Goal: Answer question/provide support: Share knowledge or assist other users

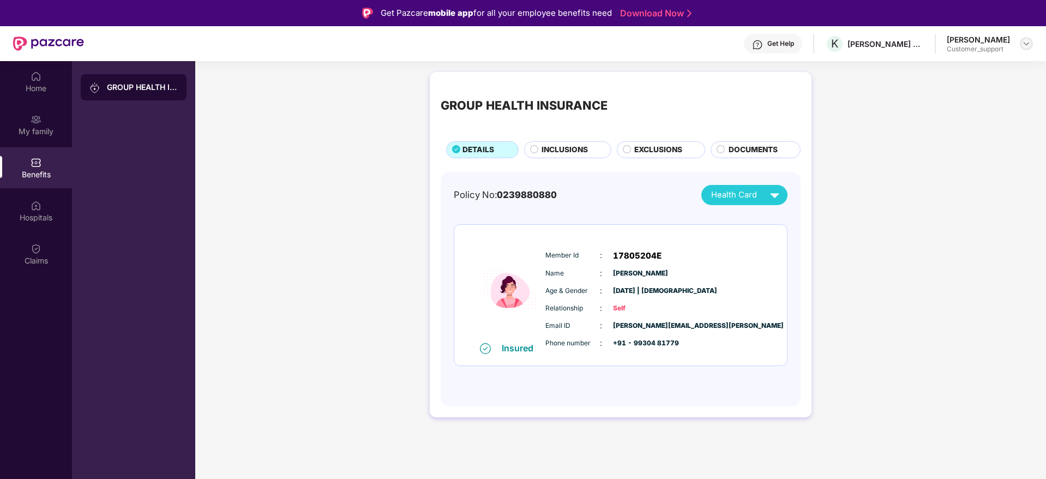
click at [1024, 48] on div at bounding box center [1026, 43] width 13 height 13
click at [961, 72] on div "Switch to support view" at bounding box center [976, 69] width 142 height 21
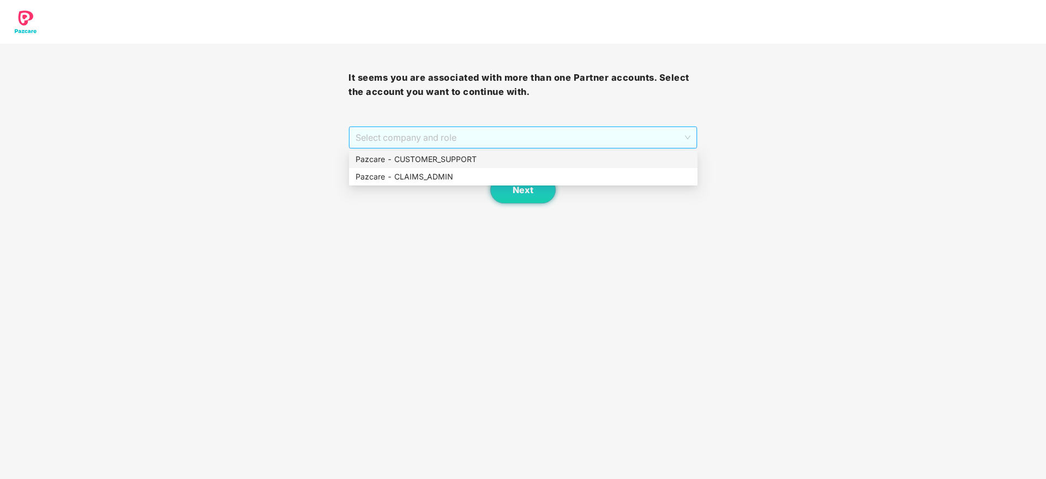
click at [540, 141] on span "Select company and role" at bounding box center [523, 137] width 334 height 21
click at [465, 158] on div "Pazcare - CUSTOMER_SUPPORT" at bounding box center [524, 159] width 336 height 12
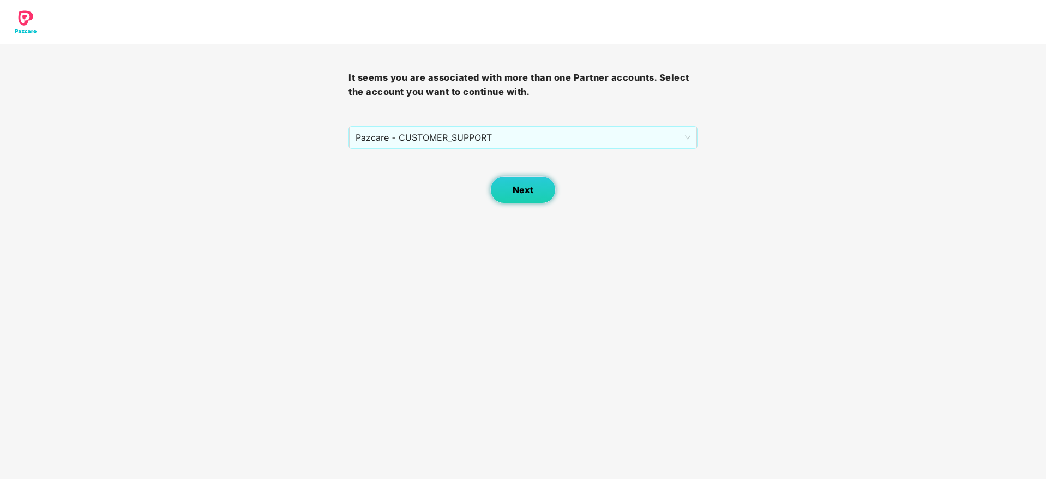
click at [516, 194] on span "Next" at bounding box center [523, 190] width 21 height 10
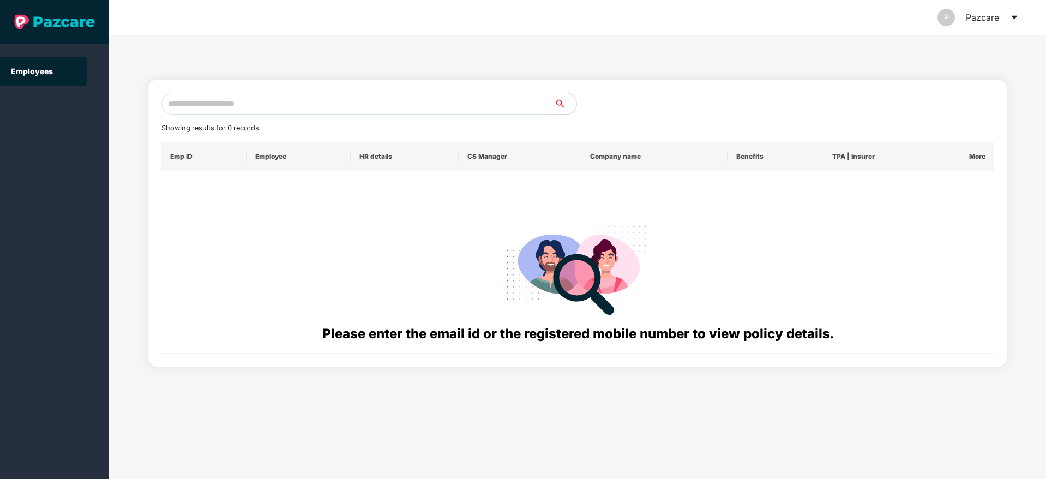
click at [245, 102] on input "text" at bounding box center [357, 104] width 393 height 22
paste input "**********"
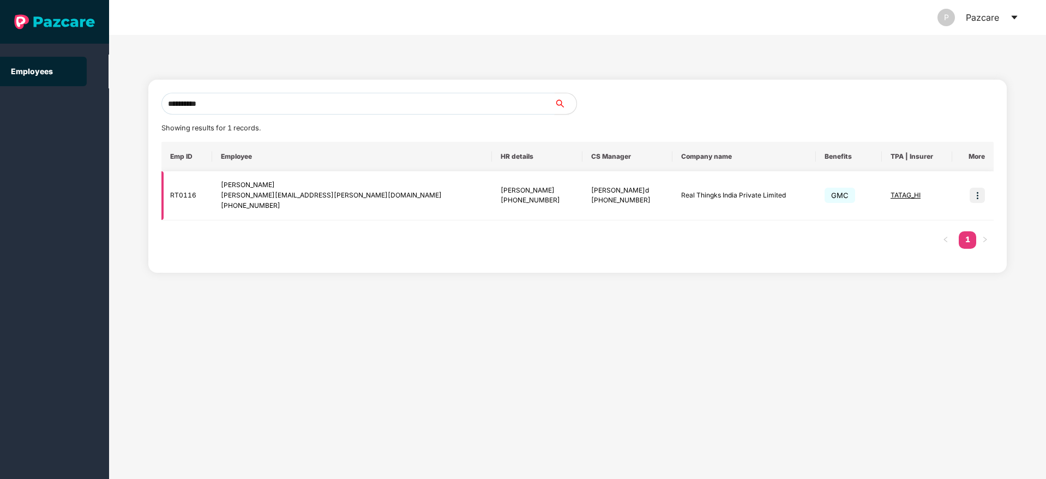
type input "**********"
click at [973, 197] on img at bounding box center [977, 195] width 15 height 15
click at [984, 195] on img at bounding box center [977, 195] width 15 height 15
click at [979, 197] on img at bounding box center [977, 195] width 15 height 15
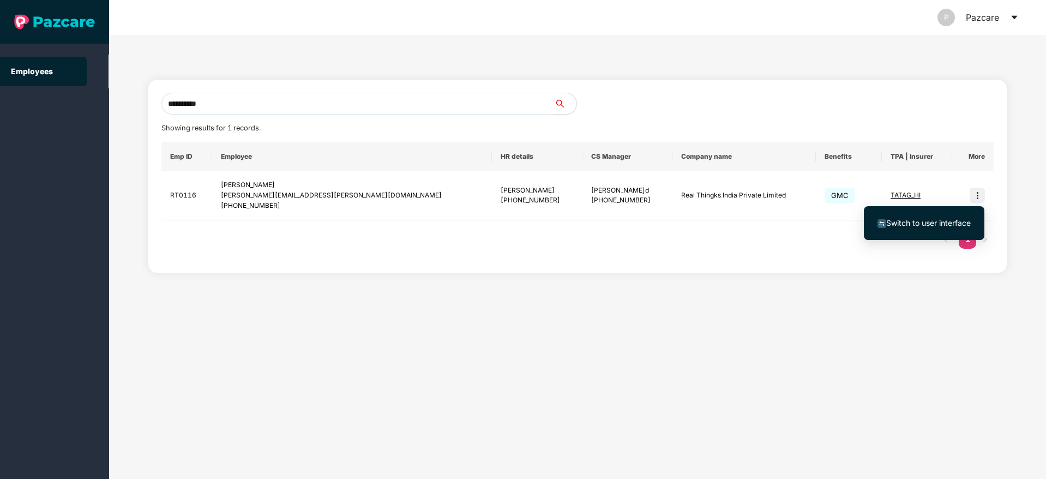
click at [931, 224] on span "Switch to user interface" at bounding box center [929, 222] width 85 height 9
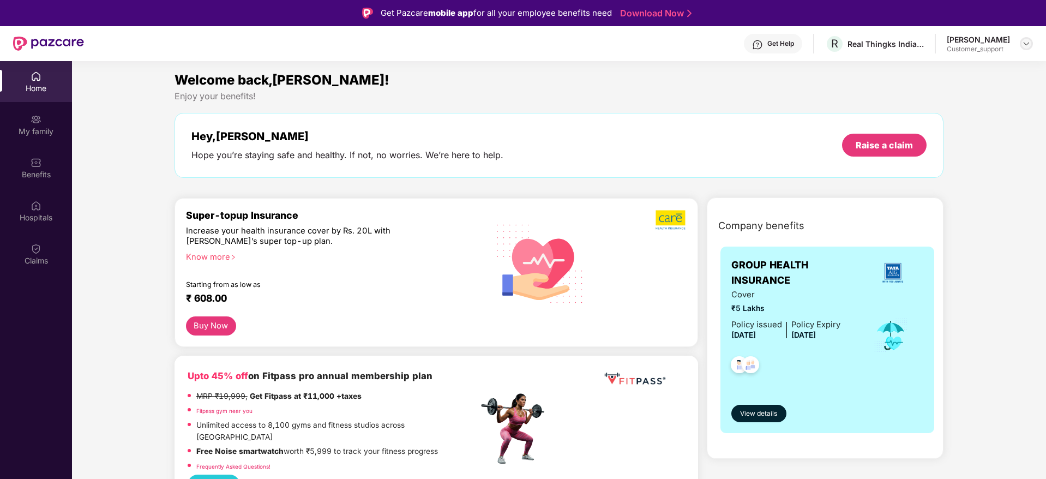
click at [1025, 44] on img at bounding box center [1026, 43] width 9 height 9
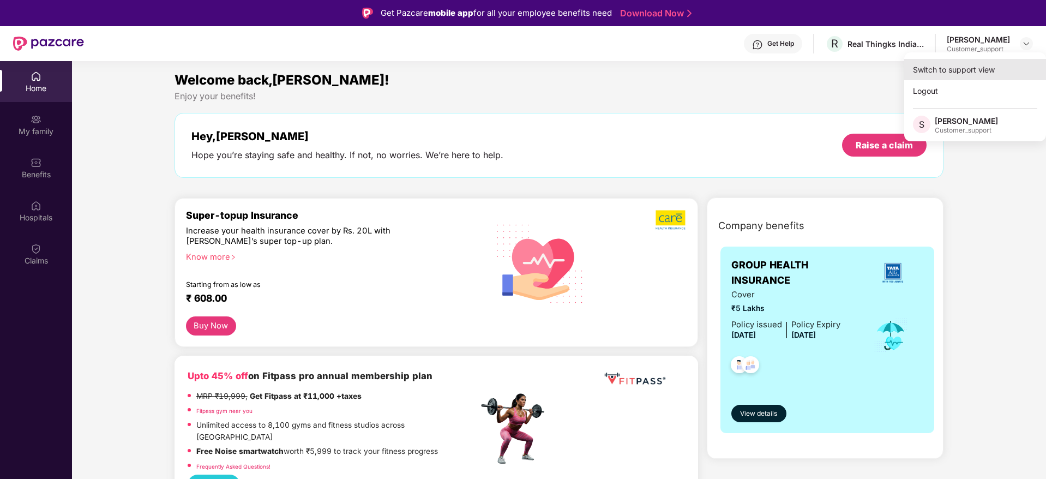
click at [973, 65] on div "Switch to support view" at bounding box center [976, 69] width 142 height 21
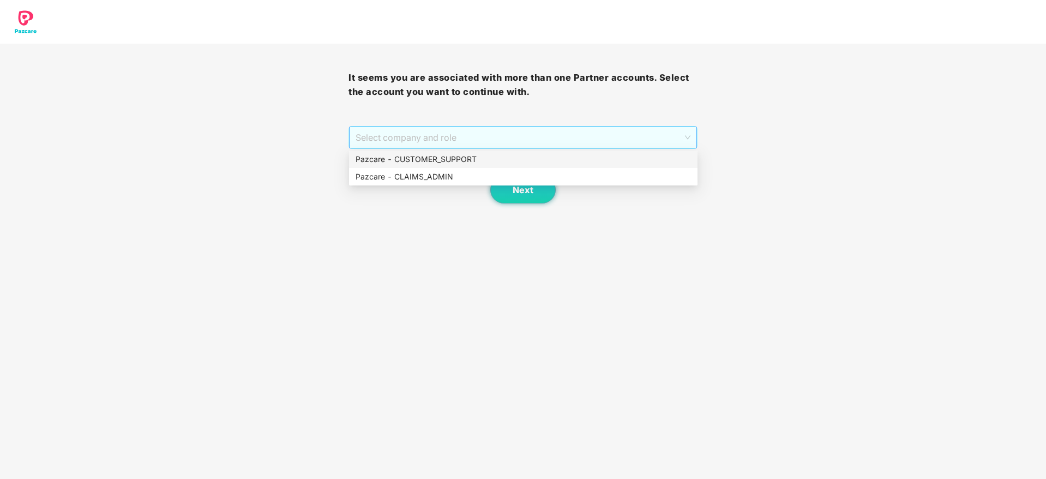
click at [487, 135] on span "Select company and role" at bounding box center [523, 137] width 334 height 21
click at [464, 156] on div "Pazcare - CUSTOMER_SUPPORT" at bounding box center [524, 159] width 336 height 12
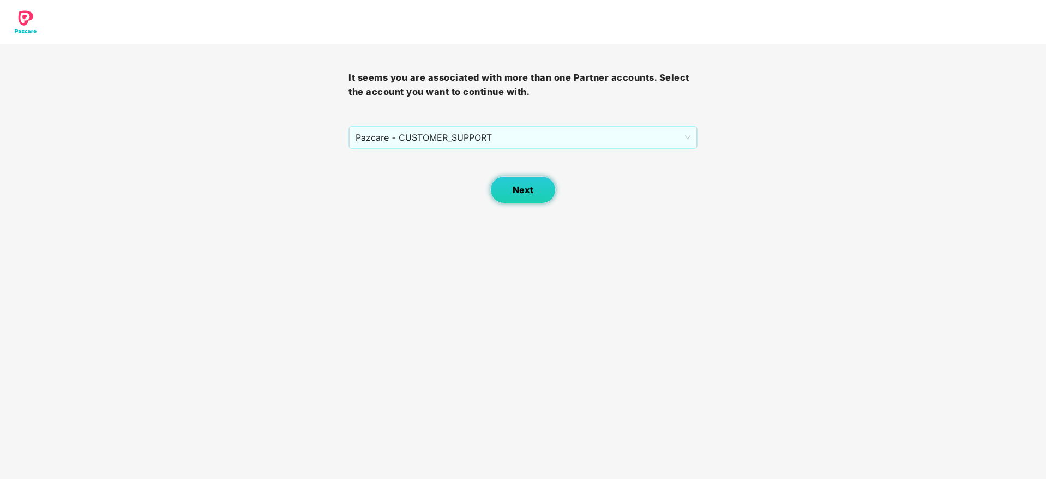
click at [519, 185] on span "Next" at bounding box center [523, 190] width 21 height 10
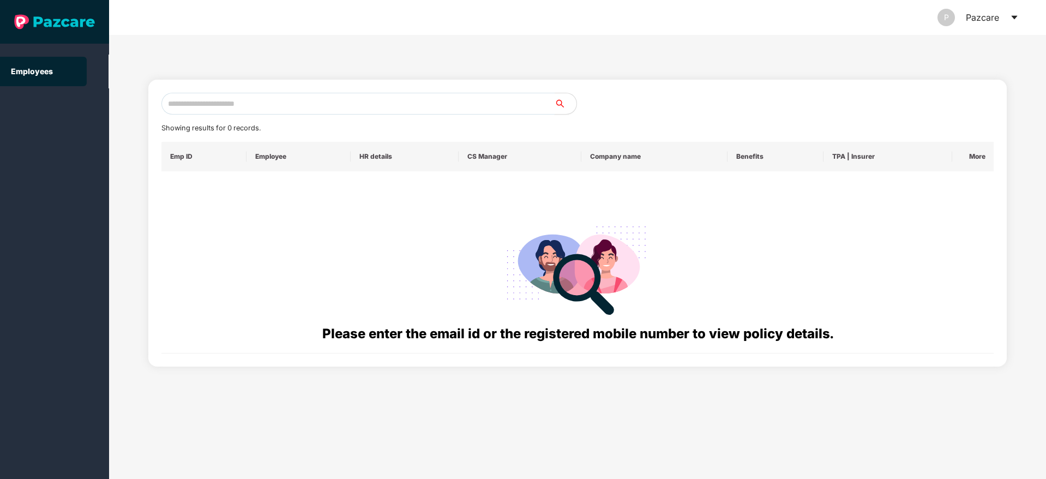
click at [207, 105] on input "text" at bounding box center [357, 104] width 393 height 22
paste input "**********"
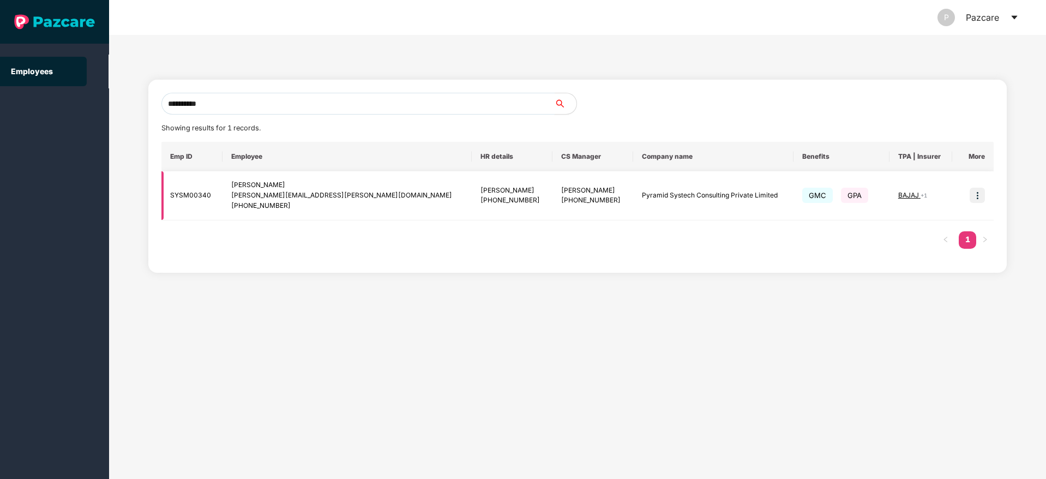
type input "**********"
click at [979, 197] on img at bounding box center [977, 195] width 15 height 15
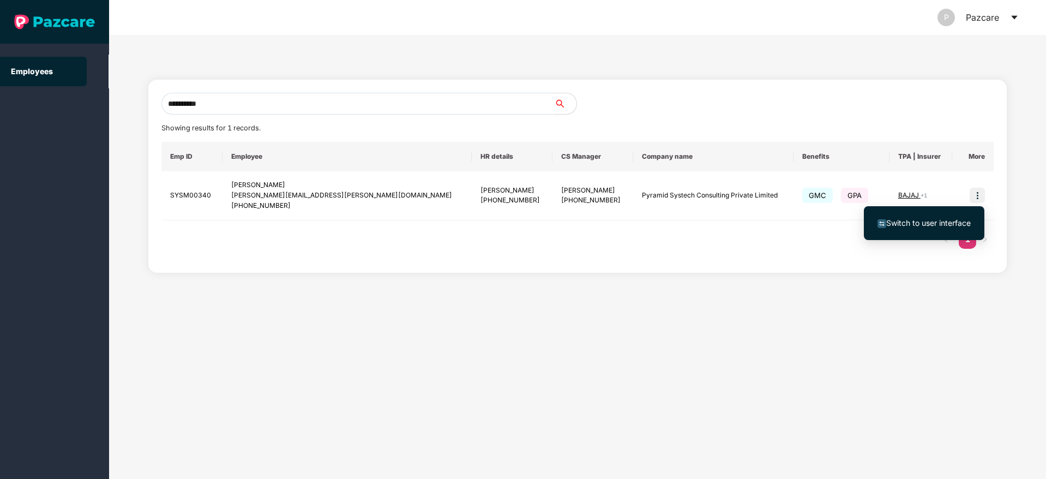
click at [941, 221] on span "Switch to user interface" at bounding box center [929, 222] width 85 height 9
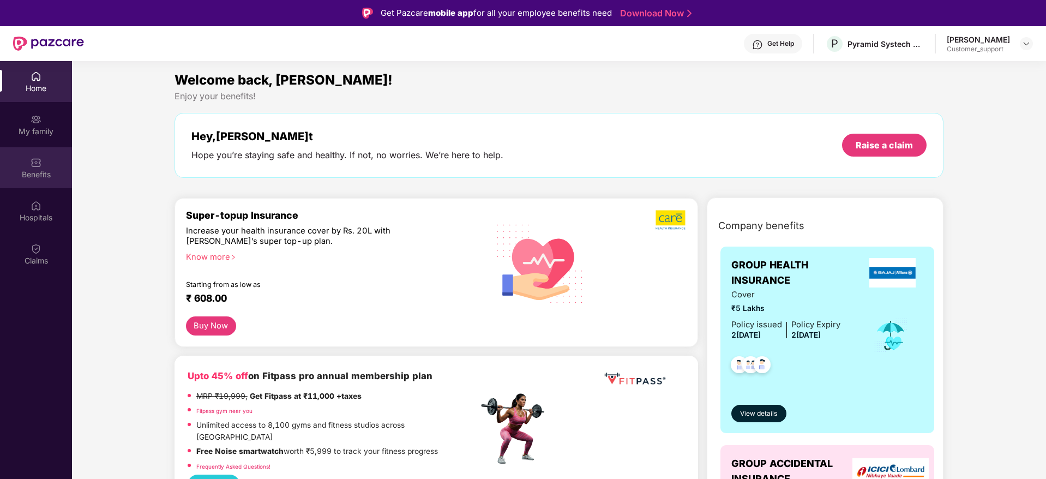
click at [34, 161] on img at bounding box center [36, 162] width 11 height 11
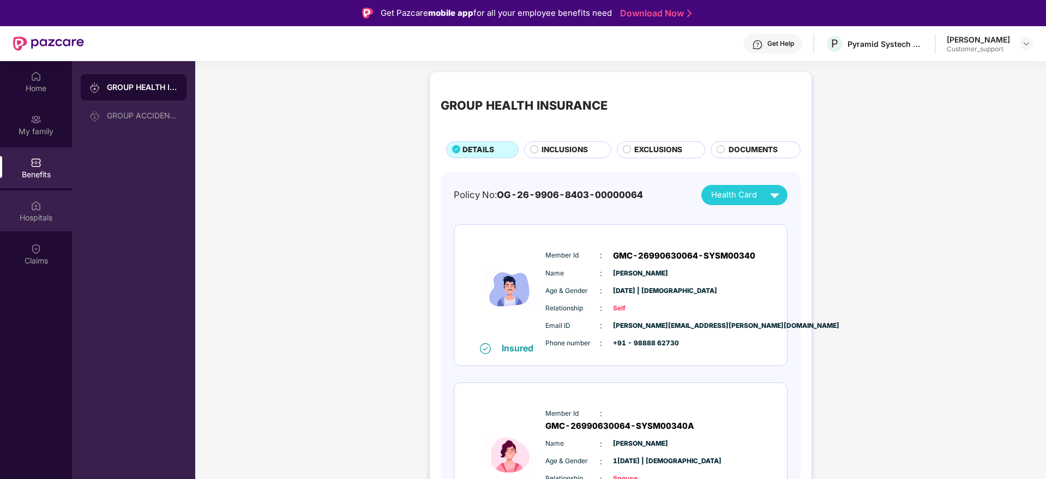
click at [33, 206] on img at bounding box center [36, 205] width 11 height 11
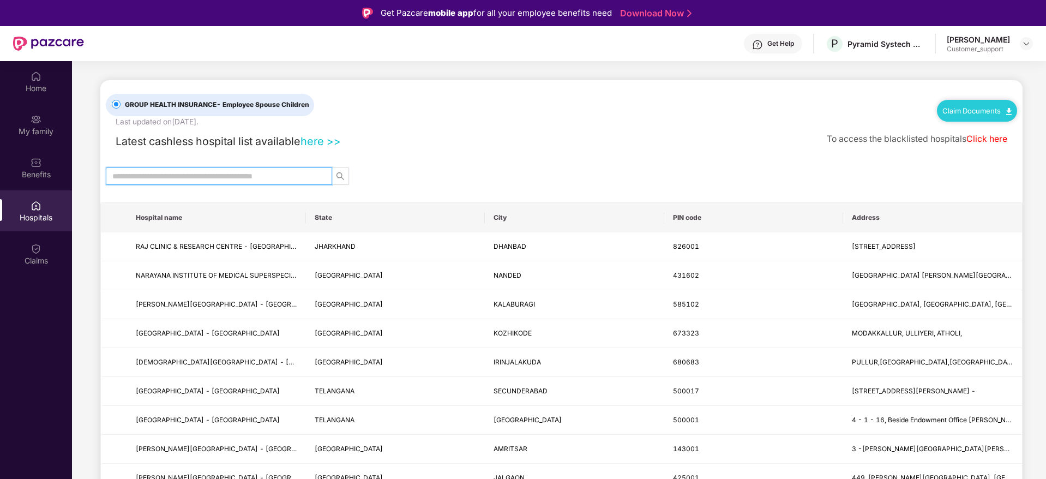
click at [138, 176] on input "text" at bounding box center [214, 176] width 205 height 12
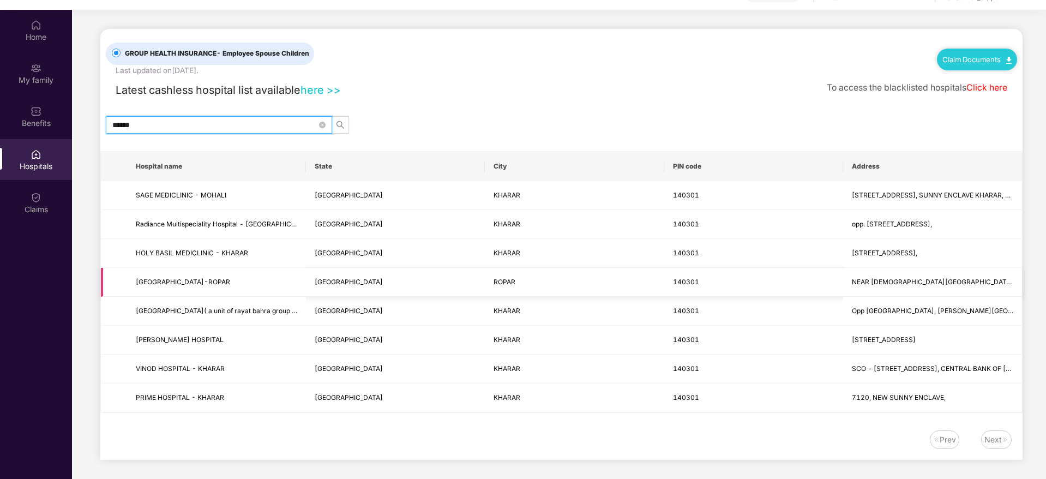
scroll to position [51, 0]
type input "******"
click at [996, 88] on link "Click here" at bounding box center [987, 88] width 41 height 10
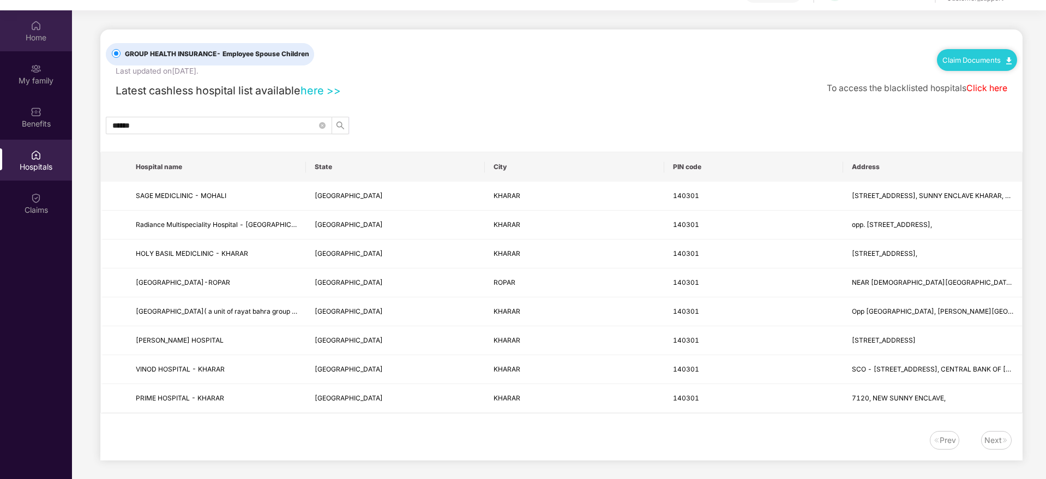
click at [29, 41] on div "Home" at bounding box center [36, 37] width 72 height 11
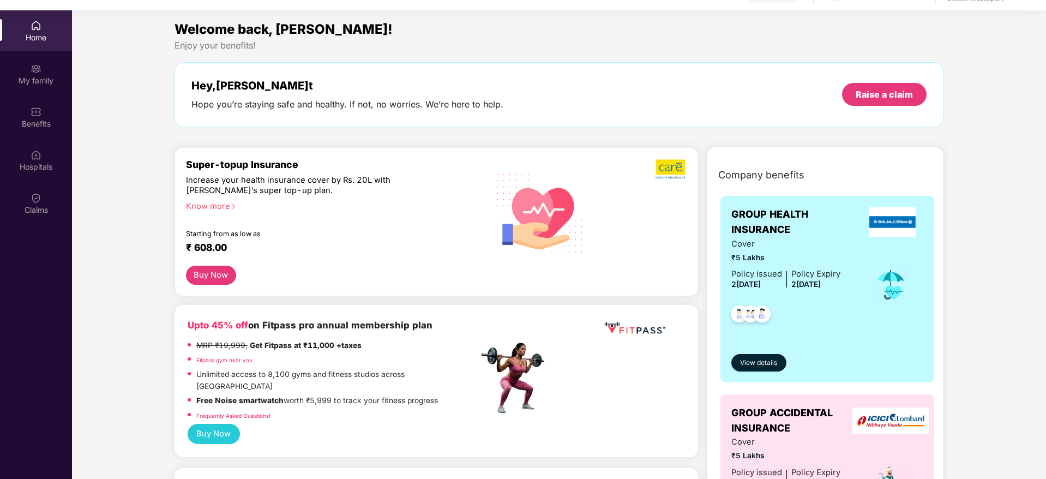
scroll to position [0, 0]
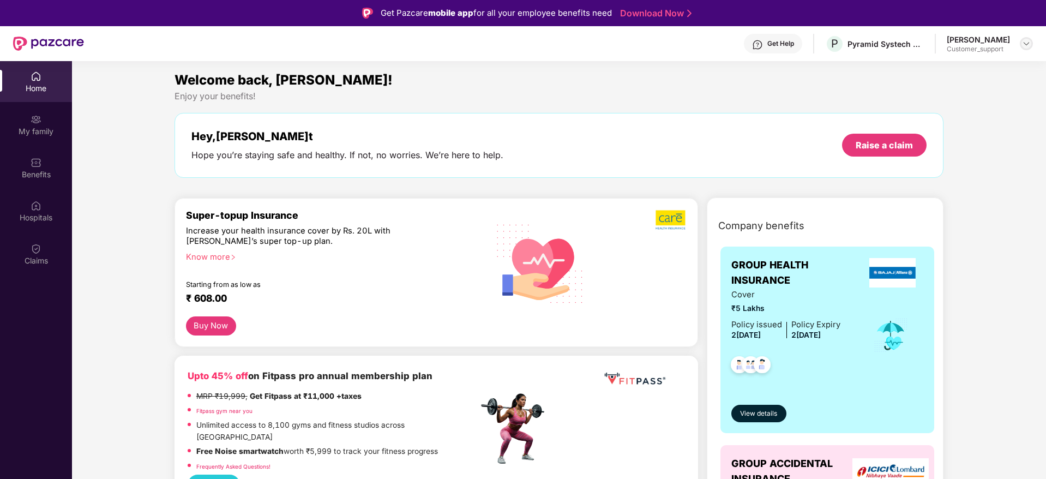
click at [1031, 45] on div at bounding box center [1026, 43] width 13 height 13
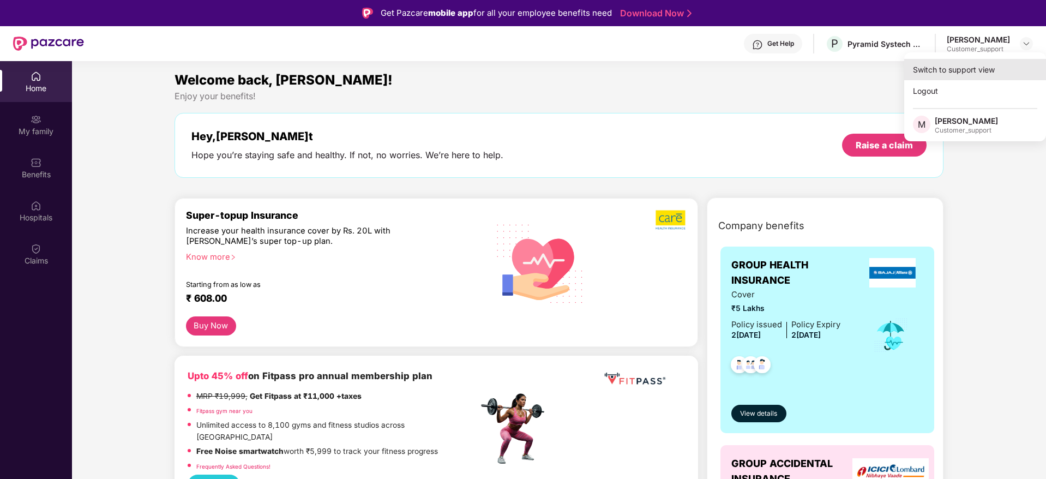
click at [973, 71] on div "Switch to support view" at bounding box center [976, 69] width 142 height 21
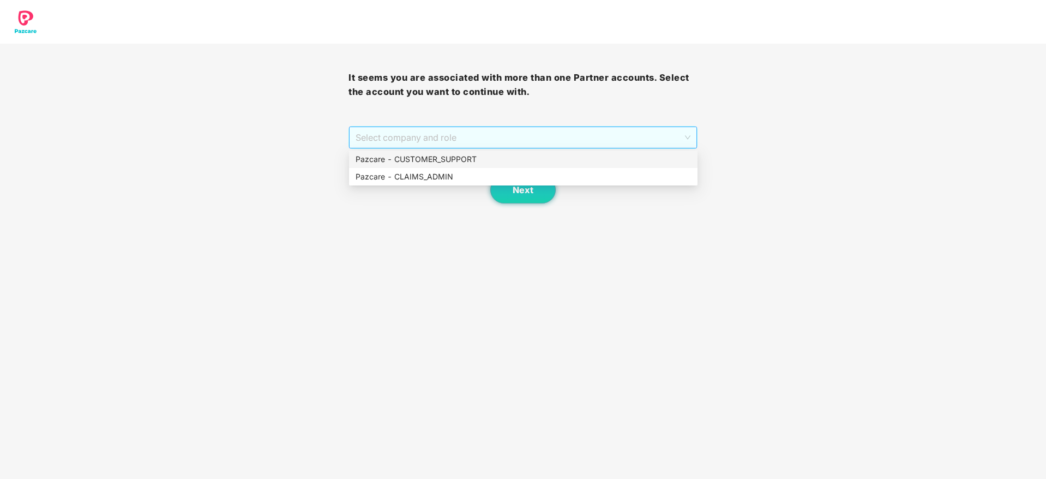
click at [511, 139] on span "Select company and role" at bounding box center [523, 137] width 334 height 21
click at [459, 158] on div "Pazcare - CUSTOMER_SUPPORT" at bounding box center [524, 159] width 336 height 12
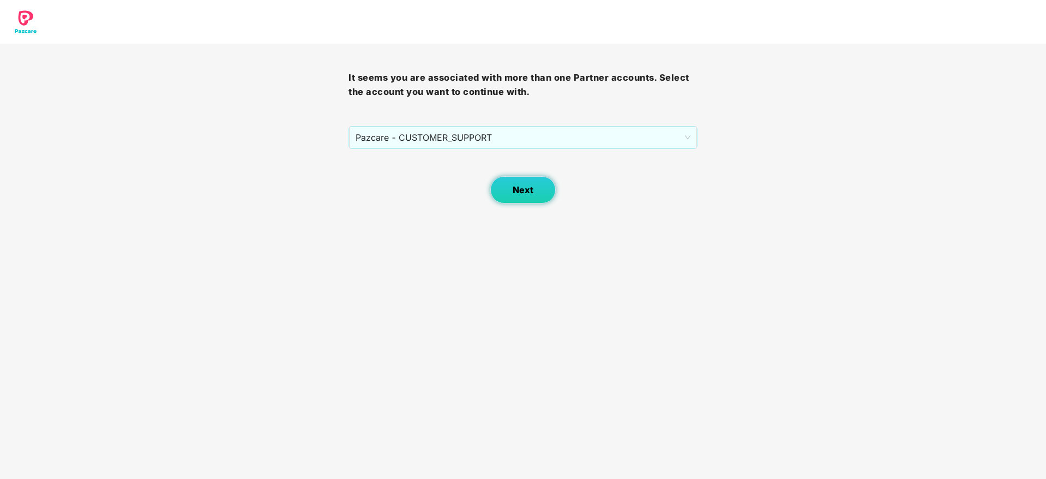
click at [524, 186] on span "Next" at bounding box center [523, 190] width 21 height 10
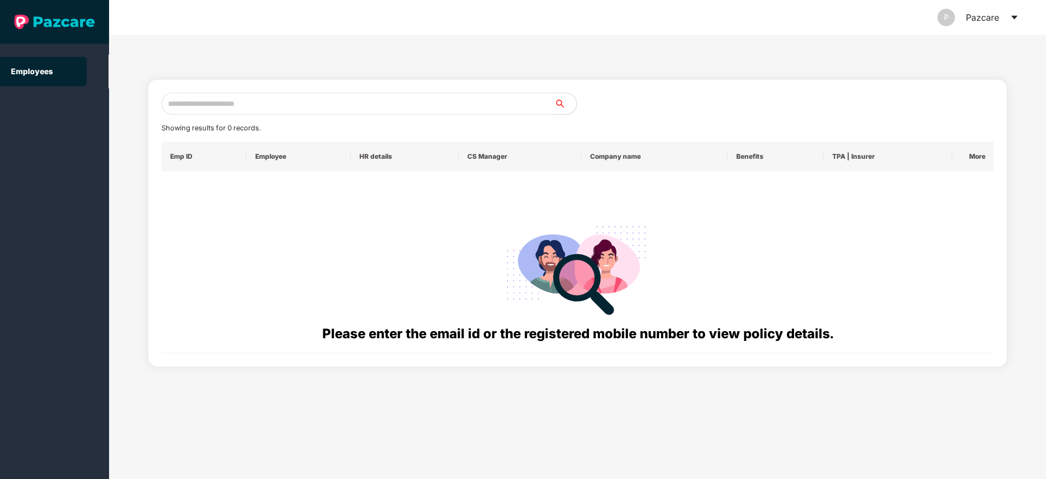
click at [187, 104] on input "text" at bounding box center [357, 104] width 393 height 22
click at [185, 102] on input "text" at bounding box center [357, 104] width 393 height 22
paste input "**********"
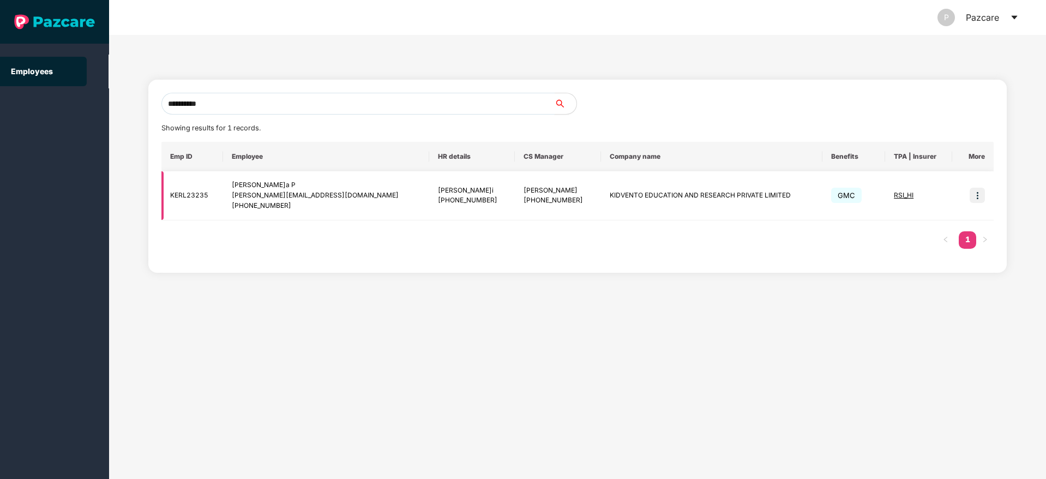
type input "**********"
click at [980, 197] on img at bounding box center [977, 195] width 15 height 15
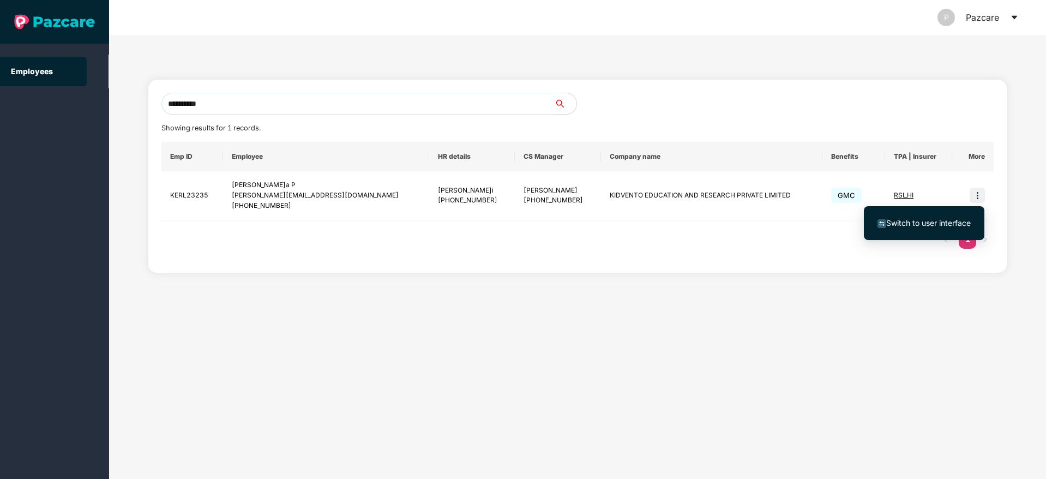
click at [912, 225] on span "Switch to user interface" at bounding box center [929, 222] width 85 height 9
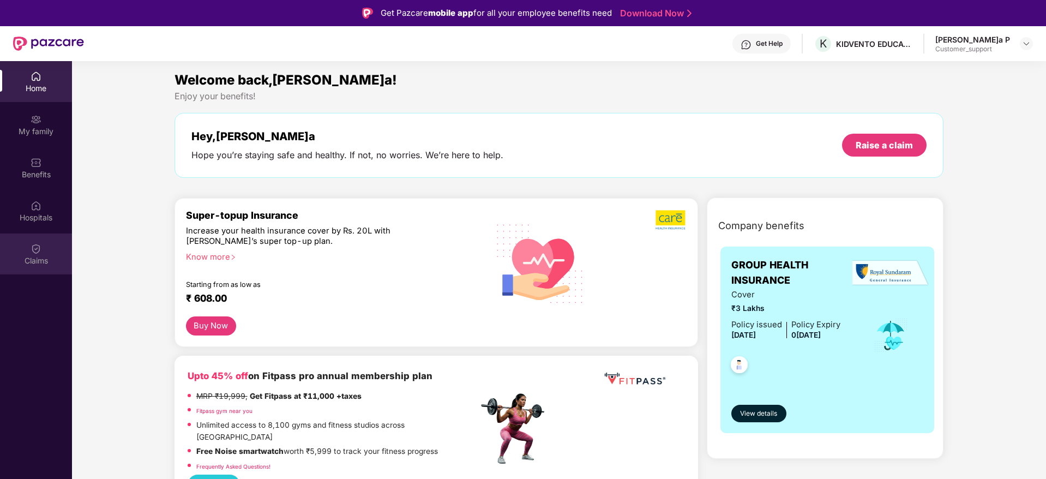
click at [30, 256] on div "Claims" at bounding box center [36, 260] width 72 height 11
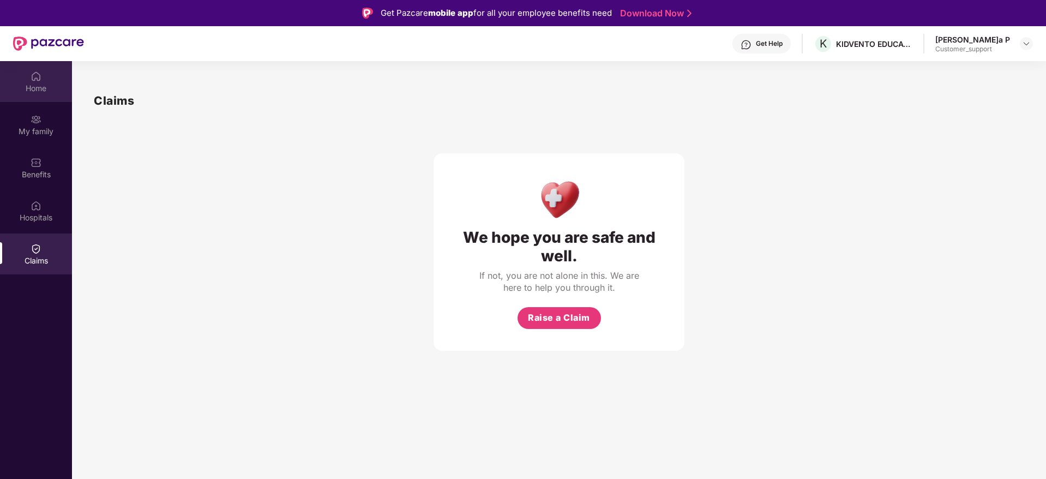
click at [45, 86] on div "Home" at bounding box center [36, 88] width 72 height 11
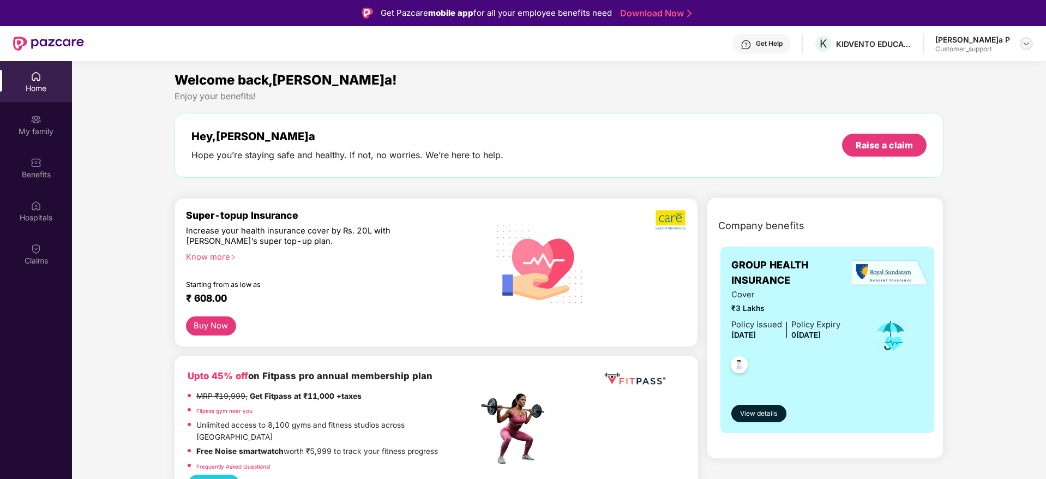
click at [1030, 42] on img at bounding box center [1026, 43] width 9 height 9
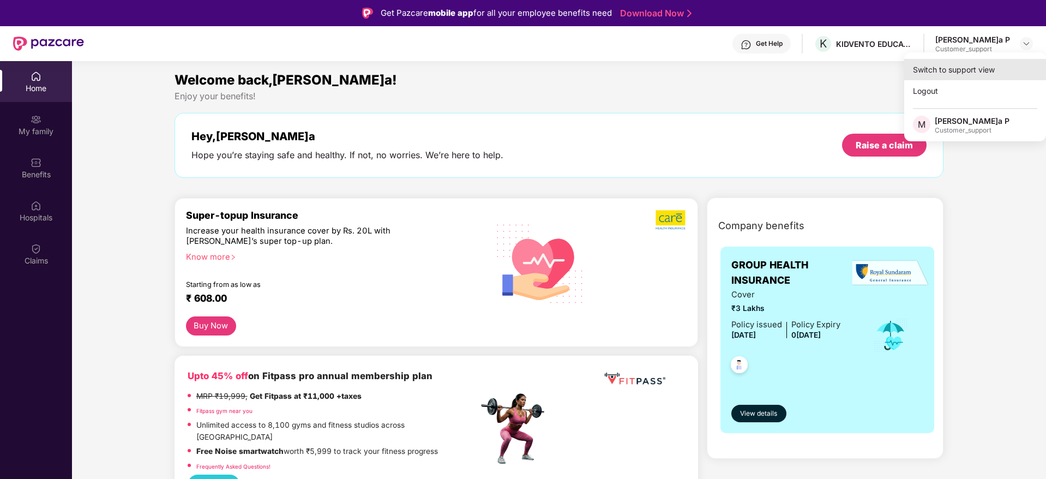
click at [997, 62] on div "Switch to support view" at bounding box center [976, 69] width 142 height 21
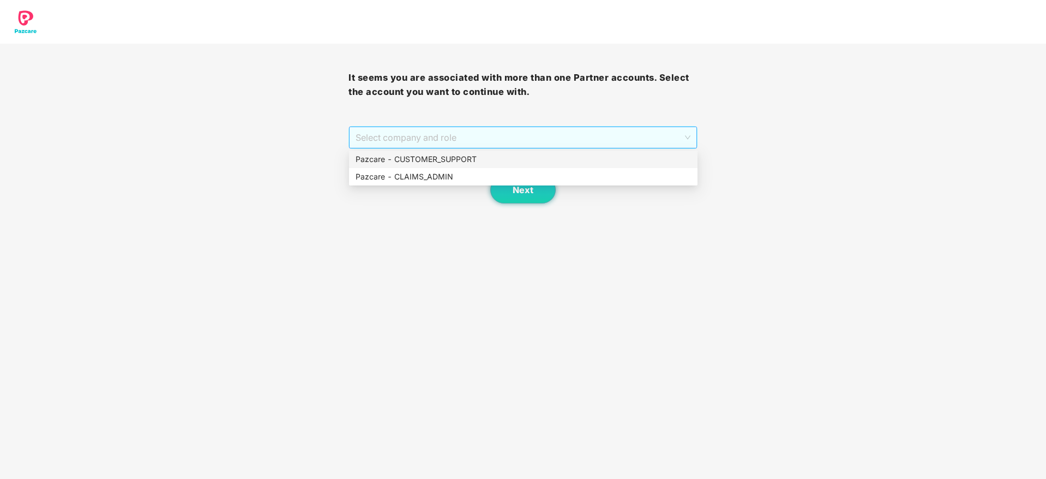
click at [592, 130] on span "Select company and role" at bounding box center [523, 137] width 334 height 21
click at [483, 158] on div "Pazcare - CUSTOMER_SUPPORT" at bounding box center [524, 159] width 336 height 12
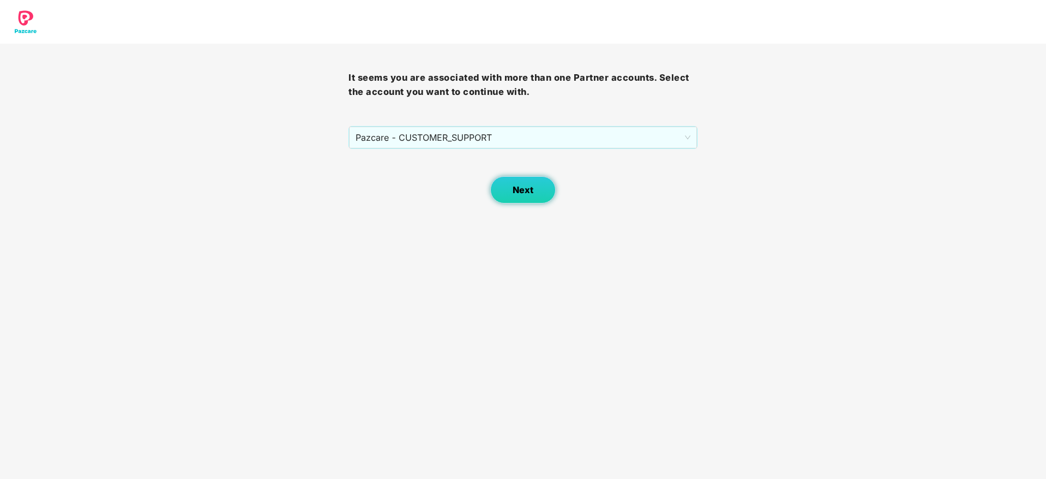
click at [535, 192] on button "Next" at bounding box center [522, 189] width 65 height 27
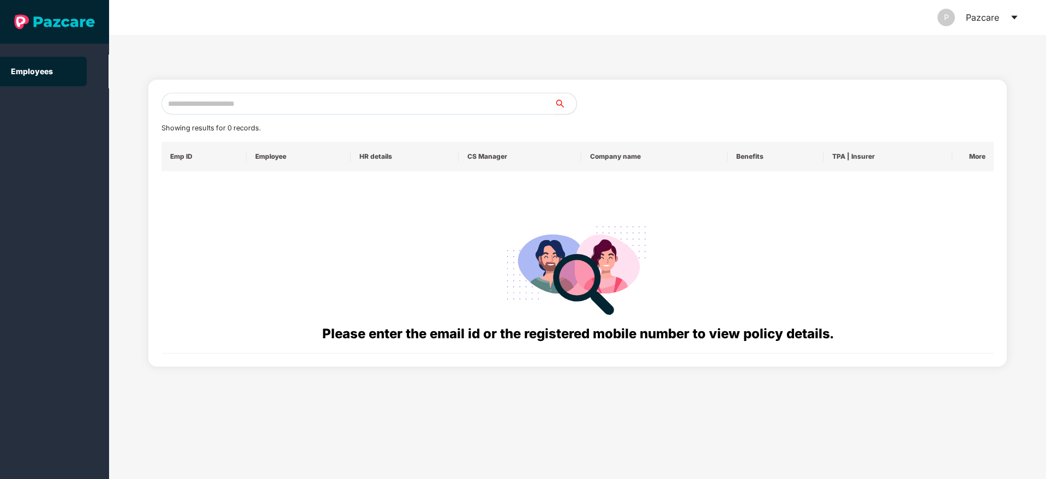
click at [197, 109] on input "text" at bounding box center [357, 104] width 393 height 22
paste input "**********"
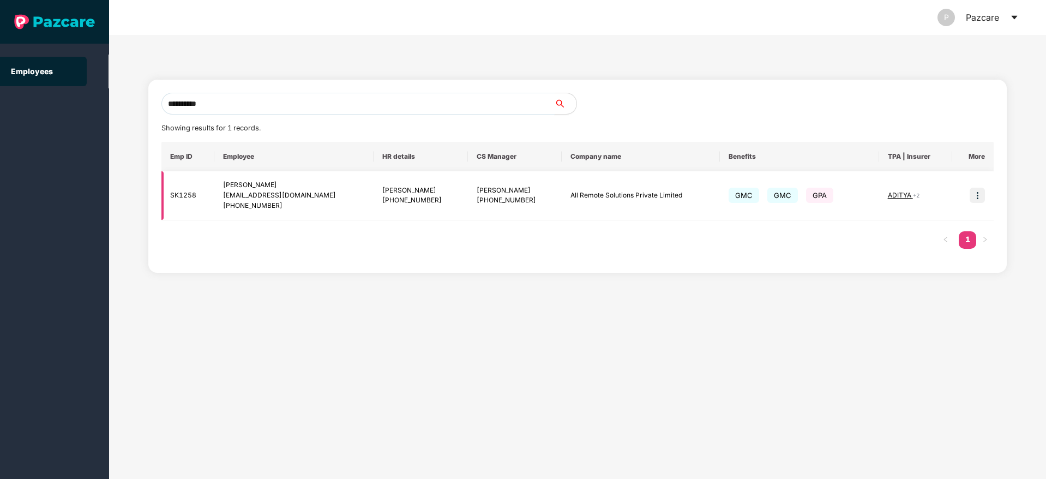
type input "**********"
click at [978, 194] on img at bounding box center [977, 195] width 15 height 15
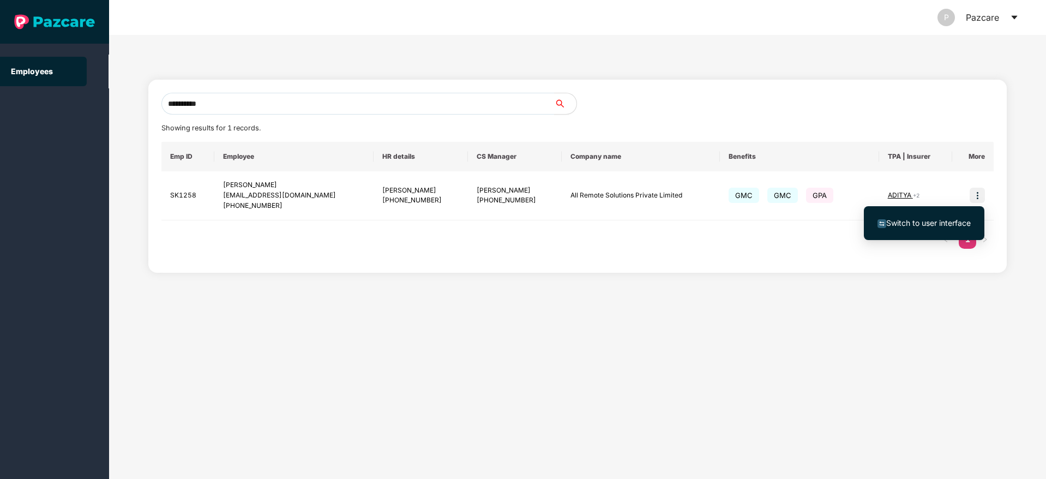
click at [936, 221] on span "Switch to user interface" at bounding box center [929, 222] width 85 height 9
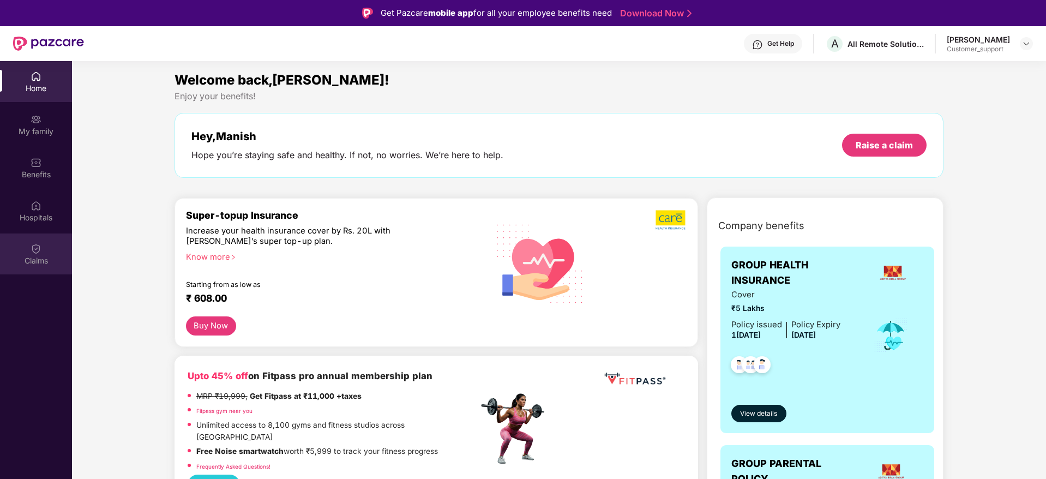
click at [32, 250] on img at bounding box center [36, 248] width 11 height 11
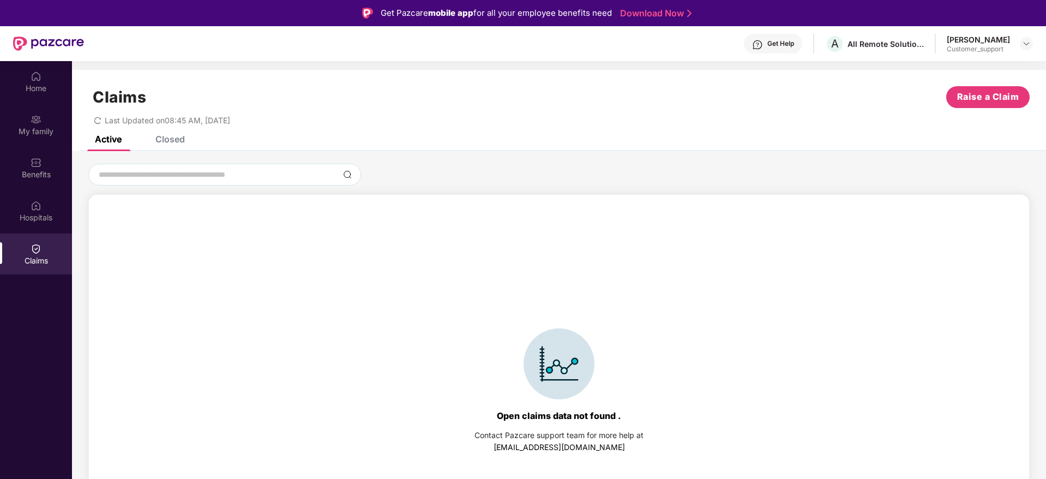
click at [181, 133] on div "Claims Raise a Claim Last Updated on 08:45 AM, 15 Aug 2025" at bounding box center [559, 103] width 974 height 66
click at [166, 138] on div "Closed" at bounding box center [169, 139] width 29 height 11
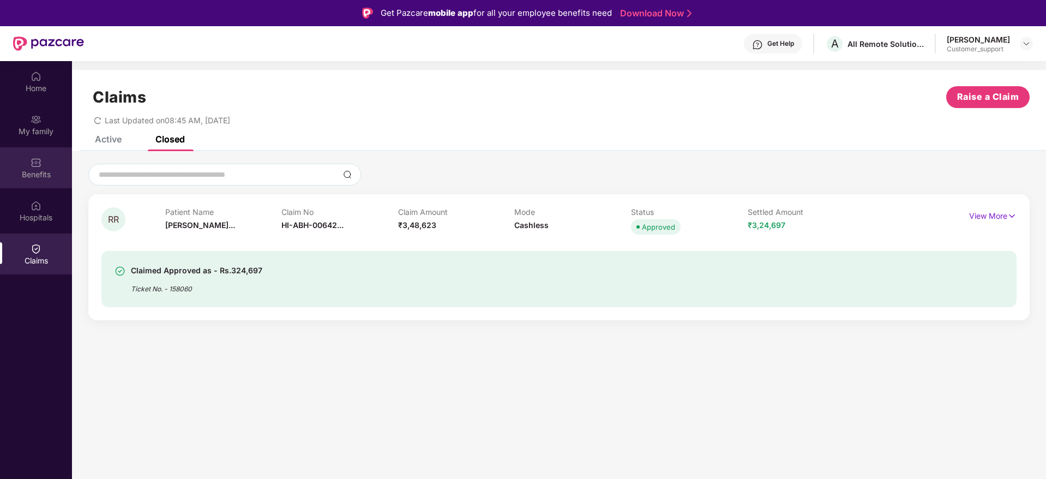
click at [36, 160] on img at bounding box center [36, 162] width 11 height 11
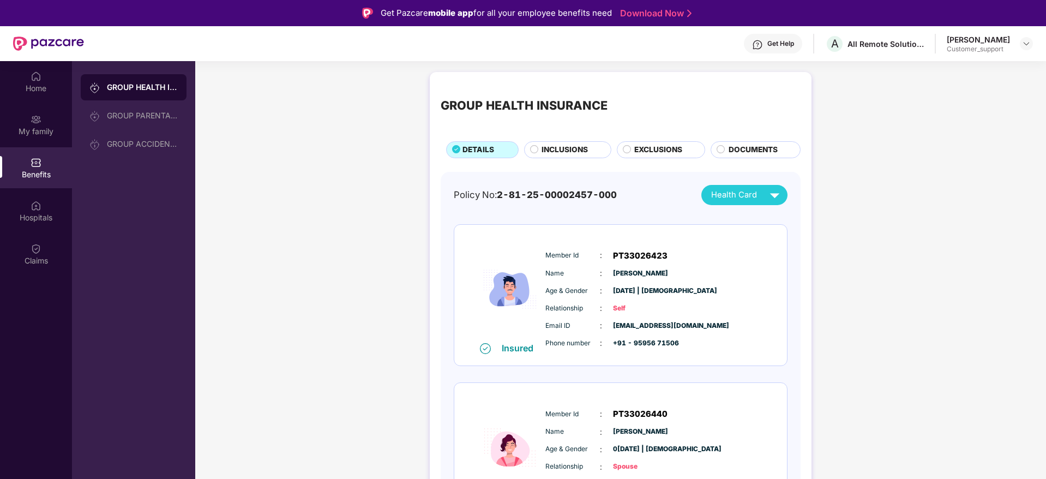
click at [548, 153] on span "INCLUSIONS" at bounding box center [565, 150] width 46 height 12
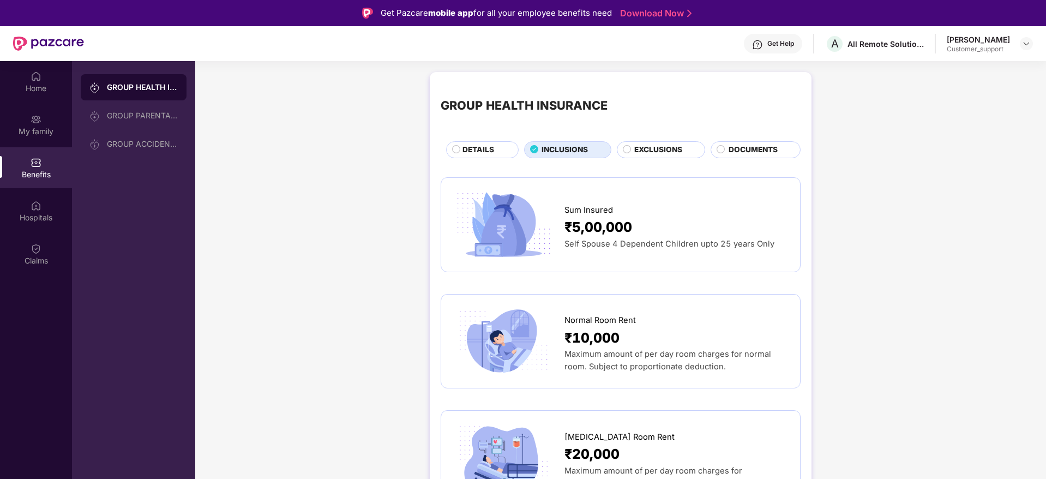
click at [646, 148] on span "EXCLUSIONS" at bounding box center [658, 150] width 48 height 12
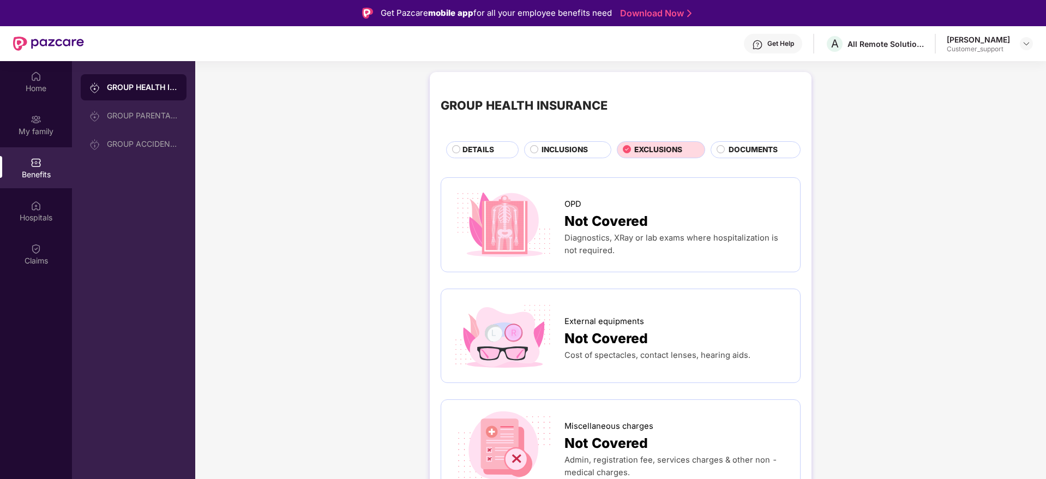
click at [555, 150] on span "INCLUSIONS" at bounding box center [565, 150] width 46 height 12
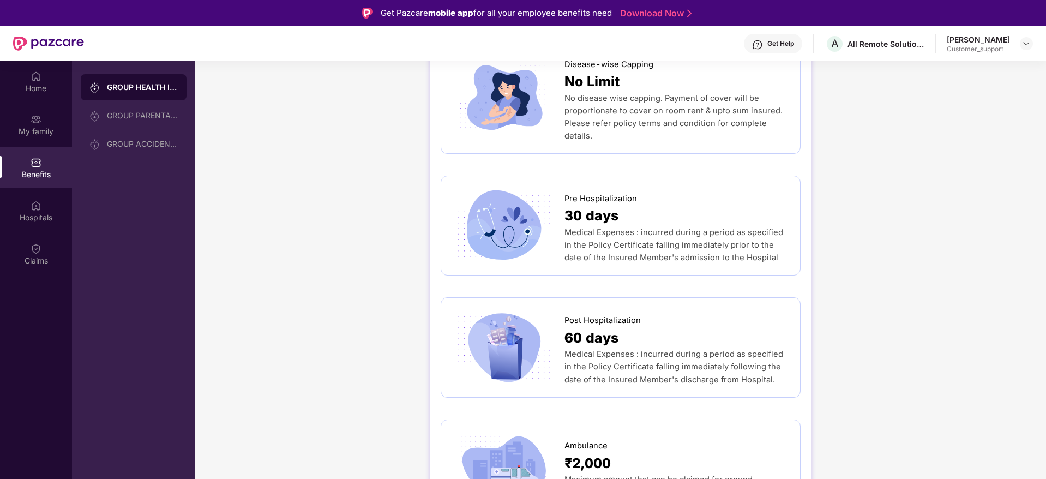
scroll to position [486, 0]
click at [1029, 40] on img at bounding box center [1026, 43] width 9 height 9
click at [951, 63] on div "Switch to support view" at bounding box center [976, 69] width 142 height 21
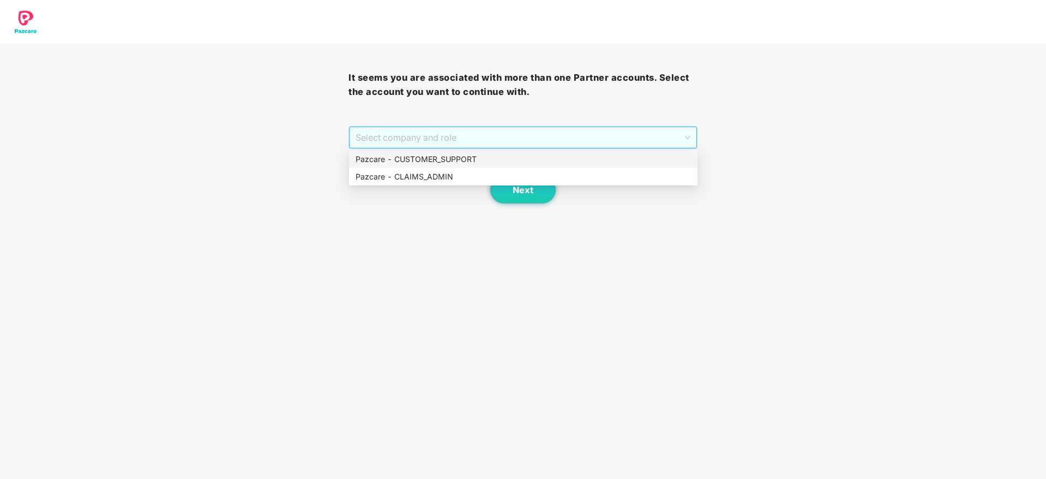
click at [535, 131] on span "Select company and role" at bounding box center [523, 137] width 334 height 21
click at [465, 159] on div "Pazcare - CUSTOMER_SUPPORT" at bounding box center [524, 159] width 336 height 12
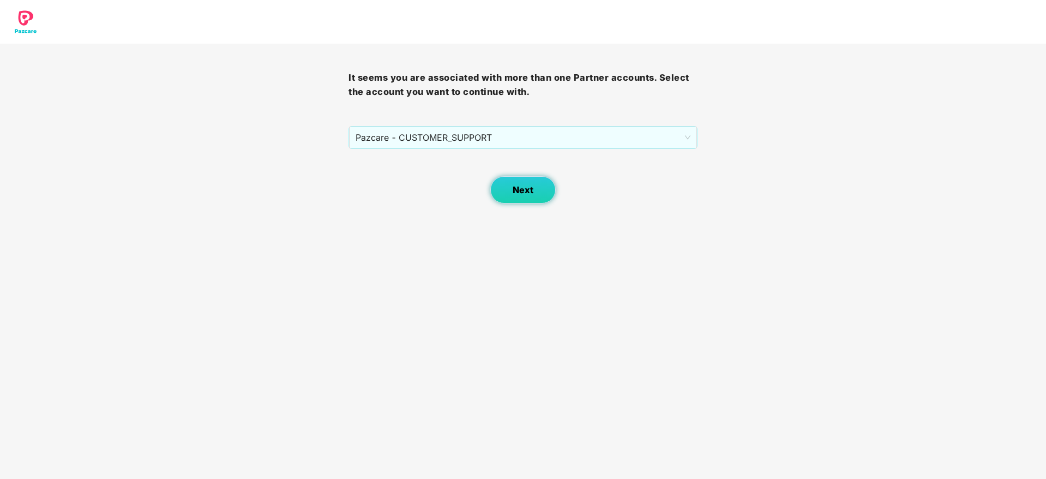
click at [515, 187] on span "Next" at bounding box center [523, 190] width 21 height 10
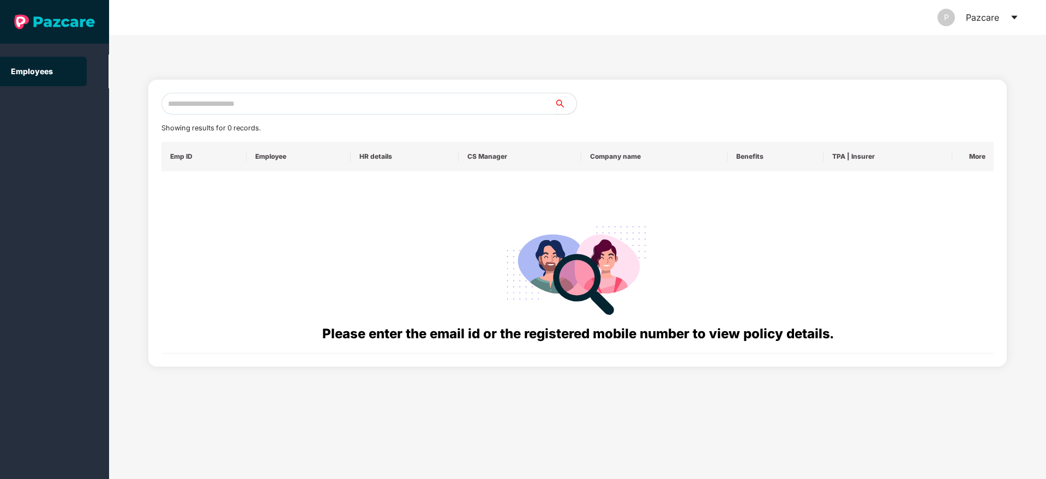
click at [225, 104] on input "text" at bounding box center [357, 104] width 393 height 22
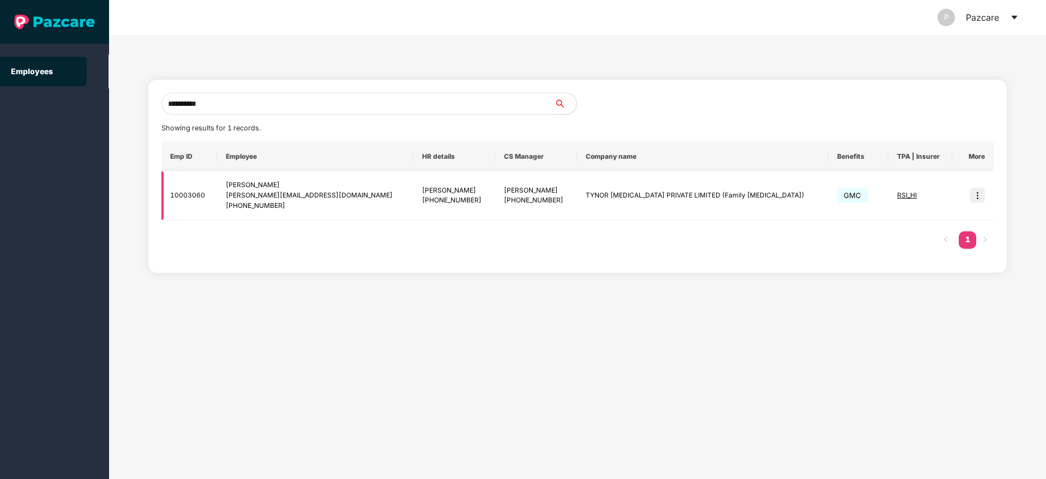
type input "**********"
click at [979, 202] on img at bounding box center [977, 195] width 15 height 15
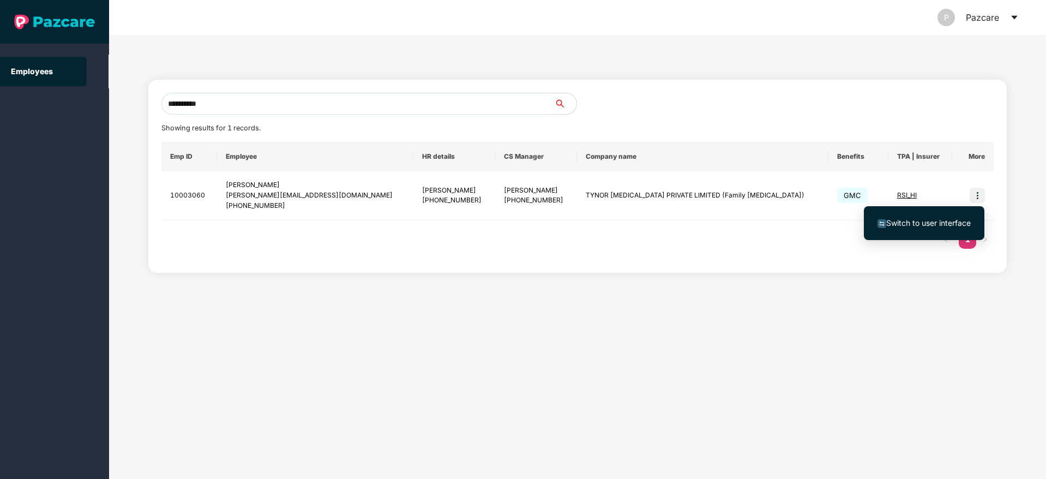
click at [933, 226] on span "Switch to user interface" at bounding box center [929, 222] width 85 height 9
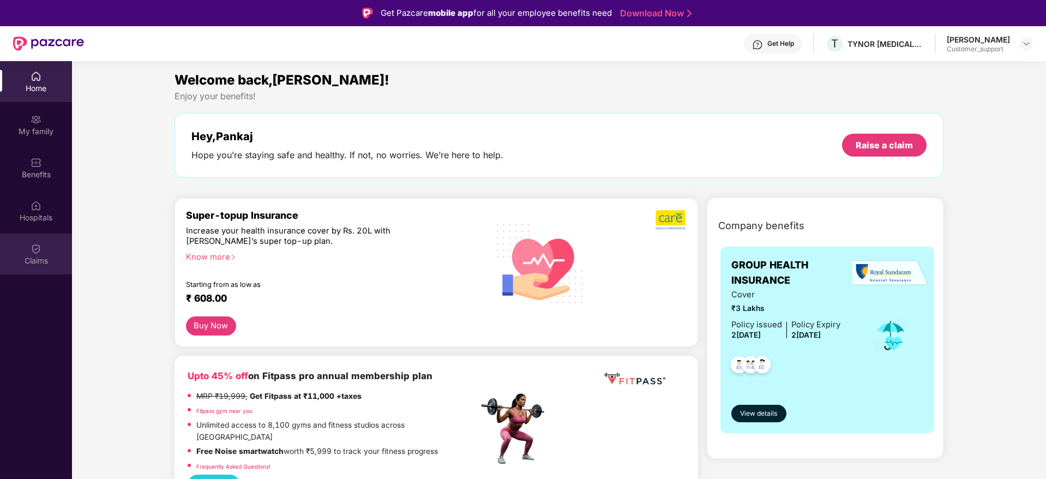
click at [34, 244] on img at bounding box center [36, 248] width 11 height 11
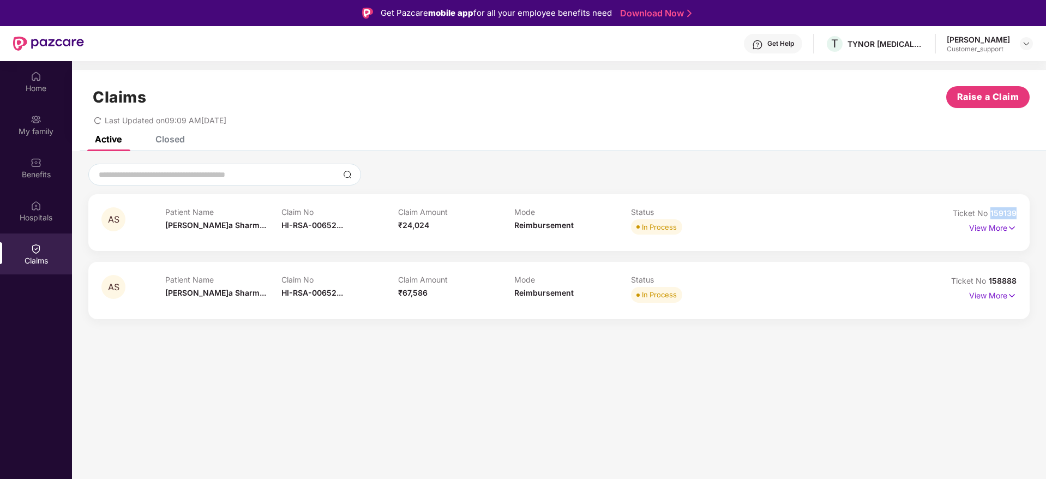
drag, startPoint x: 1019, startPoint y: 215, endPoint x: 991, endPoint y: 216, distance: 27.8
click at [991, 216] on div "AS Patient Name Anamika Sharm... Claim No HI-RSA-00652... Claim Amount ₹24,024 …" at bounding box center [559, 222] width 942 height 57
copy span "159139"
click at [1021, 44] on div at bounding box center [1026, 43] width 13 height 13
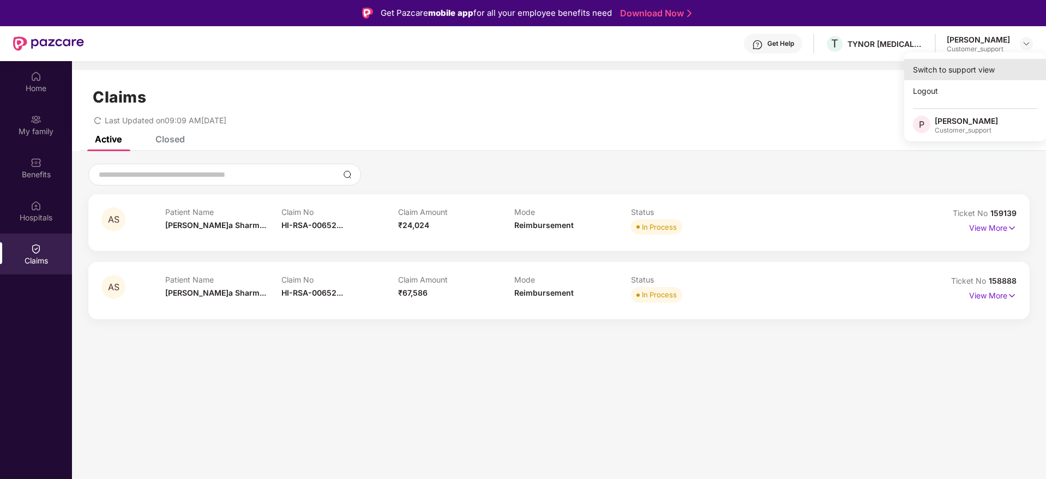
click at [959, 71] on div "Switch to support view" at bounding box center [976, 69] width 142 height 21
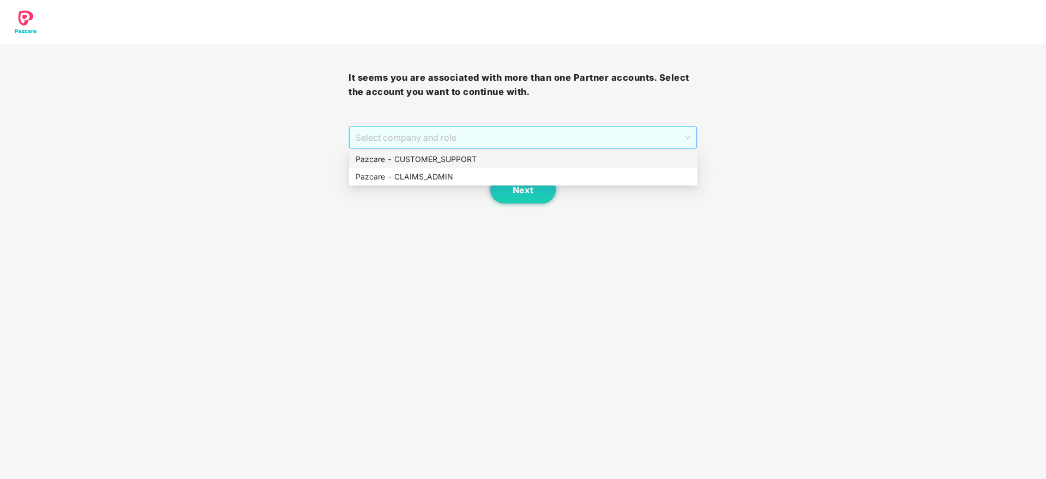
click at [601, 134] on span "Select company and role" at bounding box center [523, 137] width 334 height 21
click at [478, 163] on div "Pazcare - CUSTOMER_SUPPORT" at bounding box center [524, 159] width 336 height 12
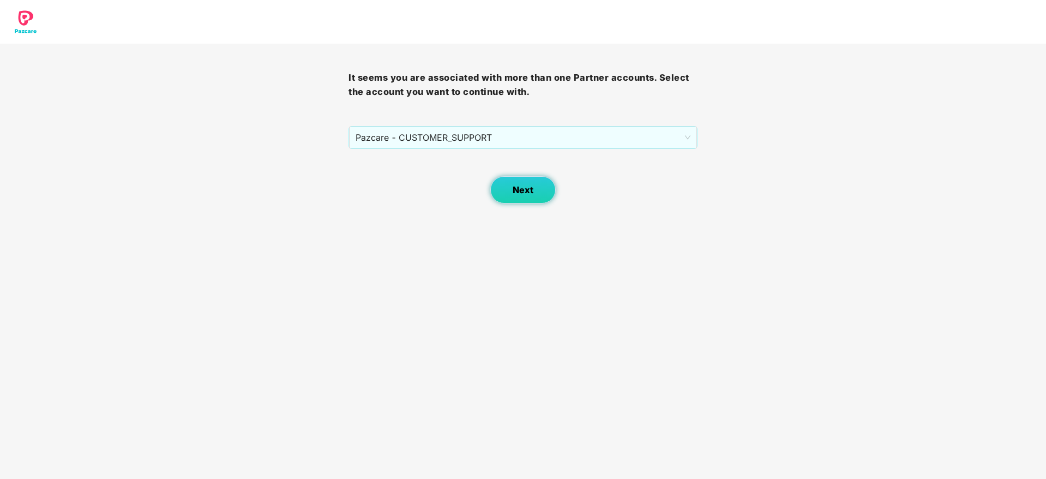
click at [513, 188] on span "Next" at bounding box center [523, 190] width 21 height 10
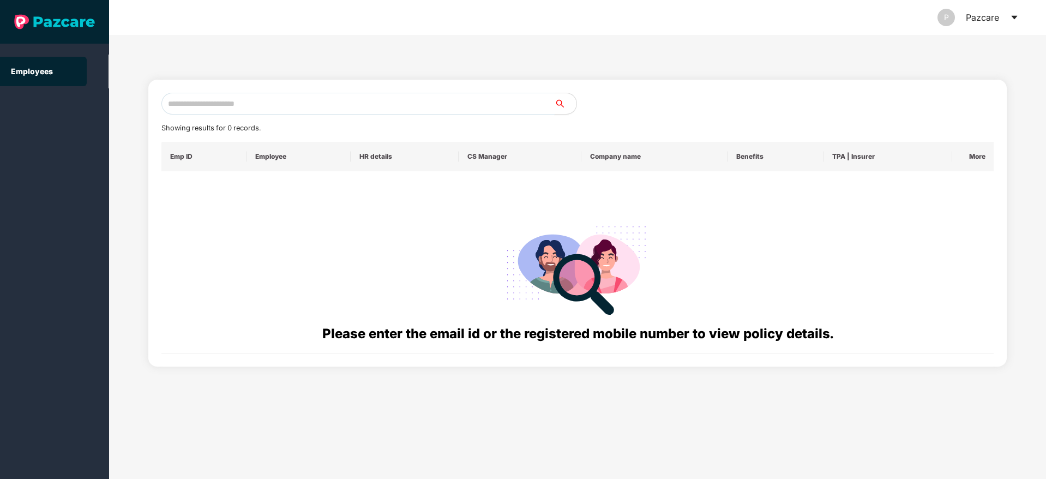
click at [293, 100] on input "text" at bounding box center [357, 104] width 393 height 22
paste input "**********"
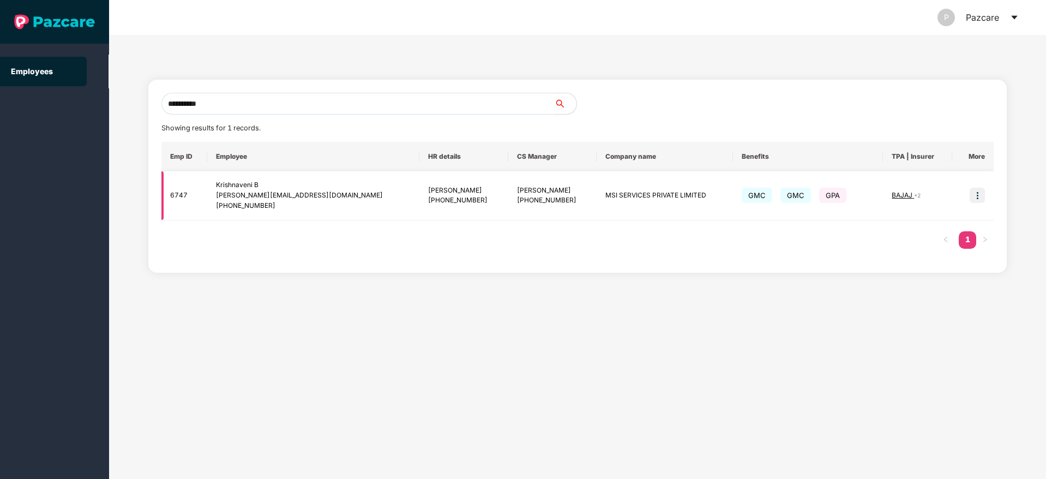
type input "**********"
click at [977, 196] on img at bounding box center [977, 195] width 15 height 15
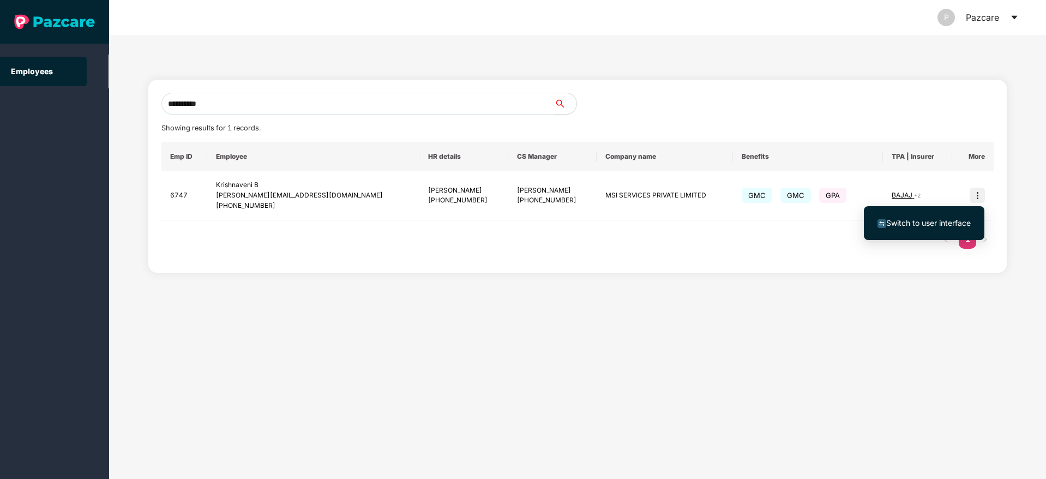
click at [930, 221] on span "Switch to user interface" at bounding box center [929, 222] width 85 height 9
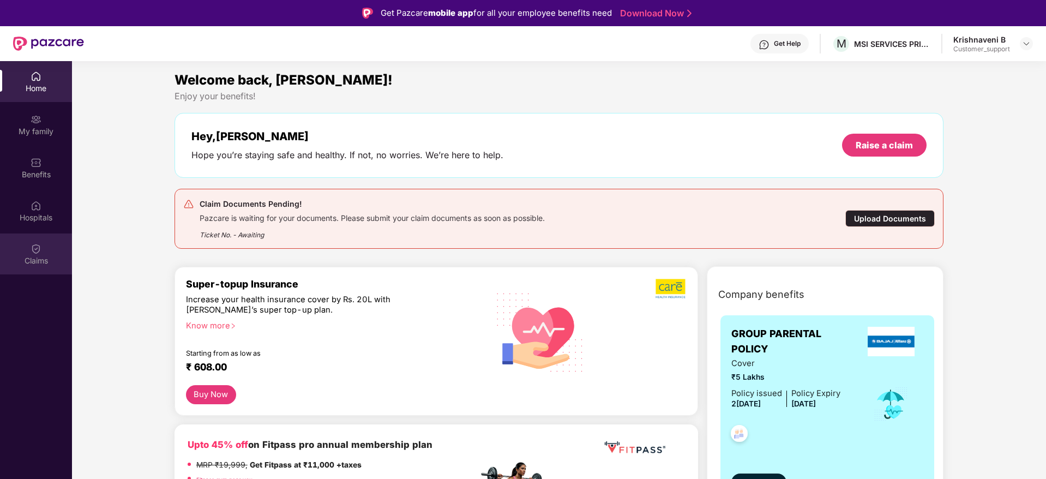
click at [40, 256] on div "Claims" at bounding box center [36, 260] width 72 height 11
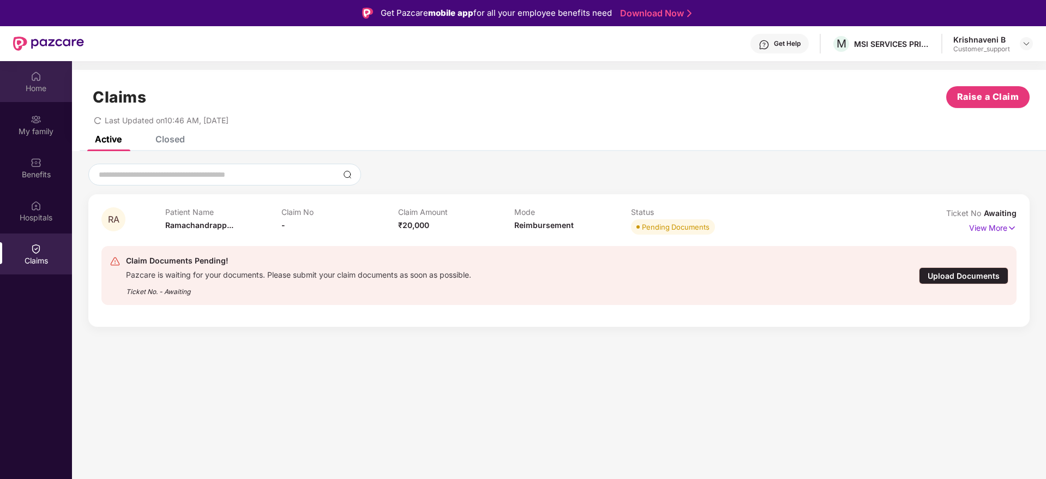
click at [40, 85] on div "Home" at bounding box center [36, 88] width 72 height 11
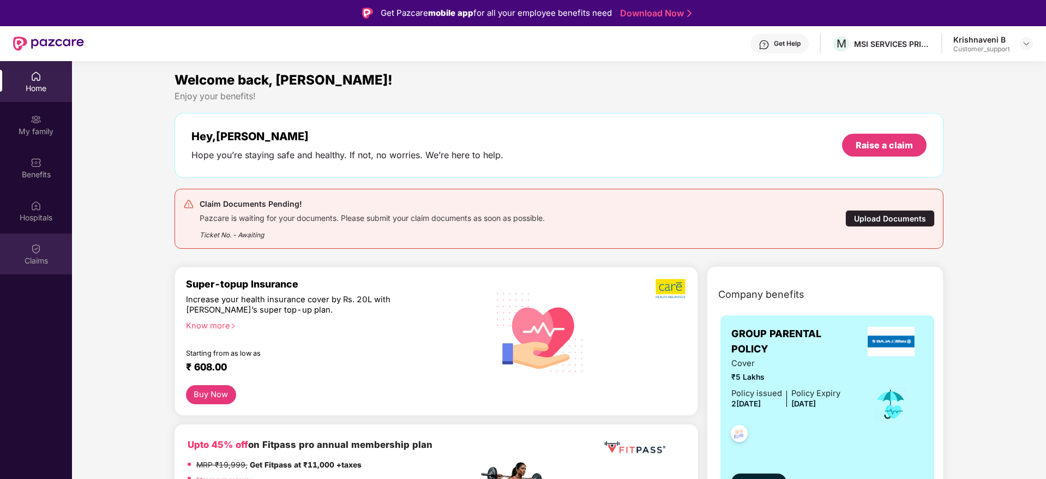
click at [37, 250] on img at bounding box center [36, 248] width 11 height 11
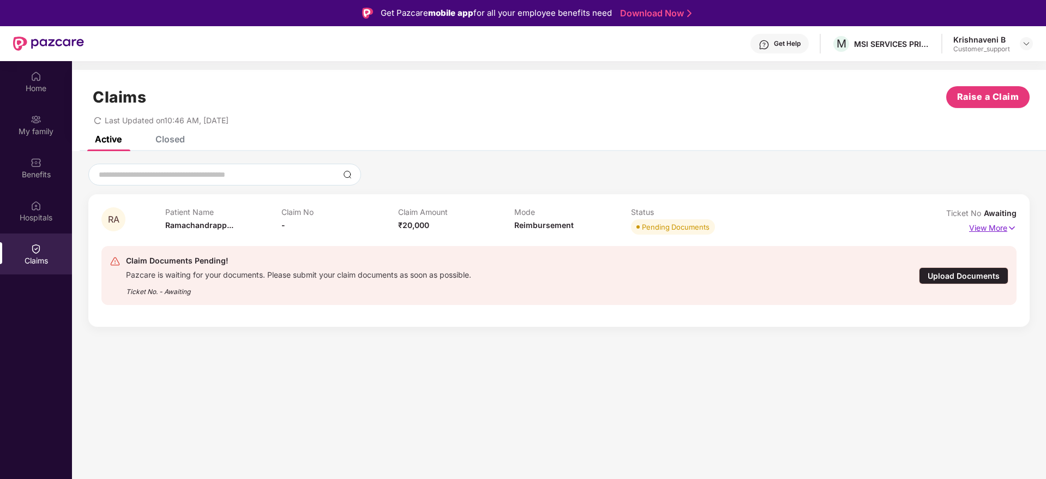
click at [1011, 227] on img at bounding box center [1012, 228] width 9 height 12
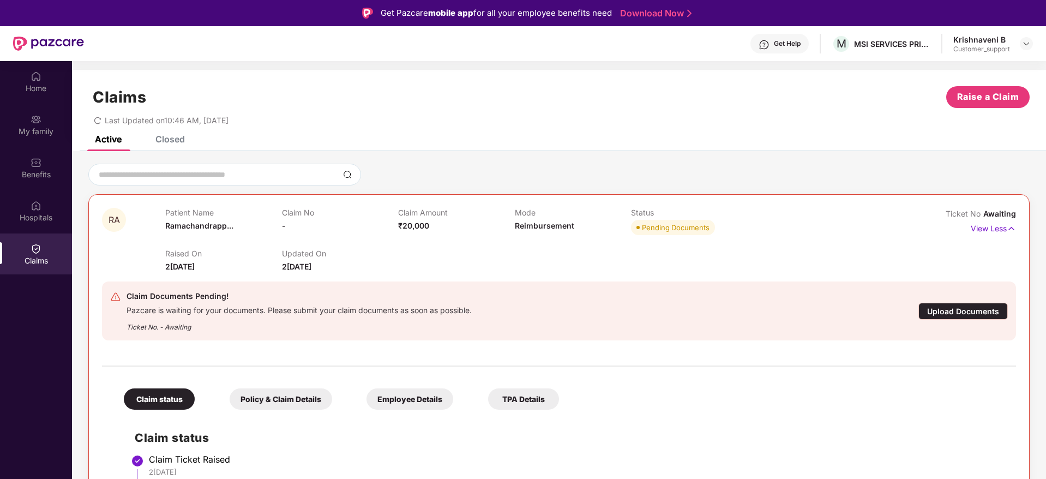
scroll to position [19, 0]
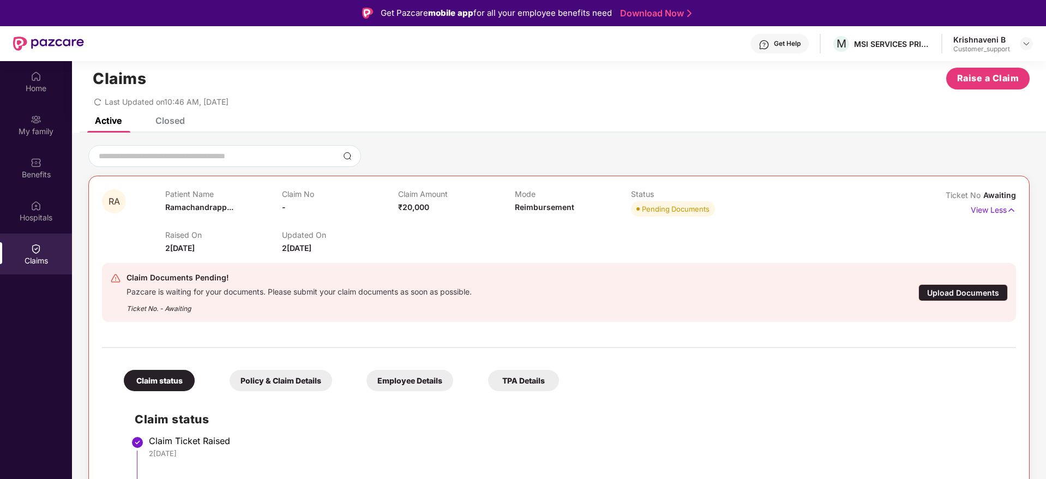
click at [165, 118] on div "Closed" at bounding box center [169, 120] width 29 height 11
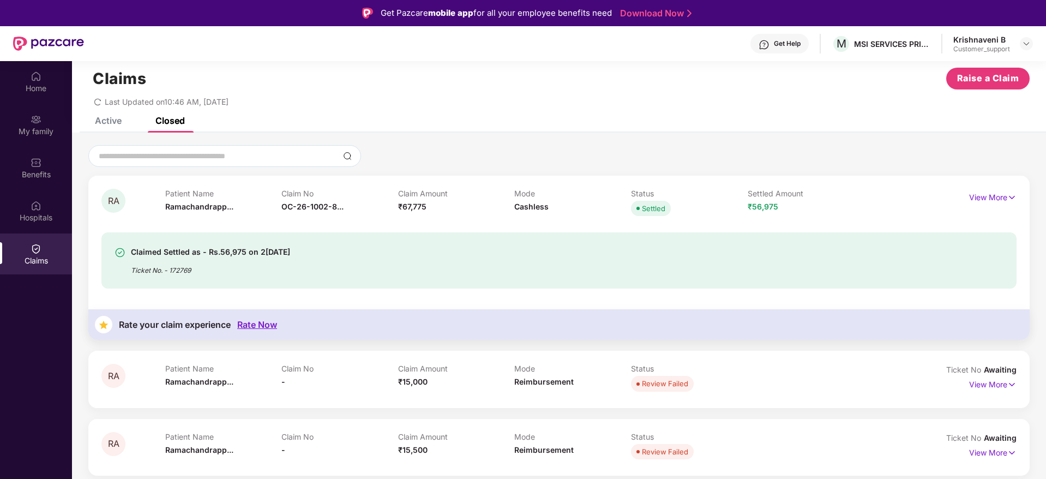
click at [106, 119] on div "Active" at bounding box center [108, 120] width 27 height 11
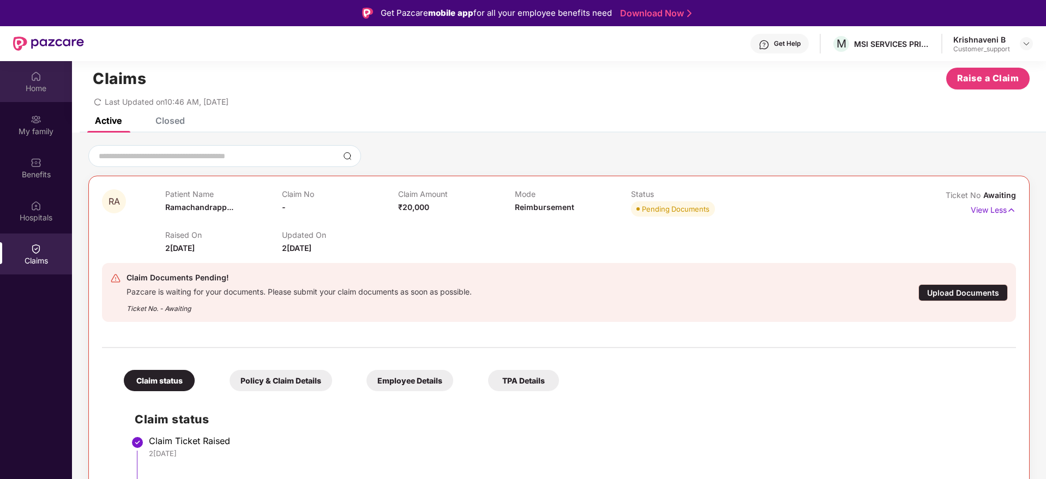
click at [31, 83] on div "Home" at bounding box center [36, 88] width 72 height 11
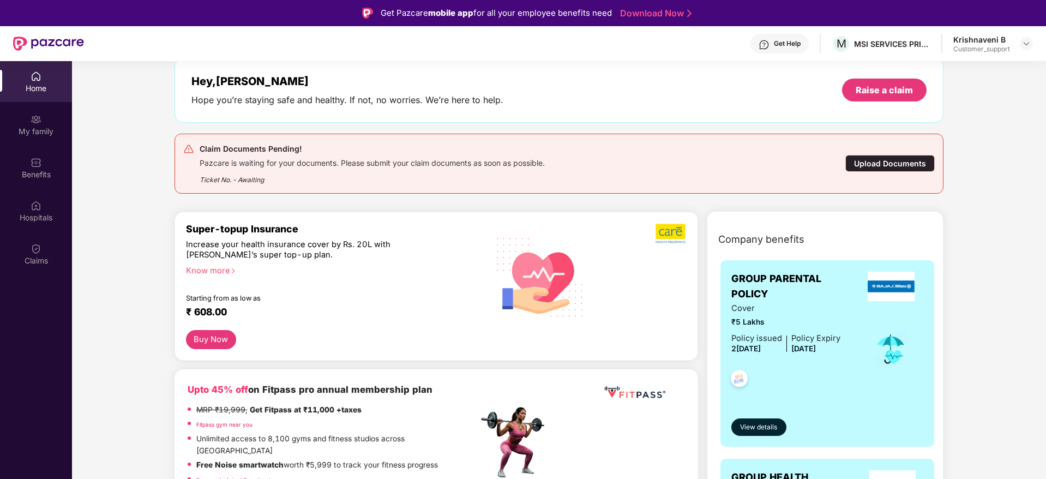
scroll to position [0, 0]
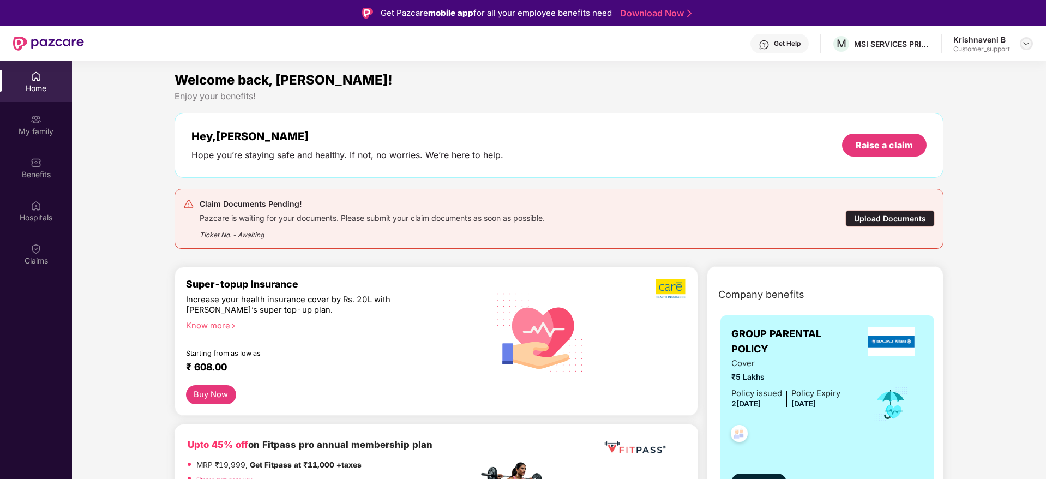
click at [1027, 45] on img at bounding box center [1026, 43] width 9 height 9
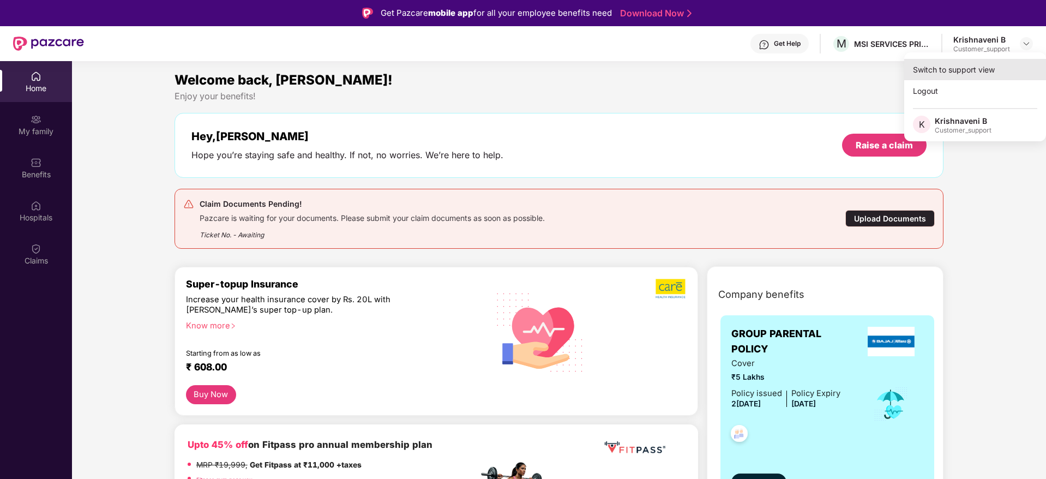
click at [945, 70] on div "Switch to support view" at bounding box center [976, 69] width 142 height 21
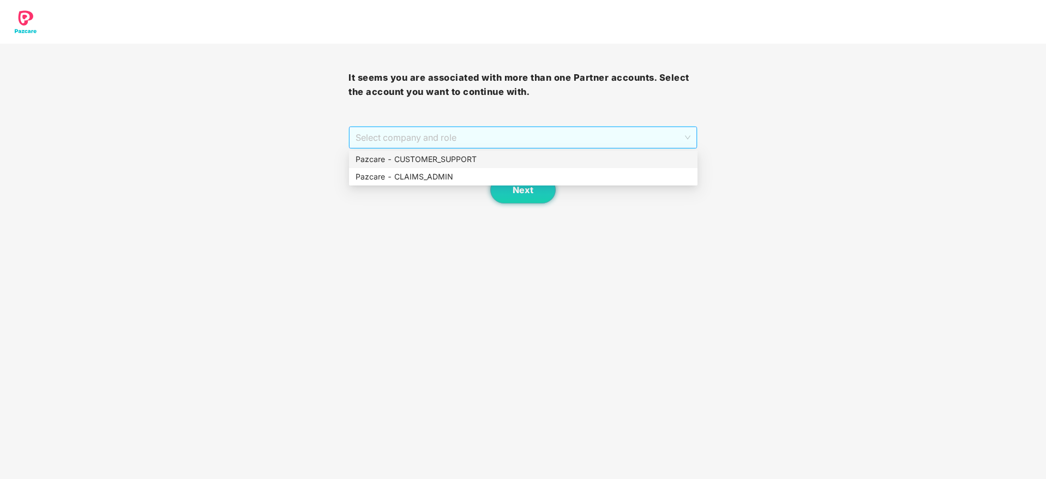
click at [544, 137] on span "Select company and role" at bounding box center [523, 137] width 334 height 21
click at [460, 159] on div "Pazcare - CUSTOMER_SUPPORT" at bounding box center [524, 159] width 336 height 12
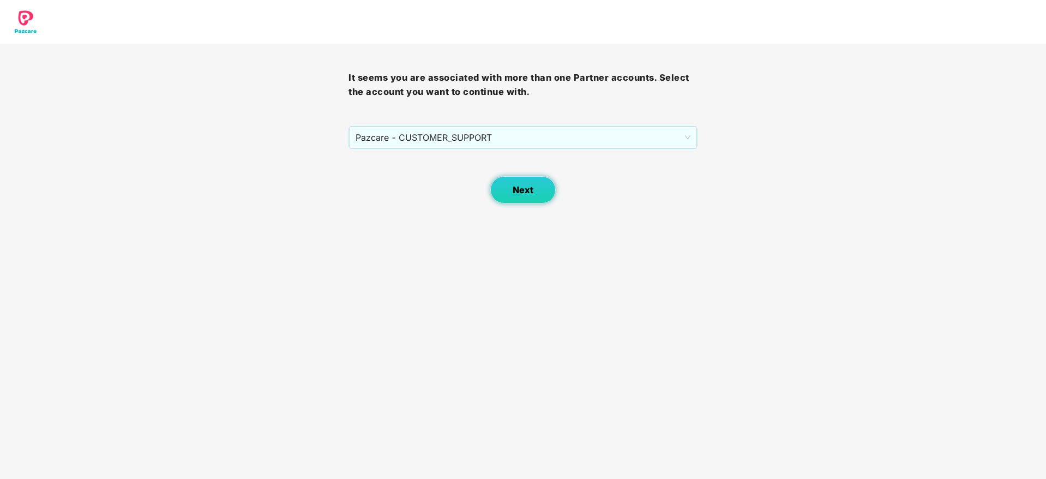
click at [523, 186] on span "Next" at bounding box center [523, 190] width 21 height 10
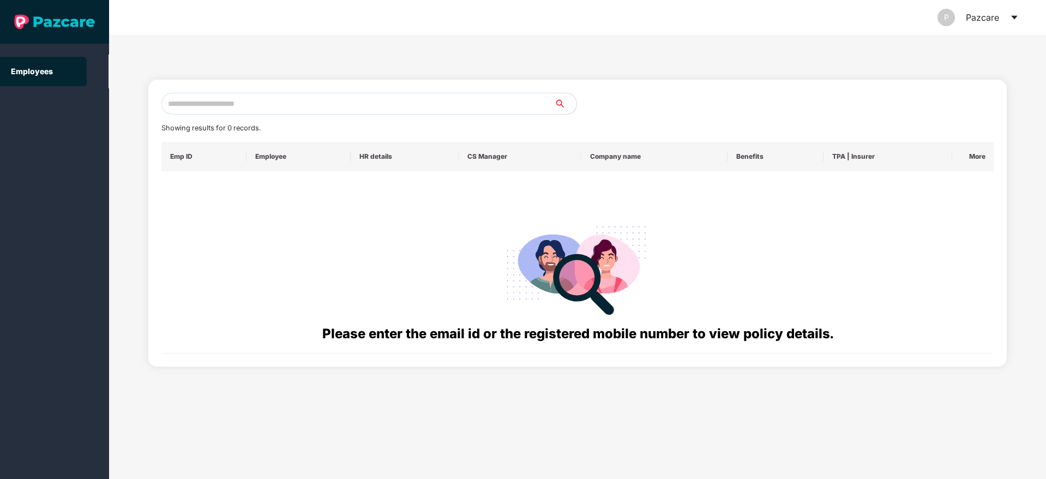
click at [187, 105] on input "text" at bounding box center [357, 104] width 393 height 22
paste input "**********"
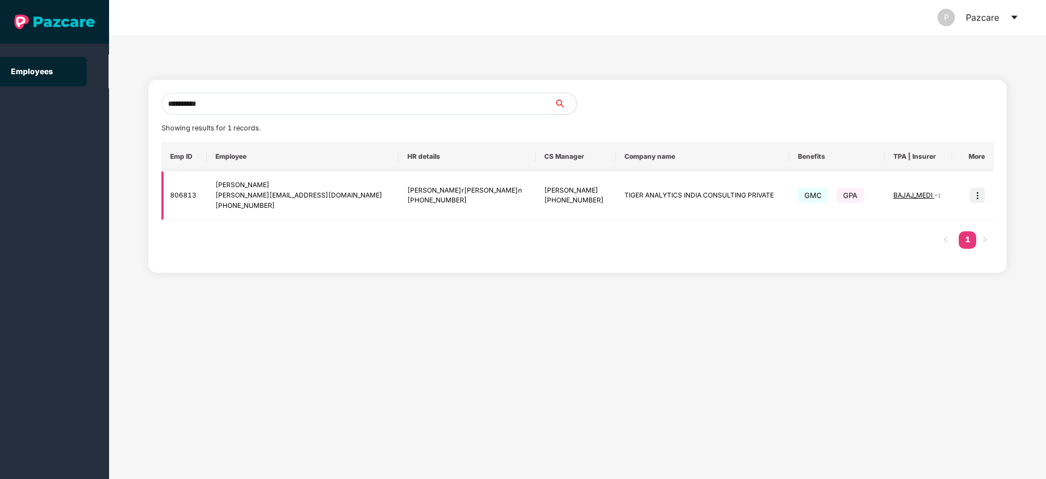
type input "**********"
click at [977, 201] on img at bounding box center [977, 195] width 15 height 15
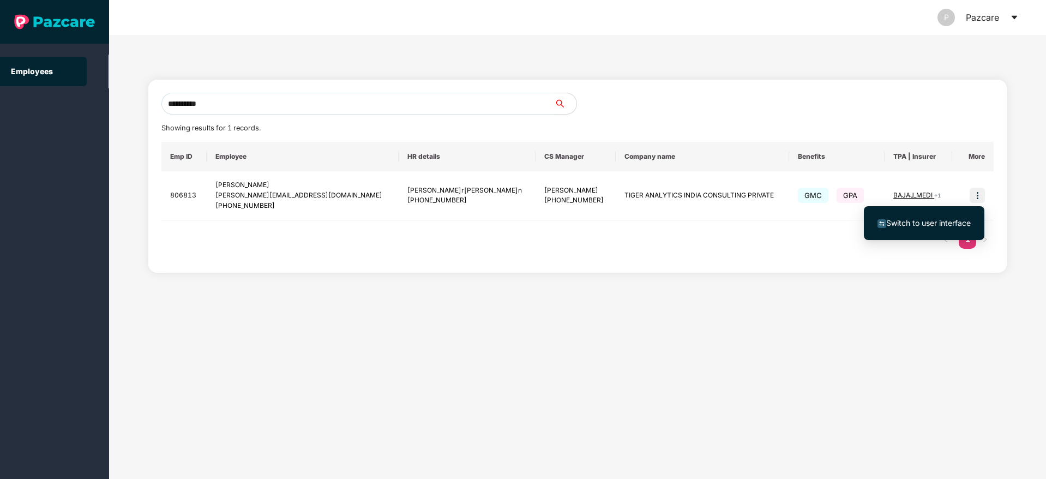
click at [927, 222] on span "Switch to user interface" at bounding box center [929, 222] width 85 height 9
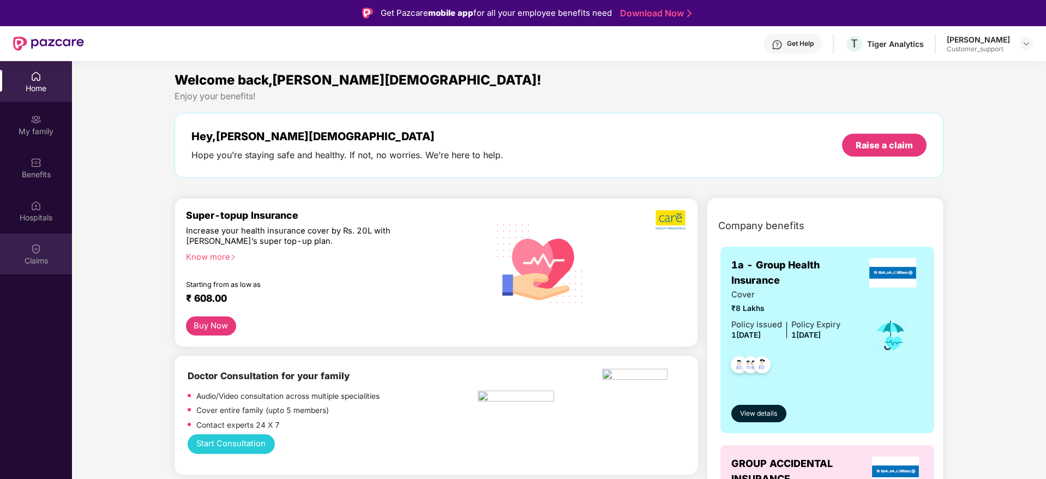
click at [33, 250] on img at bounding box center [36, 248] width 11 height 11
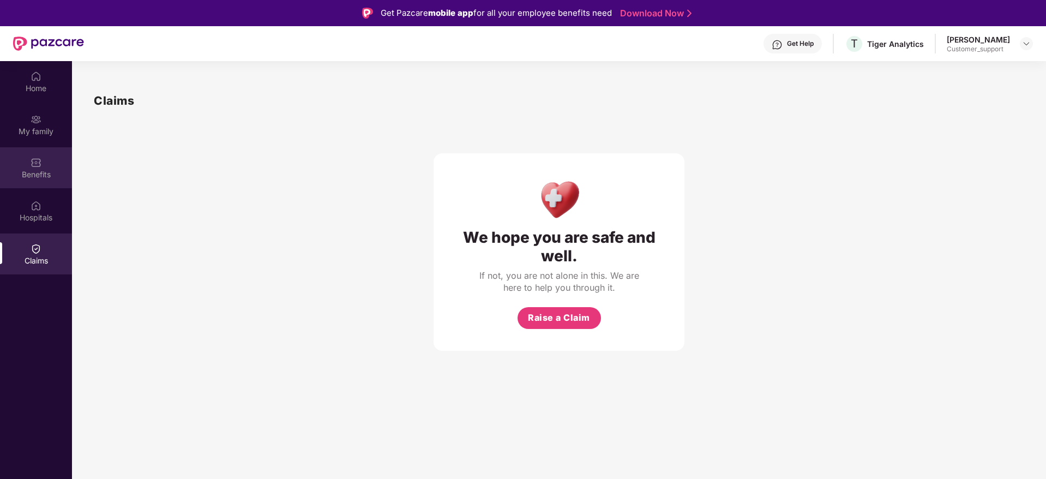
click at [35, 162] on img at bounding box center [36, 162] width 11 height 11
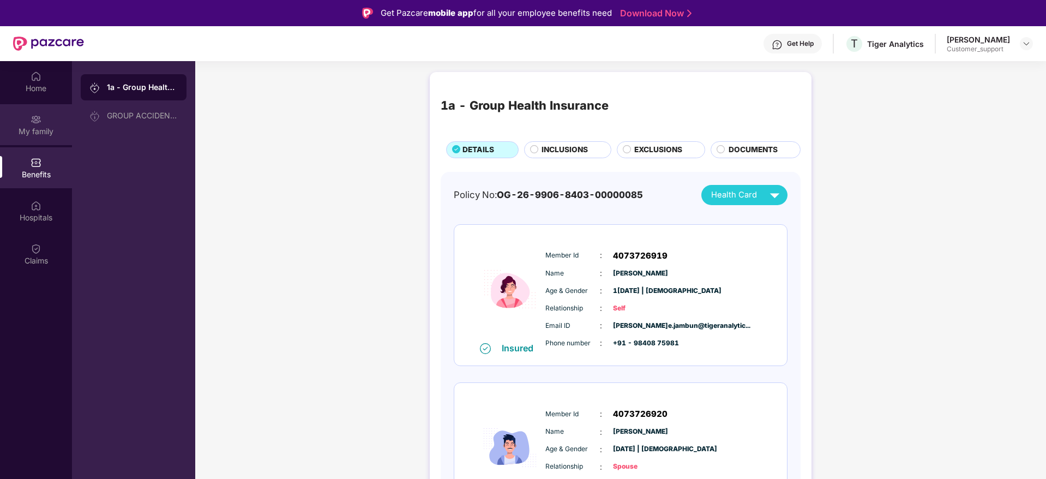
click at [34, 121] on img at bounding box center [36, 119] width 11 height 11
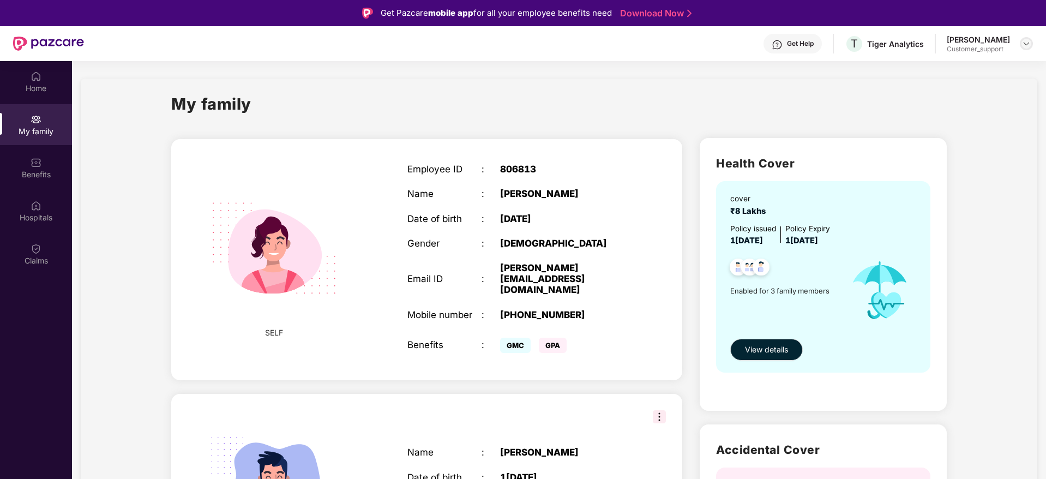
click at [1027, 43] on img at bounding box center [1026, 43] width 9 height 9
click at [963, 67] on div "Switch to support view" at bounding box center [976, 69] width 142 height 21
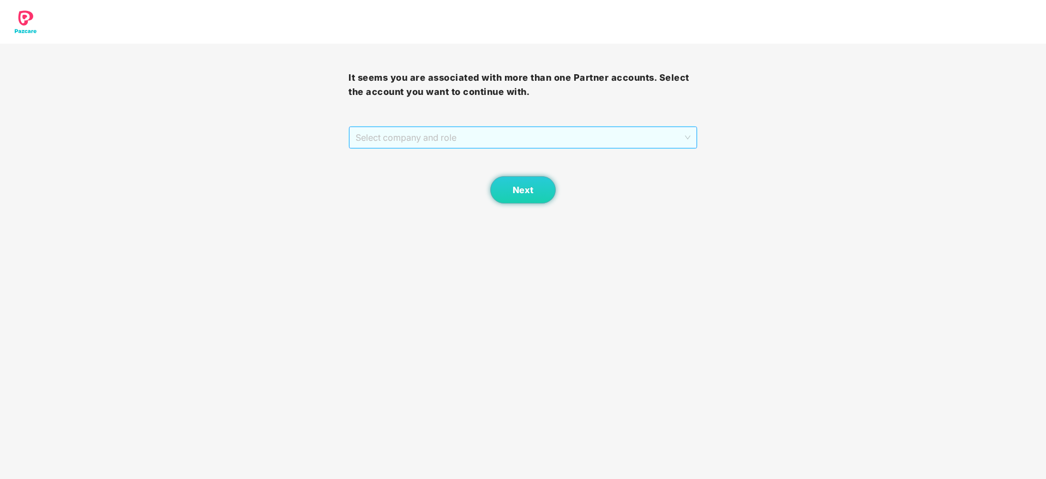
click at [555, 137] on span "Select company and role" at bounding box center [523, 137] width 334 height 21
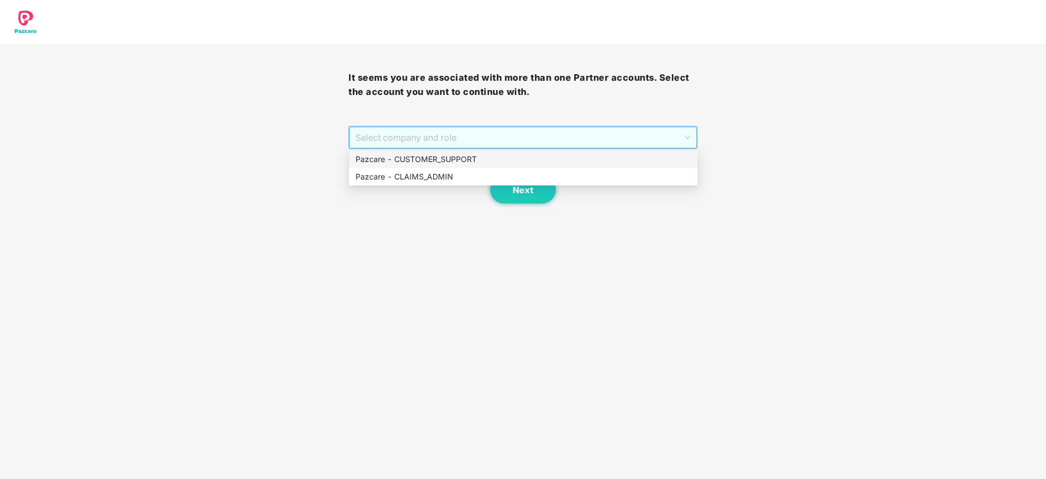
click at [447, 155] on div "Pazcare - CUSTOMER_SUPPORT" at bounding box center [524, 159] width 336 height 12
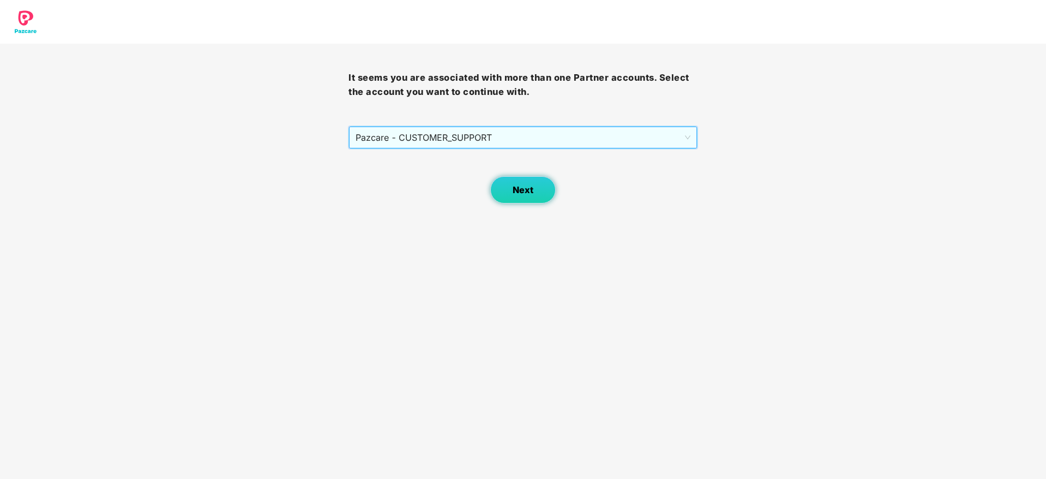
click at [511, 187] on button "Next" at bounding box center [522, 189] width 65 height 27
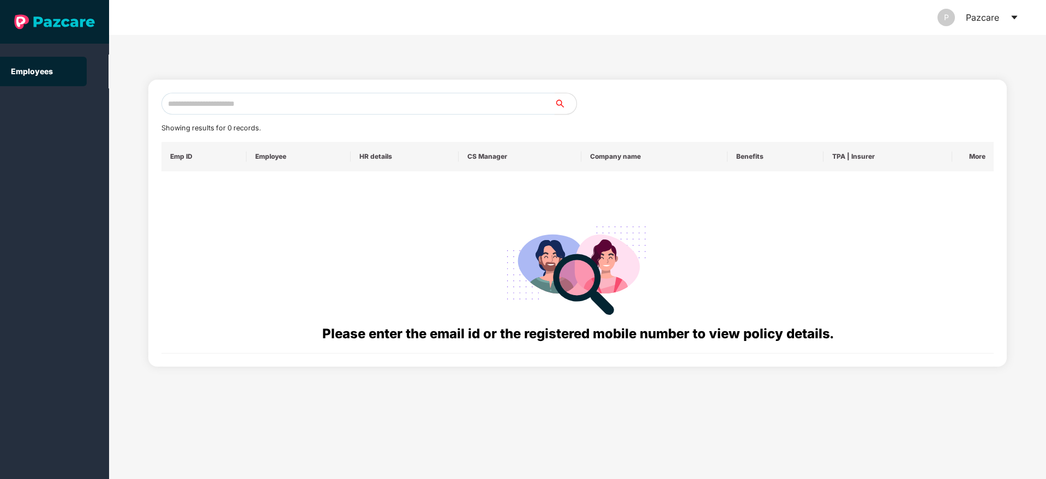
click at [206, 101] on input "text" at bounding box center [357, 104] width 393 height 22
paste input "**********"
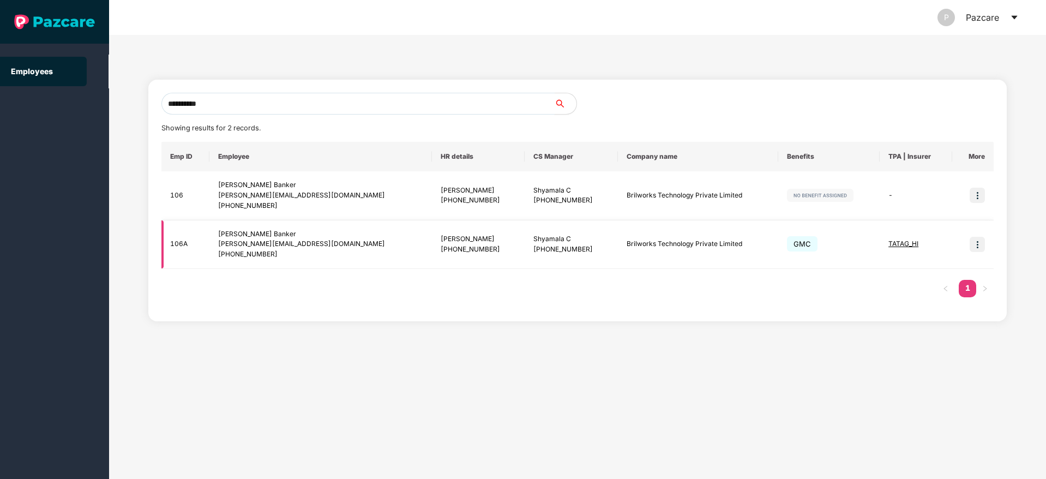
type input "**********"
click at [978, 249] on img at bounding box center [977, 244] width 15 height 15
click at [929, 271] on span "Switch to user interface" at bounding box center [929, 271] width 85 height 9
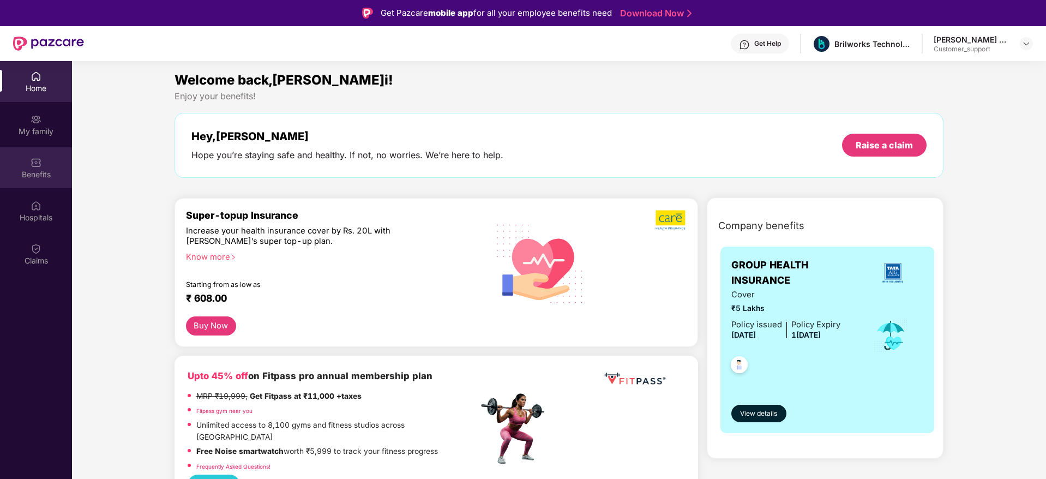
click at [41, 170] on div "Benefits" at bounding box center [36, 174] width 72 height 11
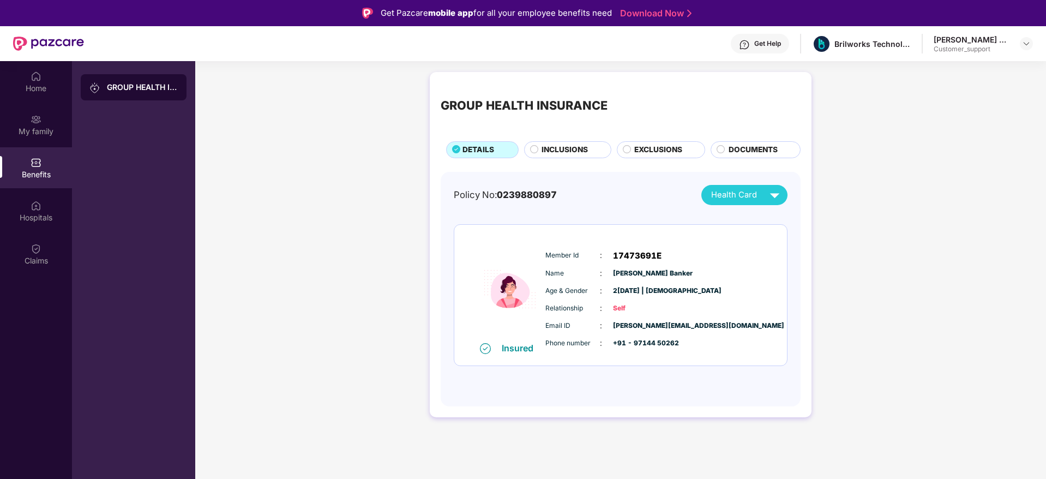
click at [569, 144] on span "INCLUSIONS" at bounding box center [565, 150] width 46 height 12
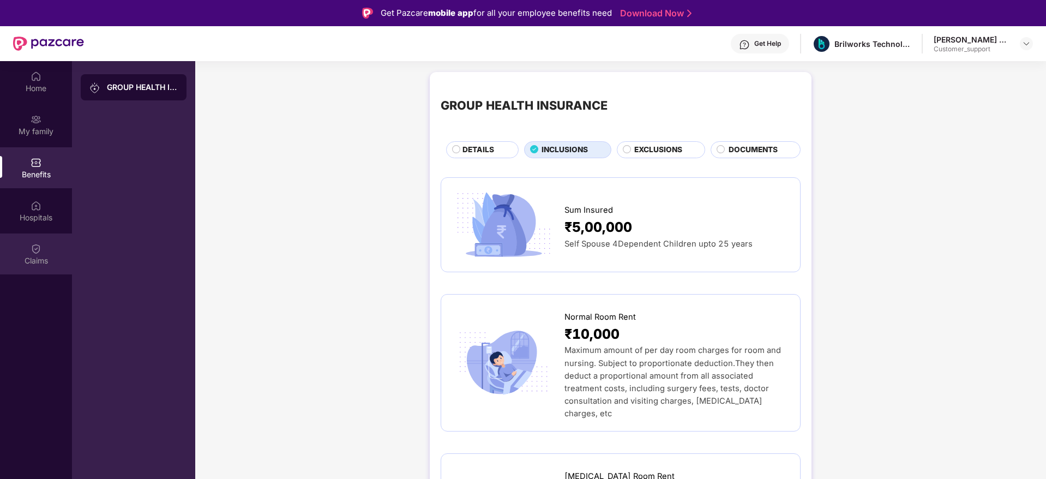
click at [35, 254] on img at bounding box center [36, 248] width 11 height 11
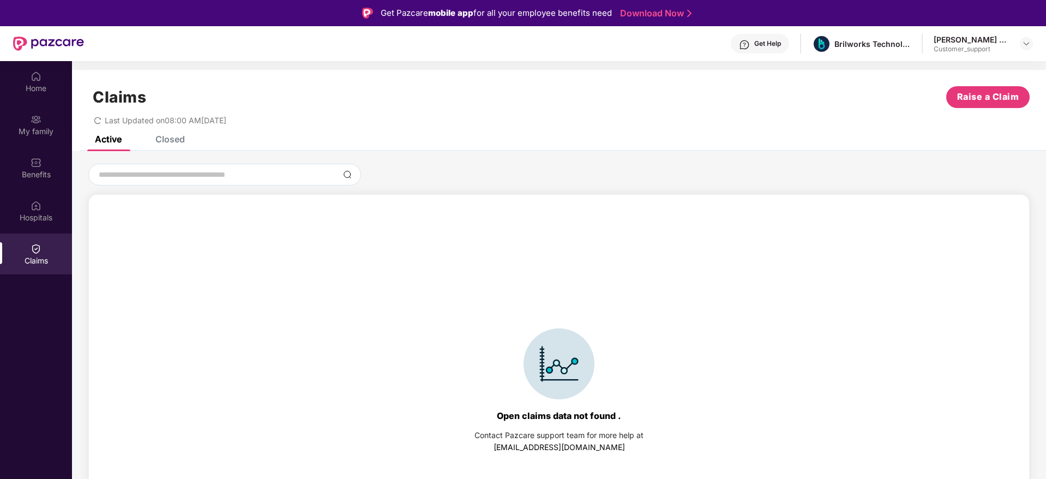
click at [172, 140] on div "Closed" at bounding box center [169, 139] width 29 height 11
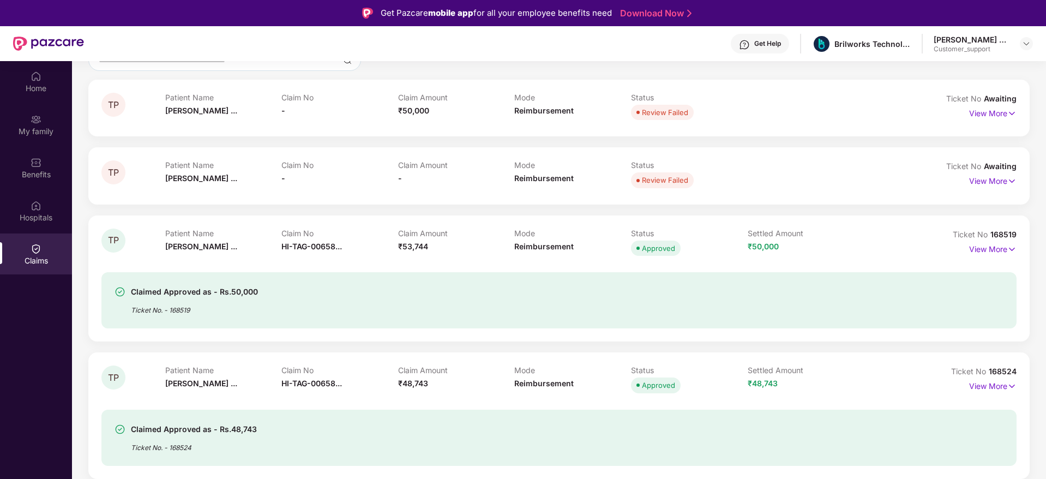
scroll to position [114, 0]
click at [1013, 248] on img at bounding box center [1012, 250] width 9 height 12
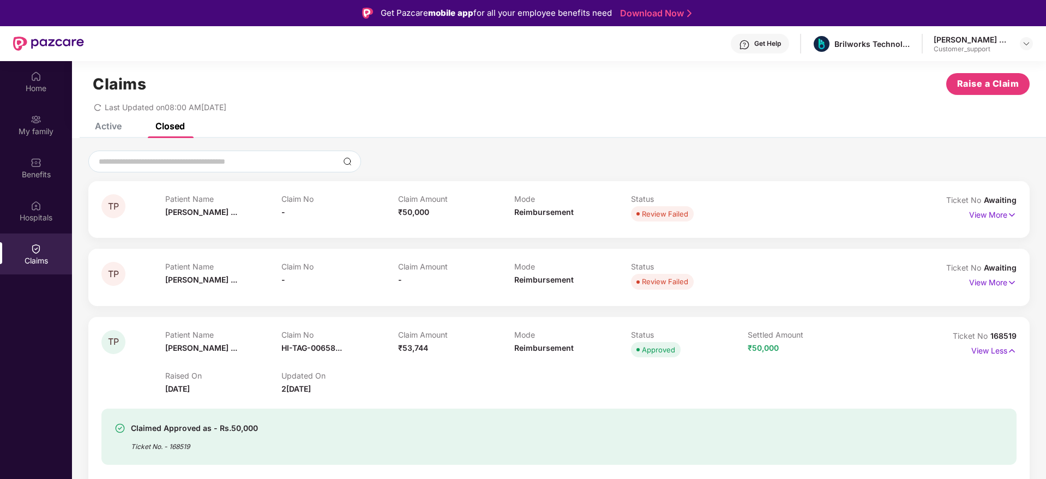
scroll to position [13, 0]
click at [35, 166] on img at bounding box center [36, 162] width 11 height 11
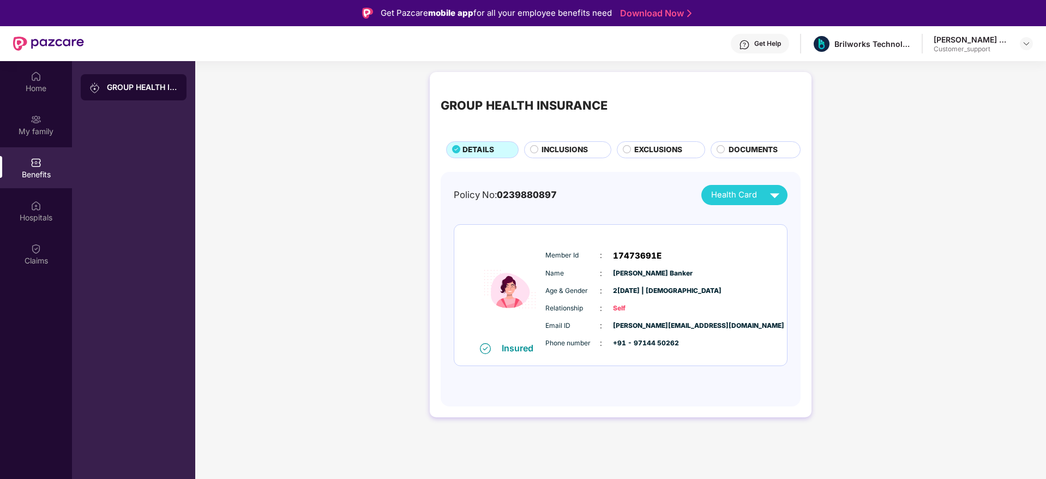
click at [558, 145] on span "INCLUSIONS" at bounding box center [565, 150] width 46 height 12
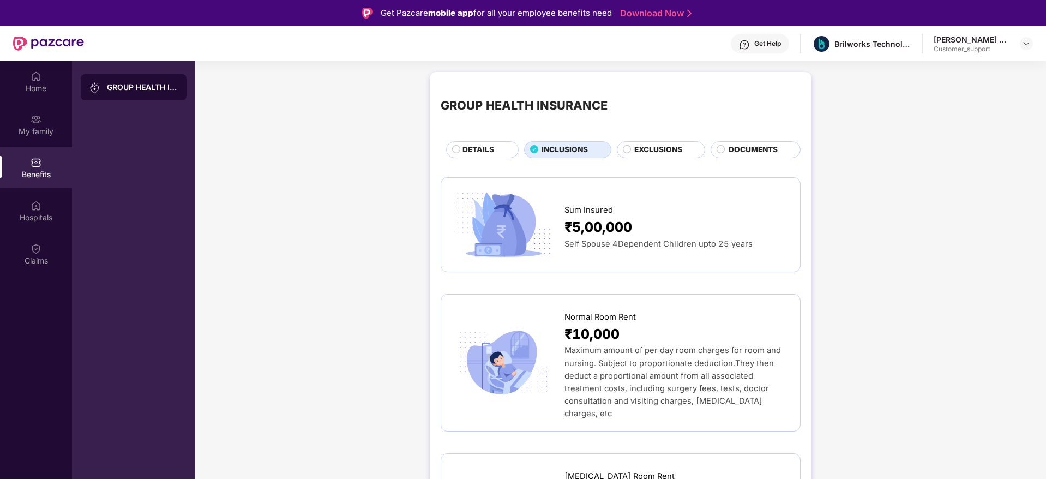
click at [646, 151] on span "EXCLUSIONS" at bounding box center [658, 150] width 48 height 12
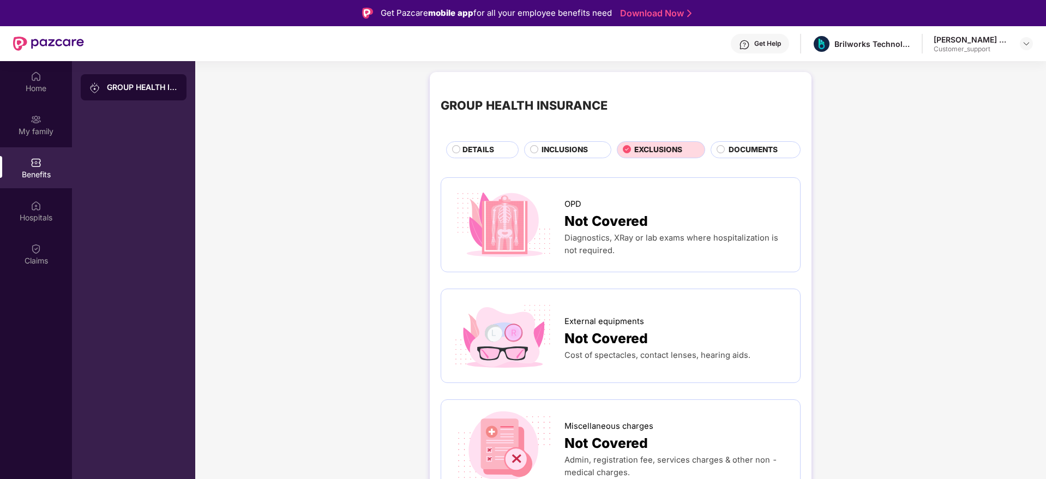
click at [562, 150] on span "INCLUSIONS" at bounding box center [565, 150] width 46 height 12
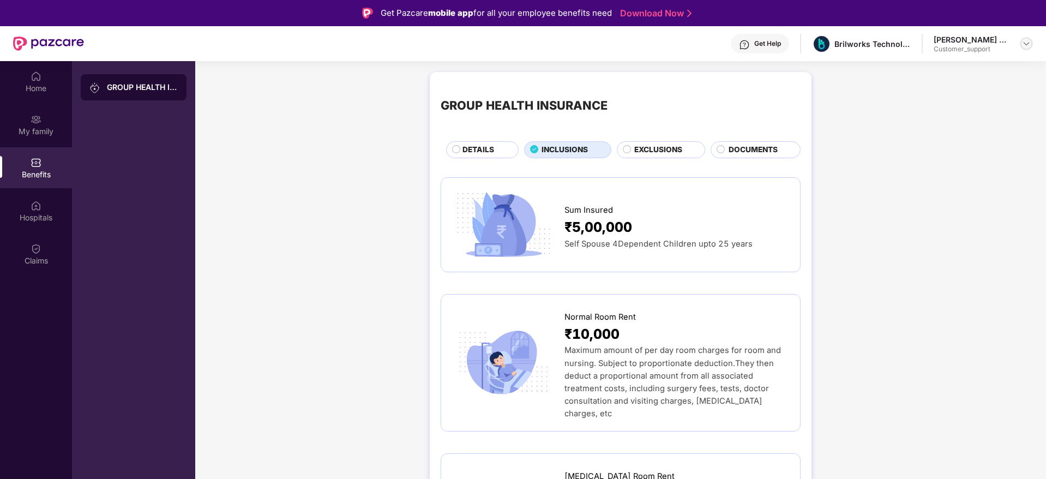
click at [1027, 45] on img at bounding box center [1026, 43] width 9 height 9
click at [963, 69] on div "Switch to support view" at bounding box center [976, 69] width 142 height 21
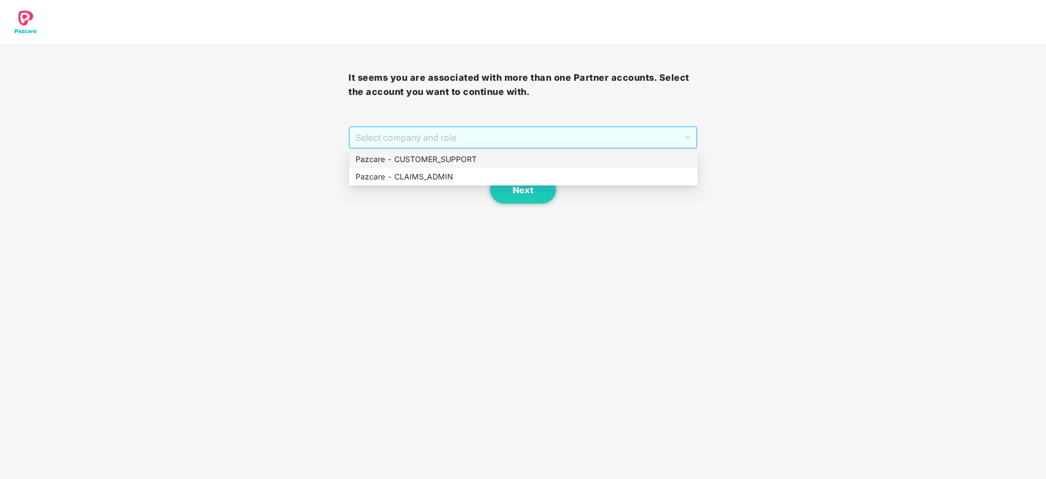
click at [635, 140] on span "Select company and role" at bounding box center [523, 137] width 334 height 21
click at [481, 160] on div "Pazcare - CUSTOMER_SUPPORT" at bounding box center [524, 159] width 336 height 12
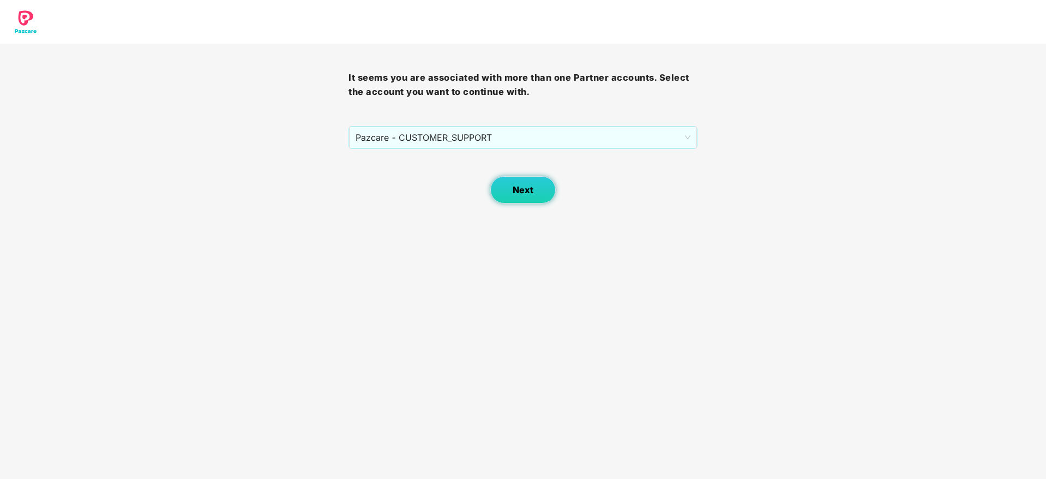
click at [517, 181] on button "Next" at bounding box center [522, 189] width 65 height 27
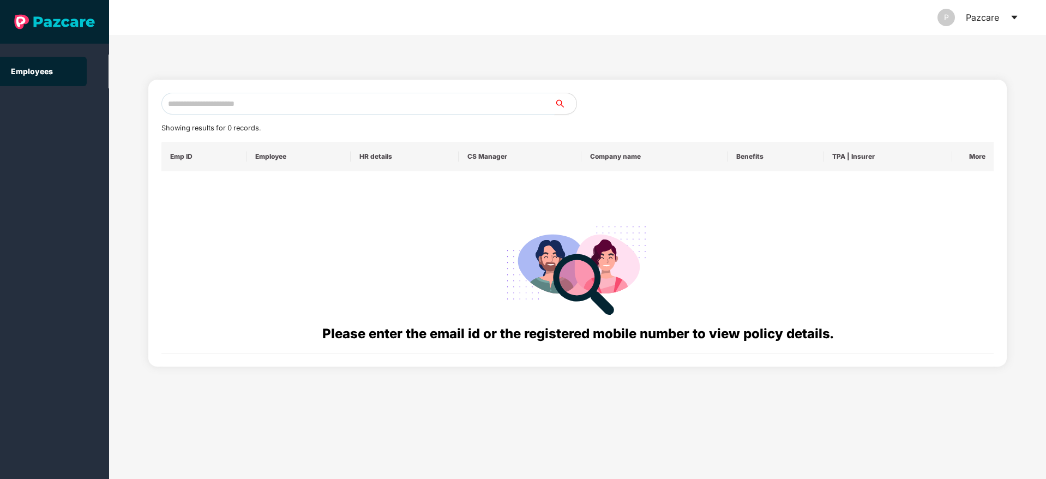
click at [253, 108] on input "text" at bounding box center [357, 104] width 393 height 22
paste input "**********"
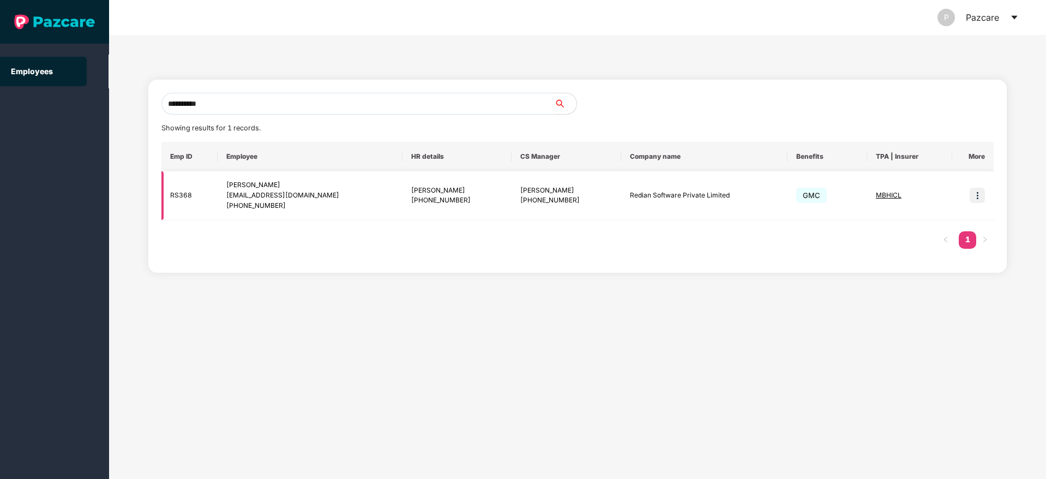
type input "**********"
click at [977, 193] on img at bounding box center [977, 195] width 15 height 15
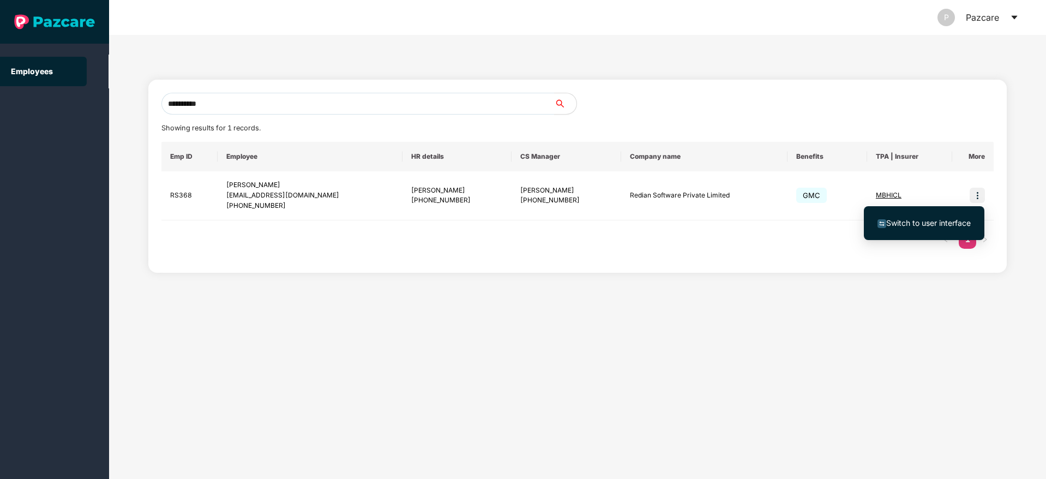
click at [918, 220] on span "Switch to user interface" at bounding box center [929, 222] width 85 height 9
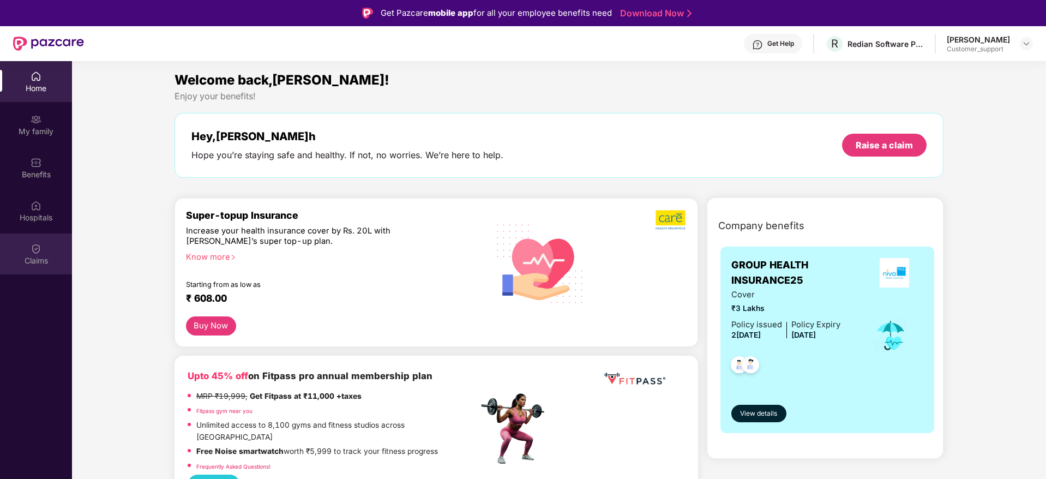
click at [32, 255] on div "Claims" at bounding box center [36, 260] width 72 height 11
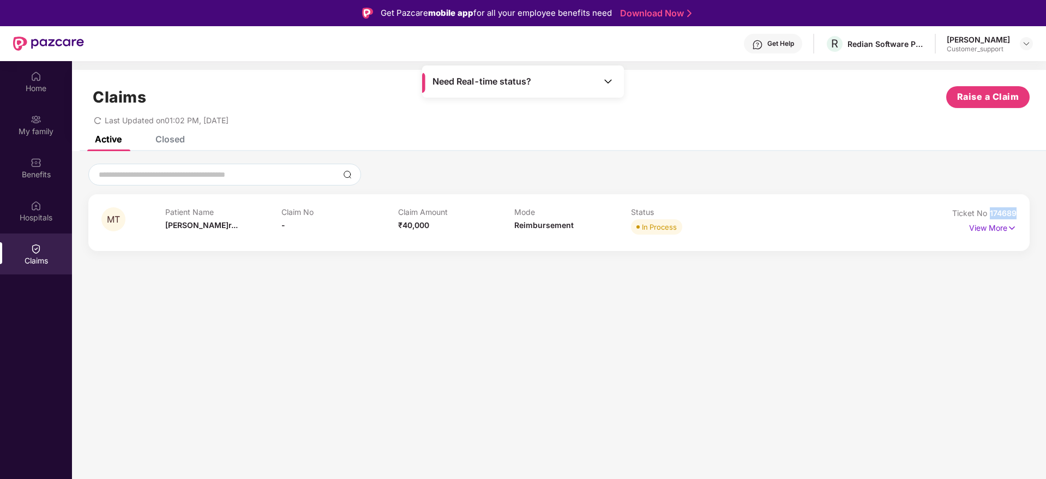
drag, startPoint x: 1020, startPoint y: 215, endPoint x: 989, endPoint y: 218, distance: 30.7
click at [989, 218] on div "MT Patient Name Madhavi Tiwar... Claim No - Claim Amount ₹40,000 Mode Reimburse…" at bounding box center [559, 222] width 942 height 57
copy span "174689"
click at [34, 165] on img at bounding box center [36, 162] width 11 height 11
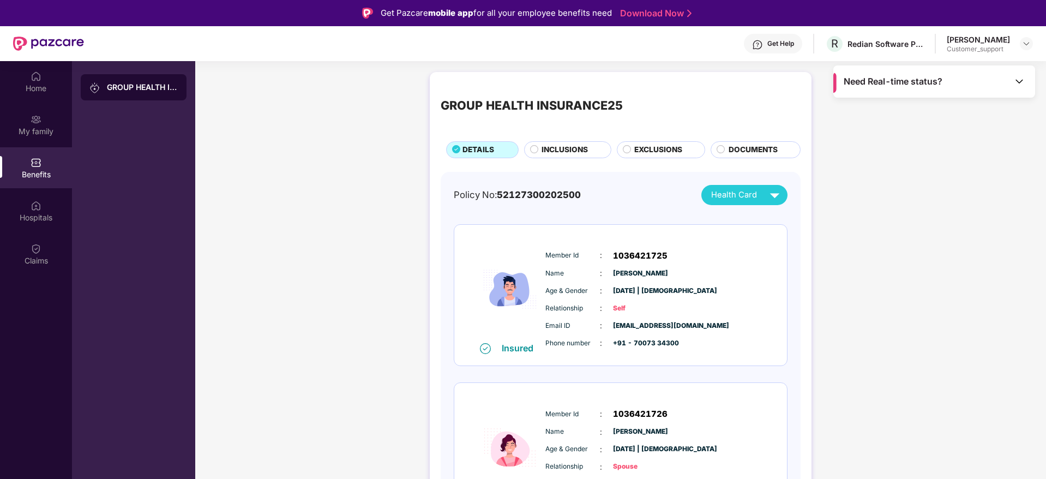
click at [561, 152] on span "INCLUSIONS" at bounding box center [565, 150] width 46 height 12
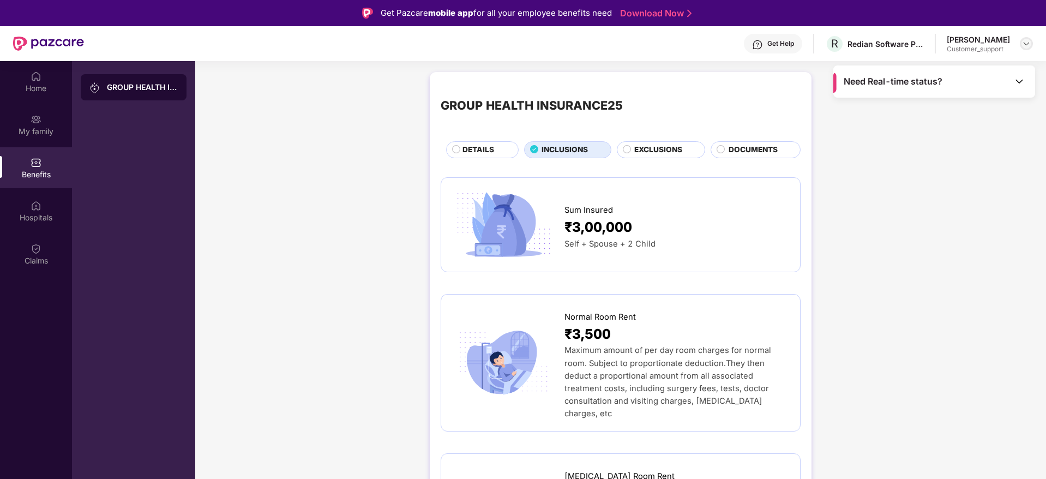
click at [1027, 41] on img at bounding box center [1026, 43] width 9 height 9
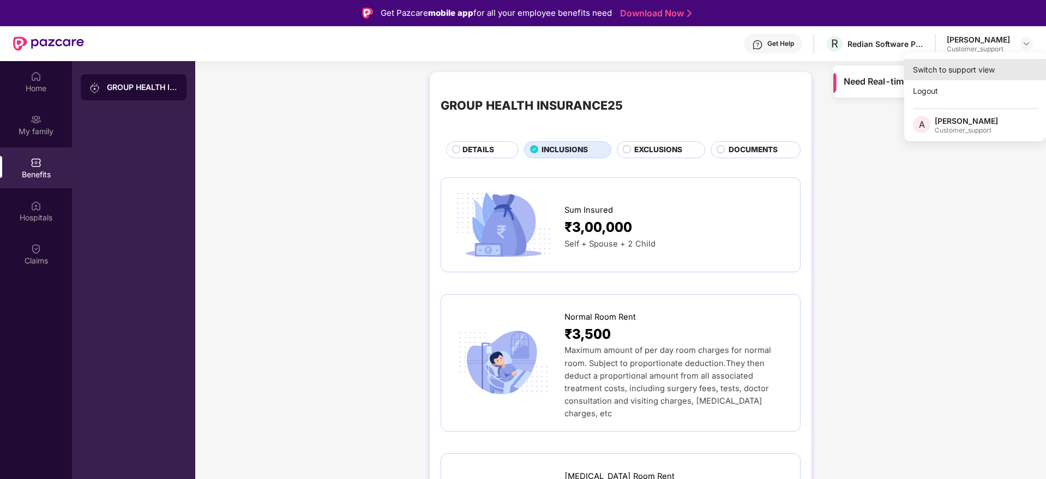
click at [968, 67] on div "Switch to support view" at bounding box center [976, 69] width 142 height 21
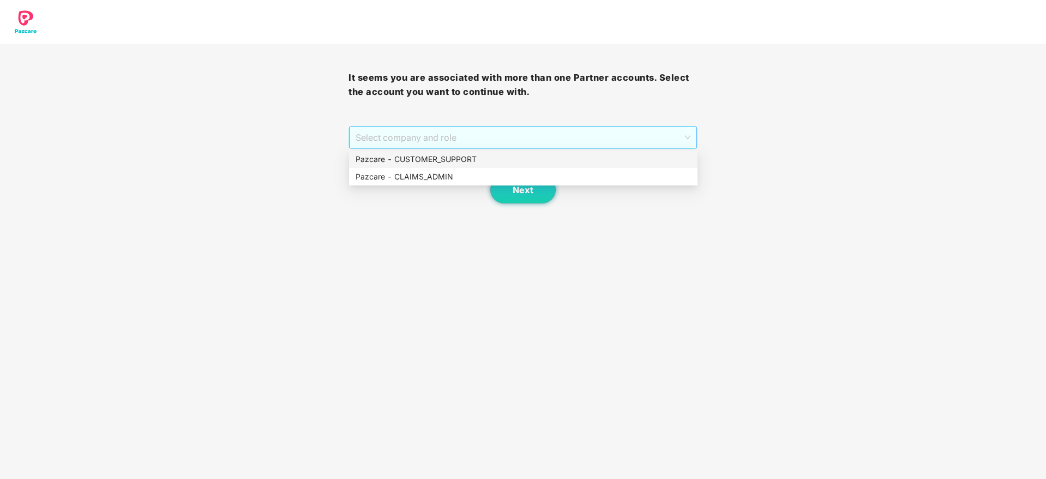
click at [568, 137] on span "Select company and role" at bounding box center [523, 137] width 334 height 21
click at [439, 159] on div "Pazcare - CUSTOMER_SUPPORT" at bounding box center [524, 159] width 336 height 12
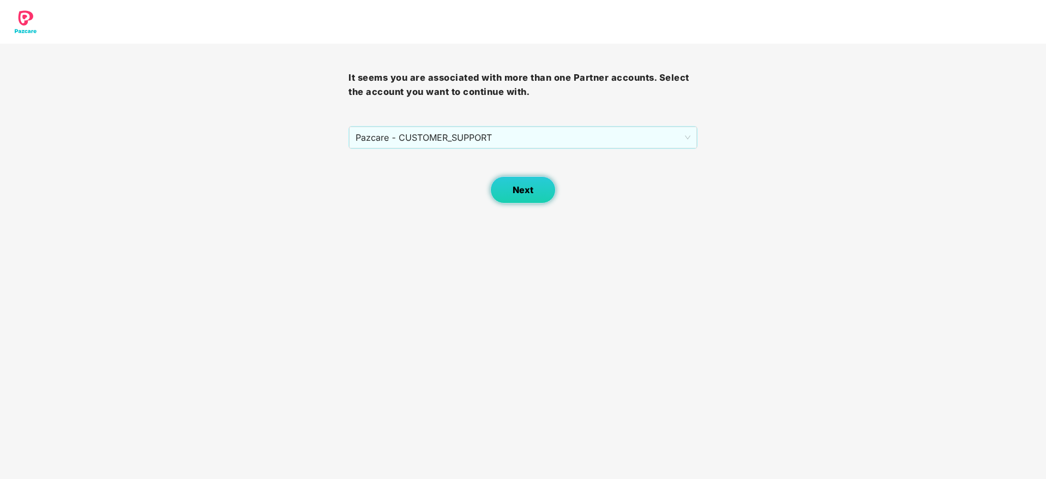
click at [521, 193] on span "Next" at bounding box center [523, 190] width 21 height 10
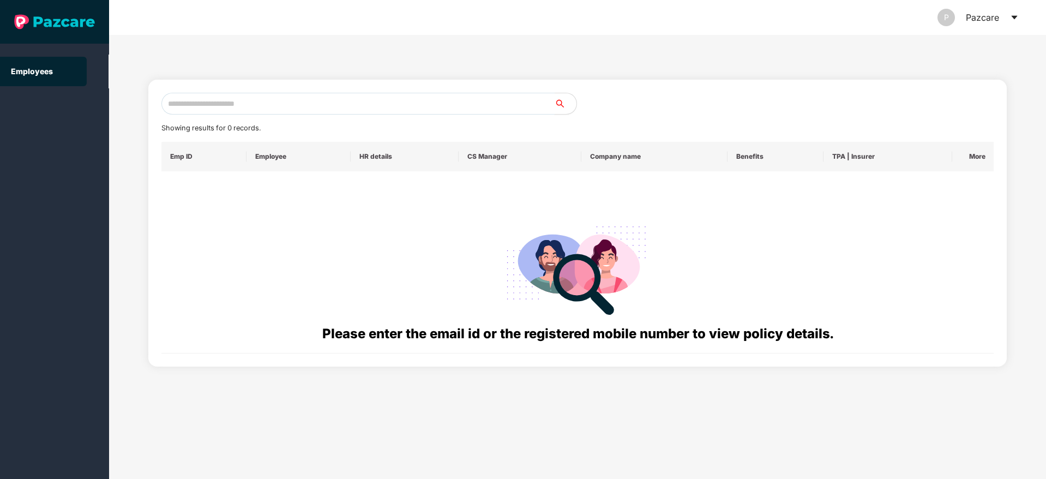
click at [181, 106] on input "text" at bounding box center [357, 104] width 393 height 22
paste input "**********"
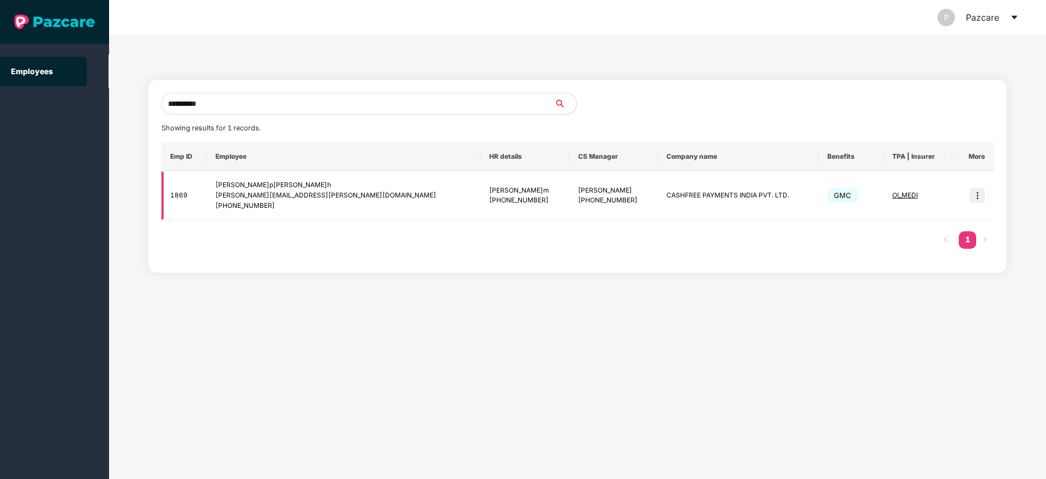
type input "**********"
click at [978, 196] on img at bounding box center [977, 195] width 15 height 15
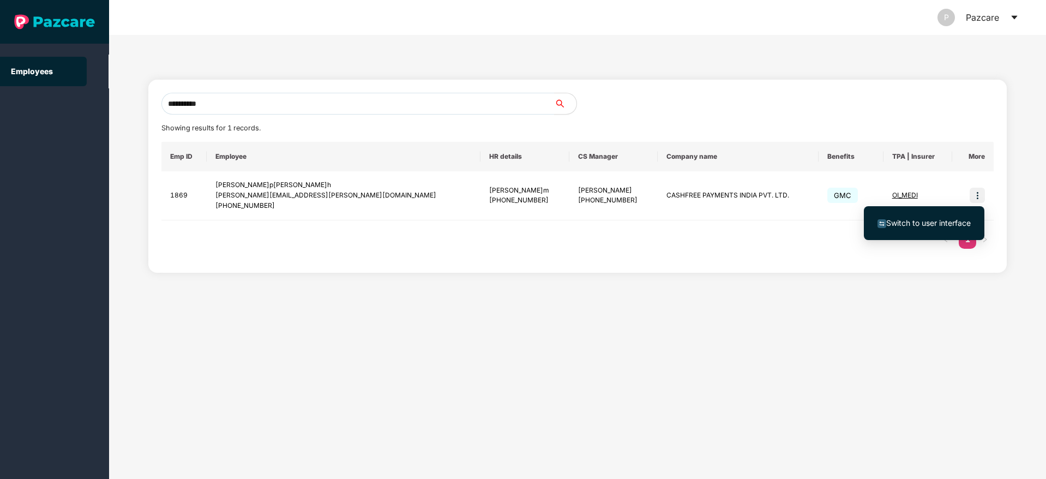
click at [917, 224] on span "Switch to user interface" at bounding box center [929, 222] width 85 height 9
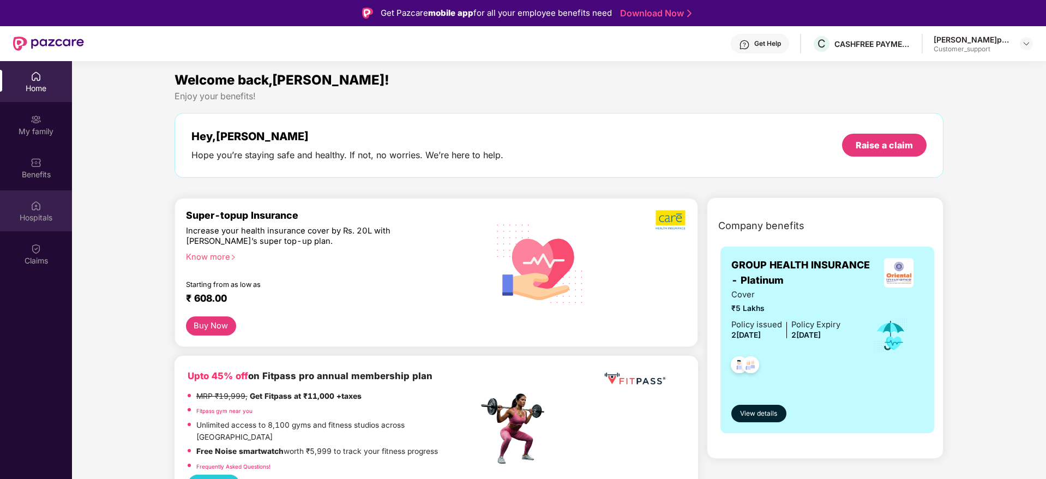
click at [40, 206] on img at bounding box center [36, 205] width 11 height 11
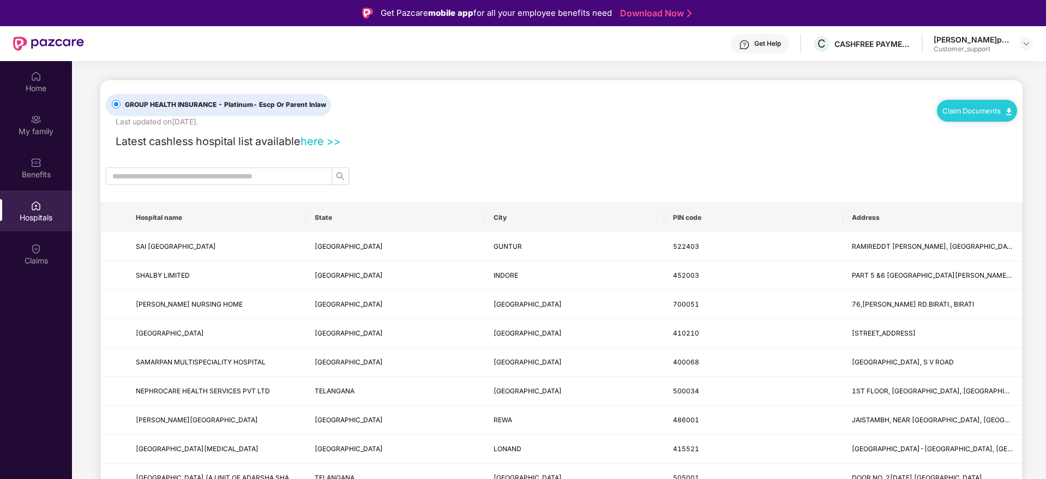
click at [46, 202] on div "Hospitals" at bounding box center [36, 210] width 72 height 41
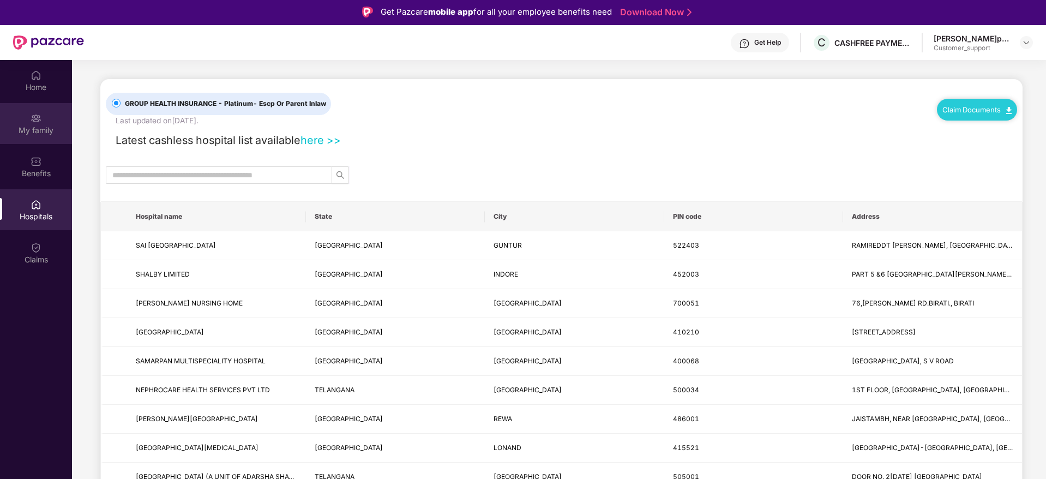
click at [35, 123] on img at bounding box center [36, 118] width 11 height 11
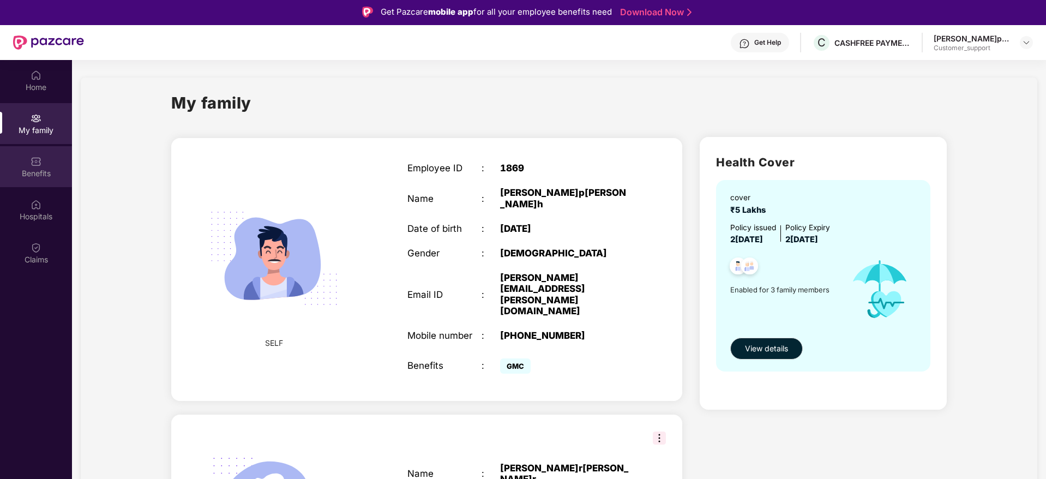
click at [36, 175] on div "Benefits" at bounding box center [36, 173] width 72 height 11
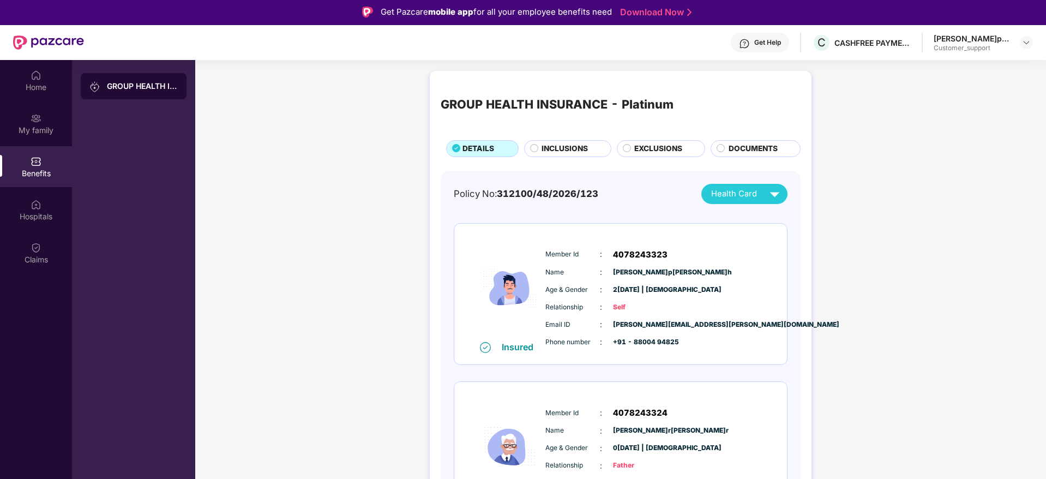
click at [568, 144] on span "INCLUSIONS" at bounding box center [565, 149] width 46 height 12
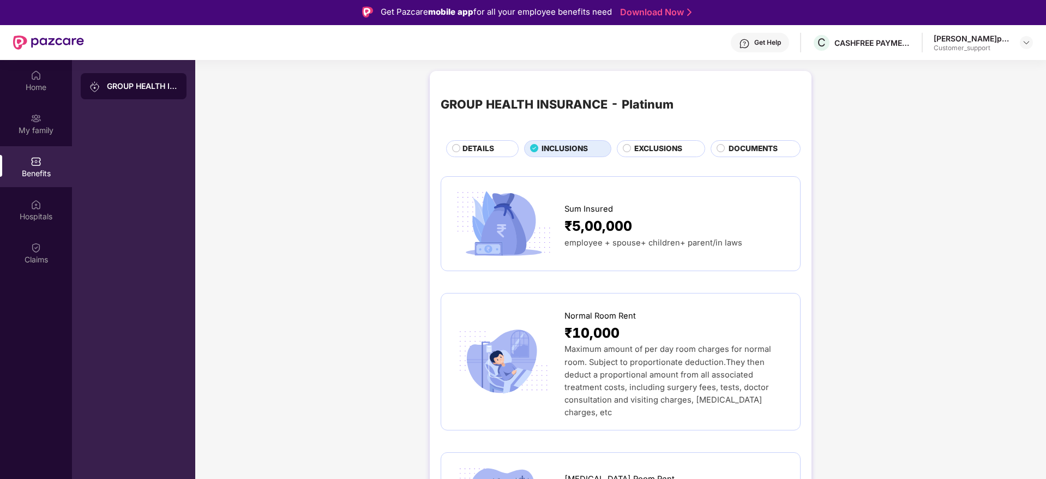
scroll to position [0, 0]
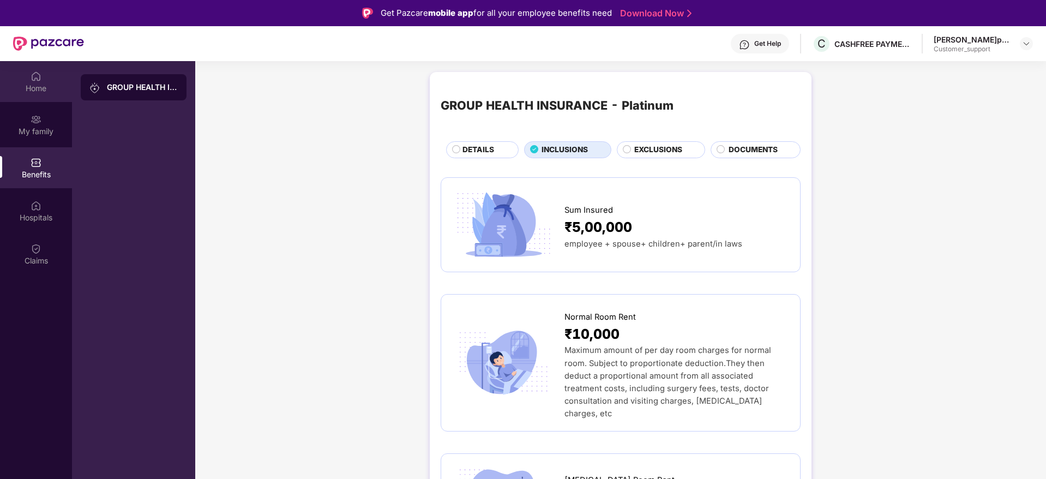
click at [44, 87] on div "Home" at bounding box center [36, 88] width 72 height 11
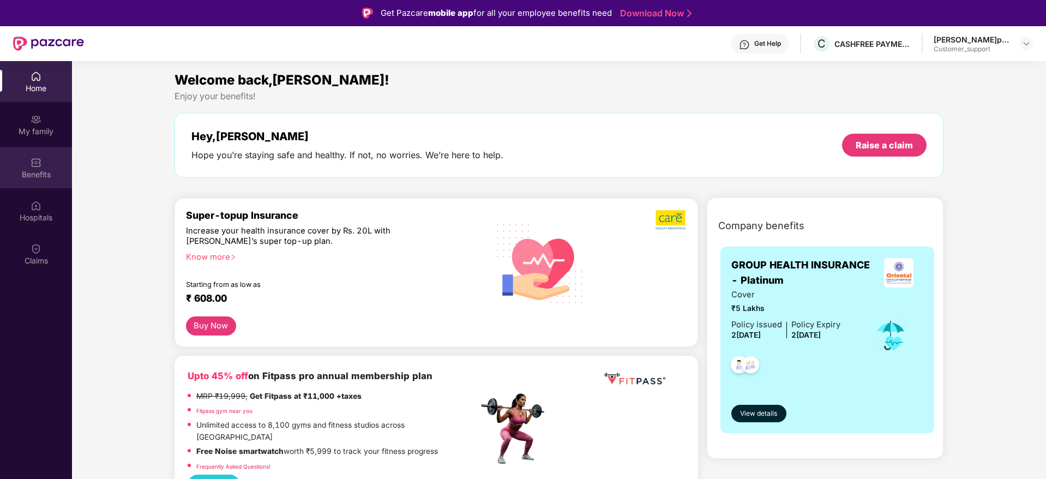
click at [39, 172] on div "Benefits" at bounding box center [36, 174] width 72 height 11
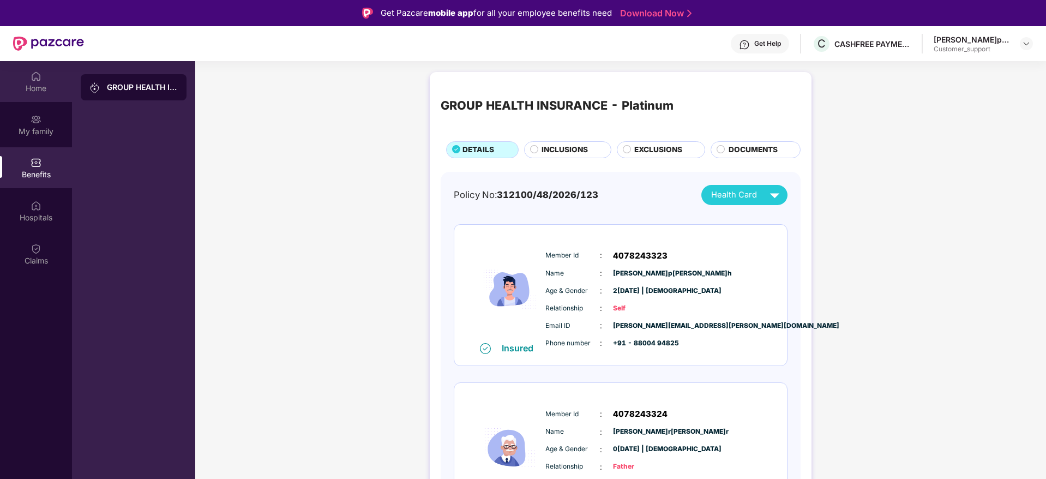
click at [39, 82] on div "Home" at bounding box center [36, 81] width 72 height 41
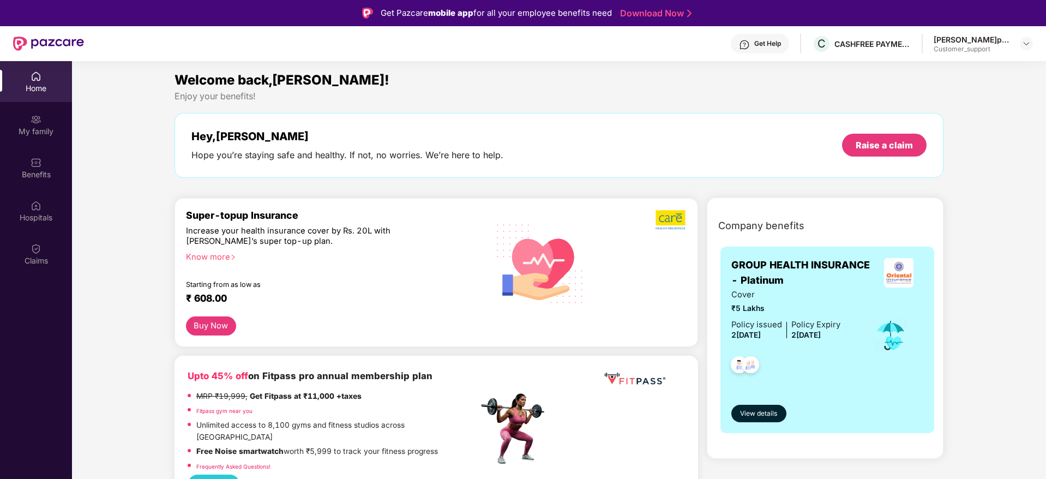
click at [43, 94] on div "Home" at bounding box center [36, 81] width 72 height 41
click at [33, 165] on img at bounding box center [36, 162] width 11 height 11
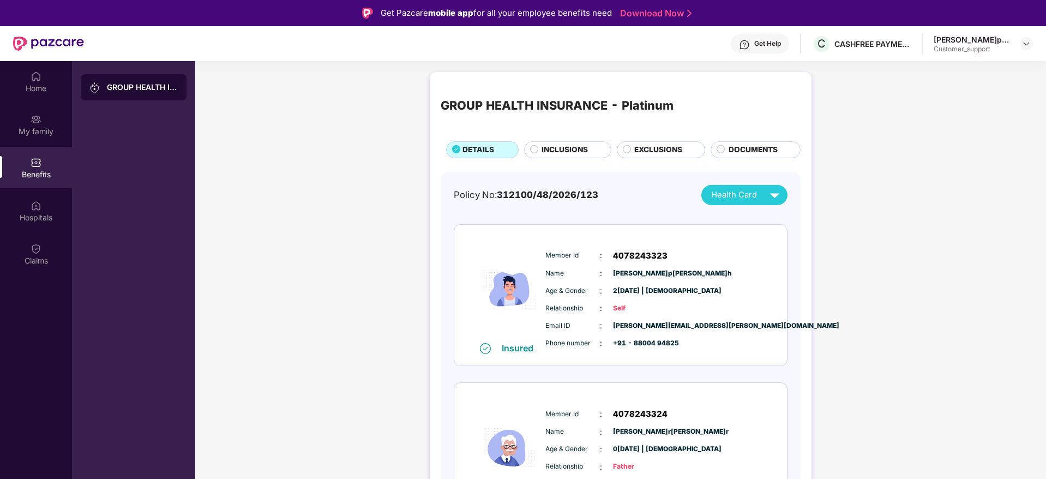
click at [561, 145] on span "INCLUSIONS" at bounding box center [565, 150] width 46 height 12
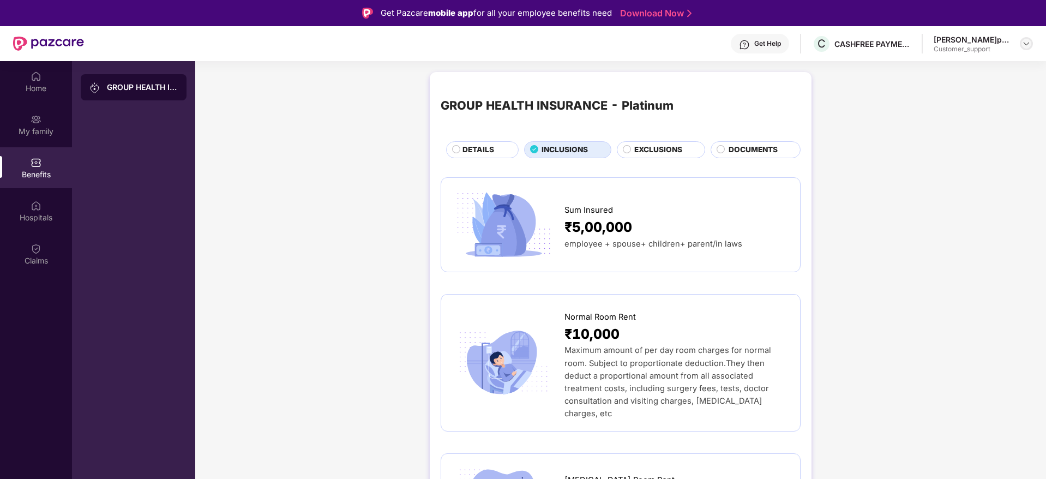
click at [1025, 45] on img at bounding box center [1026, 43] width 9 height 9
click at [931, 70] on div "Switch to support view" at bounding box center [976, 69] width 142 height 21
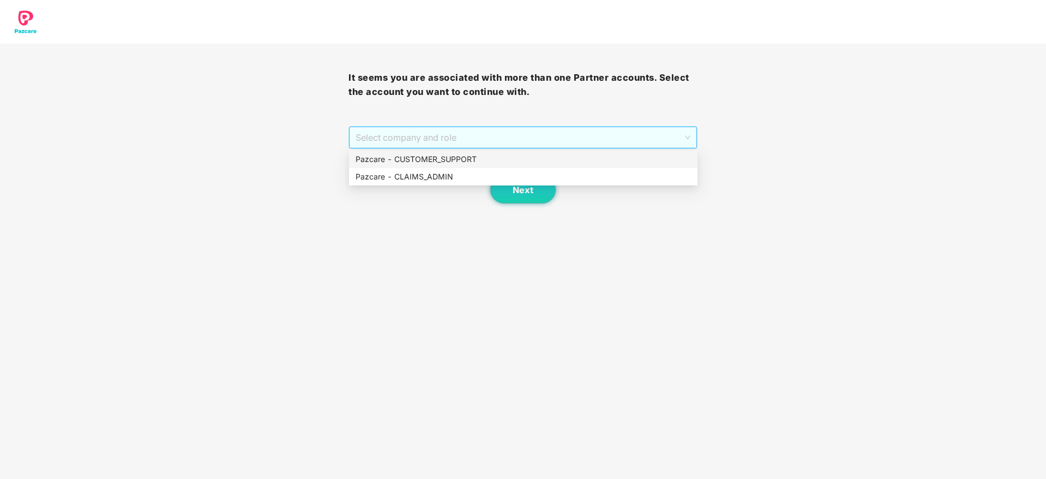
click at [561, 135] on span "Select company and role" at bounding box center [523, 137] width 334 height 21
click at [472, 157] on div "Pazcare - CUSTOMER_SUPPORT" at bounding box center [524, 159] width 336 height 12
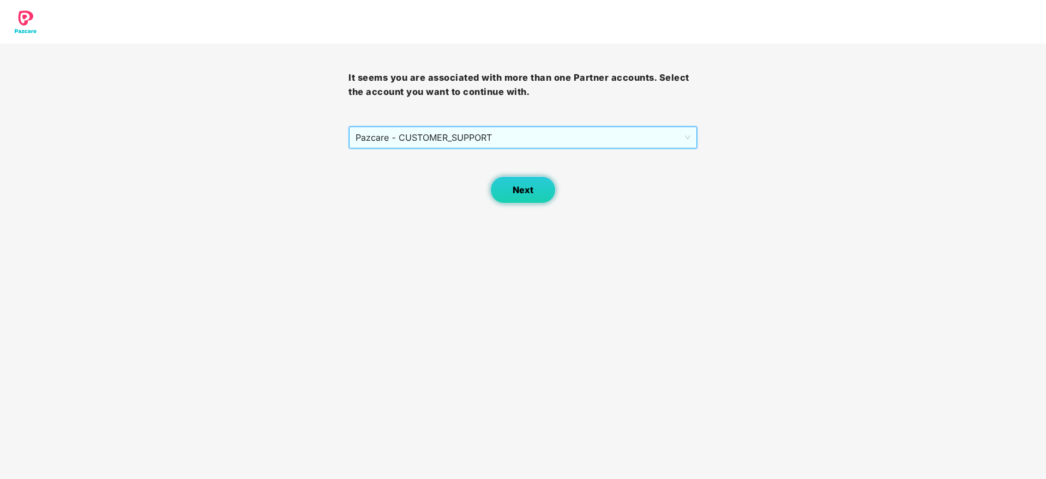
click at [519, 190] on span "Next" at bounding box center [523, 190] width 21 height 10
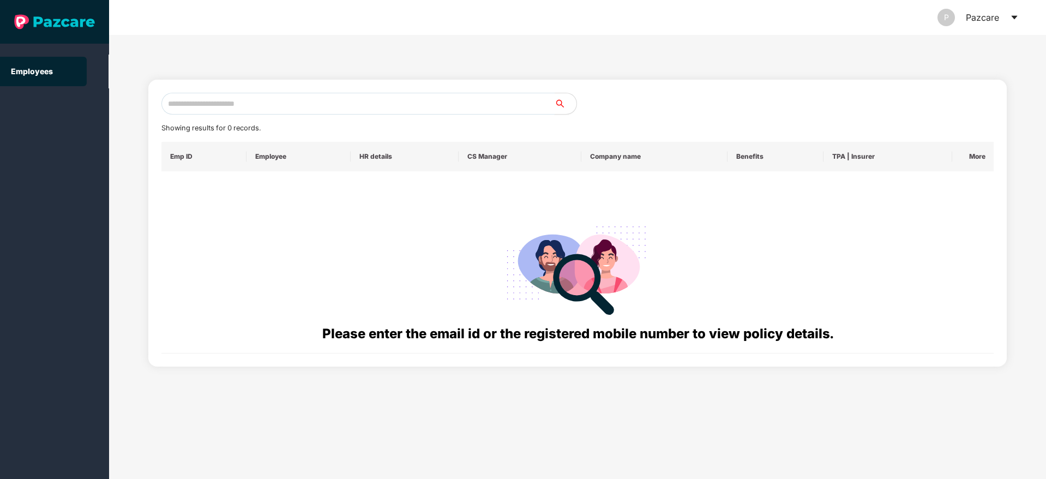
click at [195, 101] on input "text" at bounding box center [357, 104] width 393 height 22
paste input "**********"
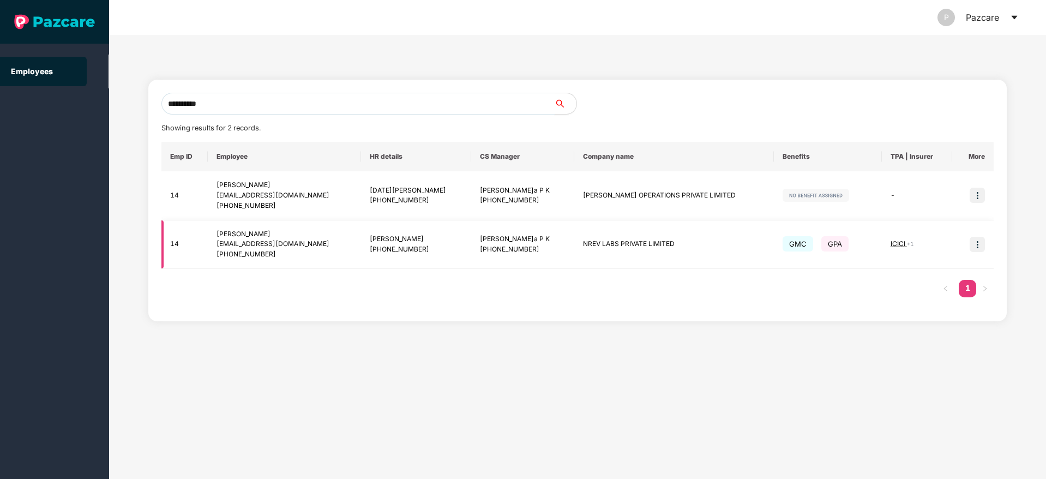
type input "**********"
click at [980, 248] on img at bounding box center [977, 244] width 15 height 15
click at [924, 273] on span "Switch to user interface" at bounding box center [929, 271] width 85 height 9
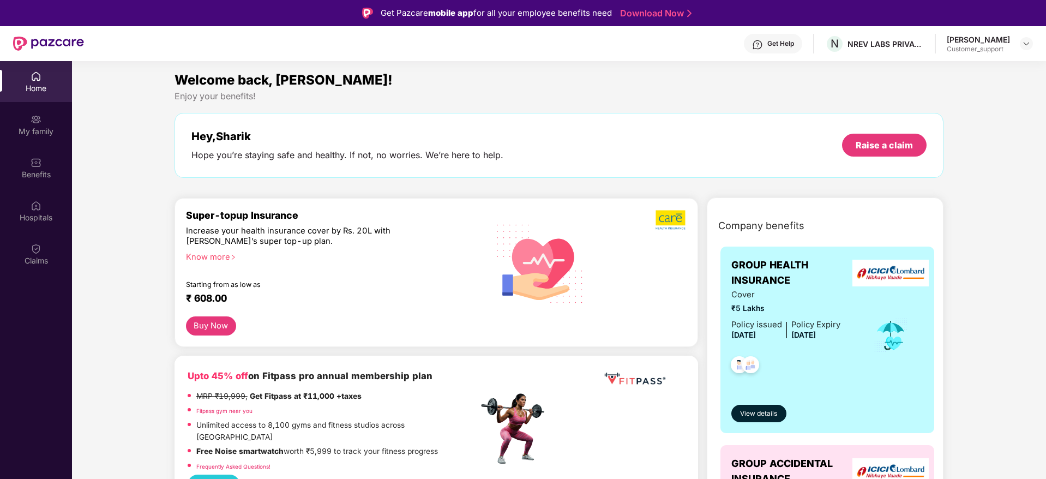
click at [235, 255] on icon "right" at bounding box center [233, 257] width 6 height 6
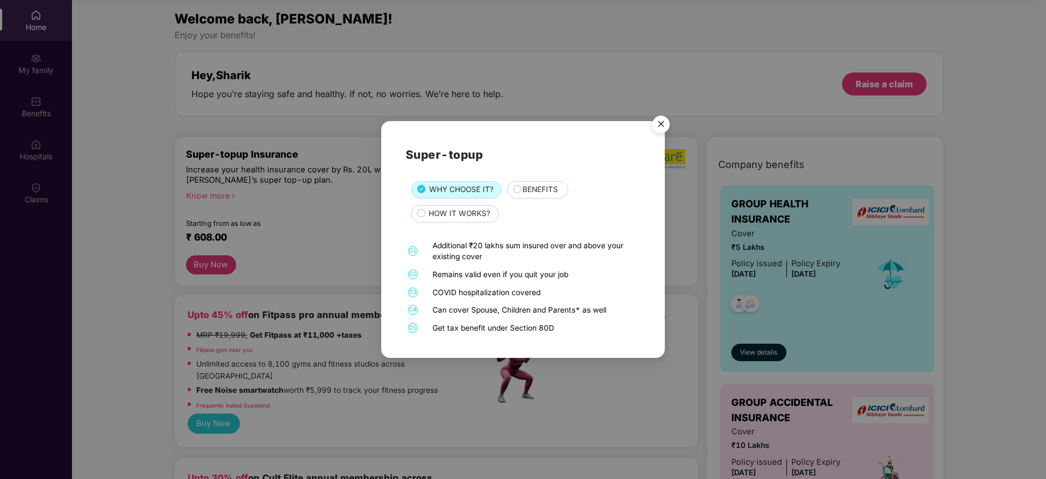
scroll to position [61, 0]
click at [538, 191] on span "BENEFITS" at bounding box center [540, 190] width 35 height 12
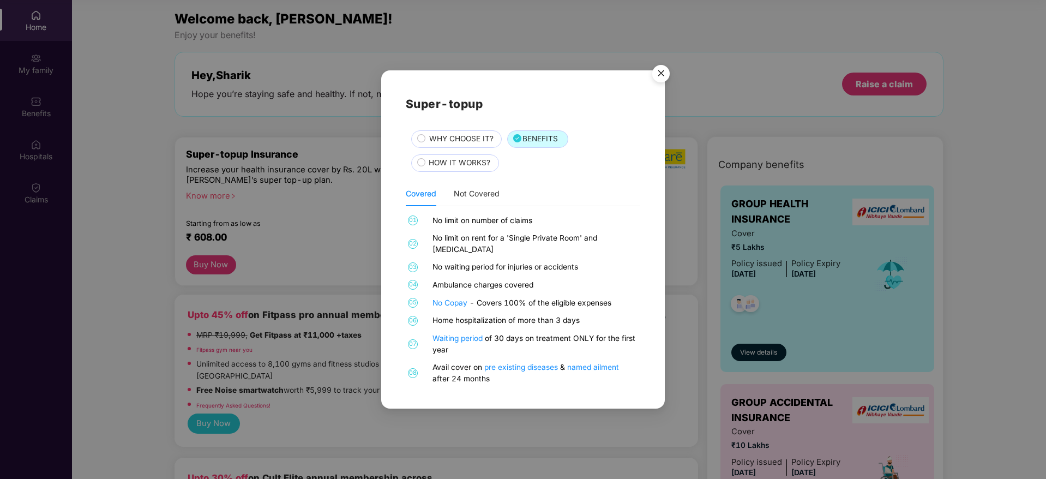
scroll to position [59, 0]
click at [657, 81] on img "Close" at bounding box center [661, 75] width 31 height 31
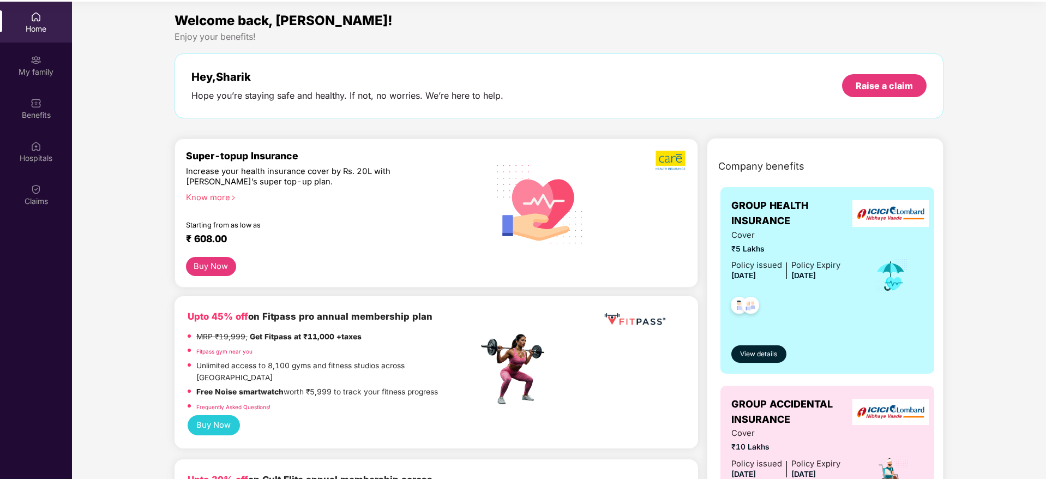
click at [227, 199] on div "Know more" at bounding box center [329, 197] width 286 height 8
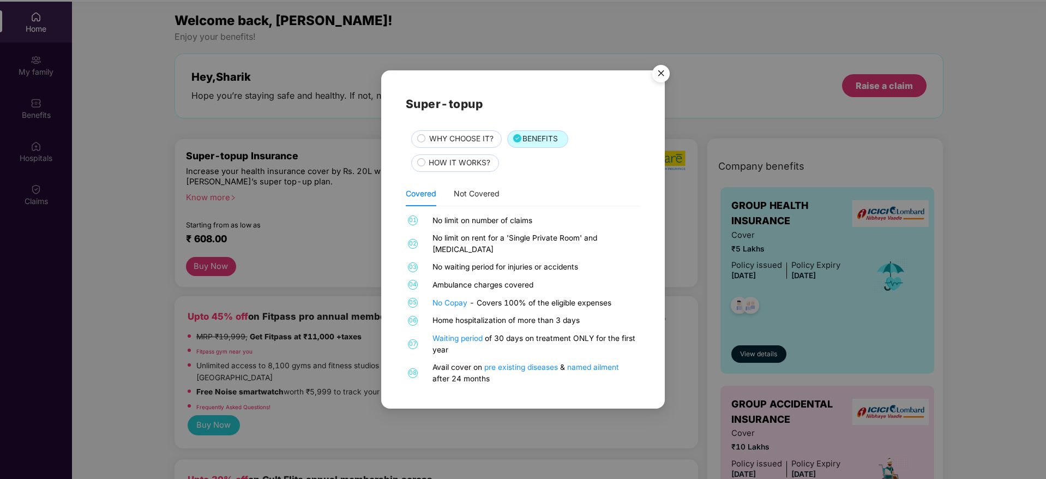
click at [662, 78] on img "Close" at bounding box center [661, 75] width 31 height 31
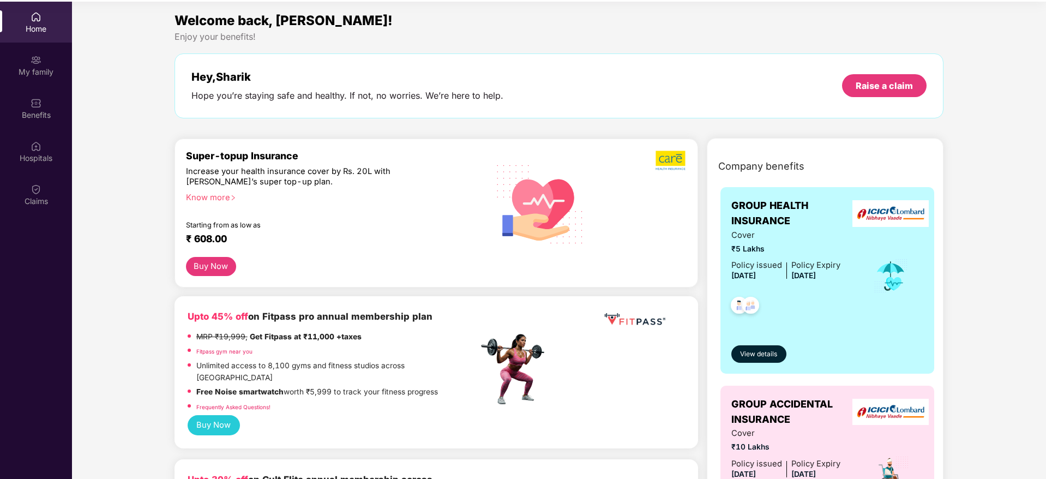
scroll to position [0, 0]
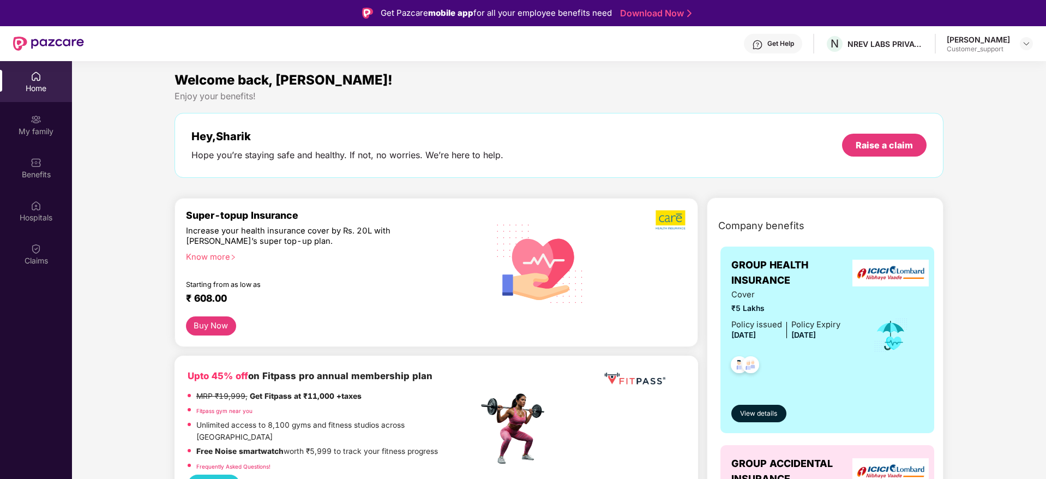
click at [219, 258] on div "Know more" at bounding box center [329, 256] width 286 height 8
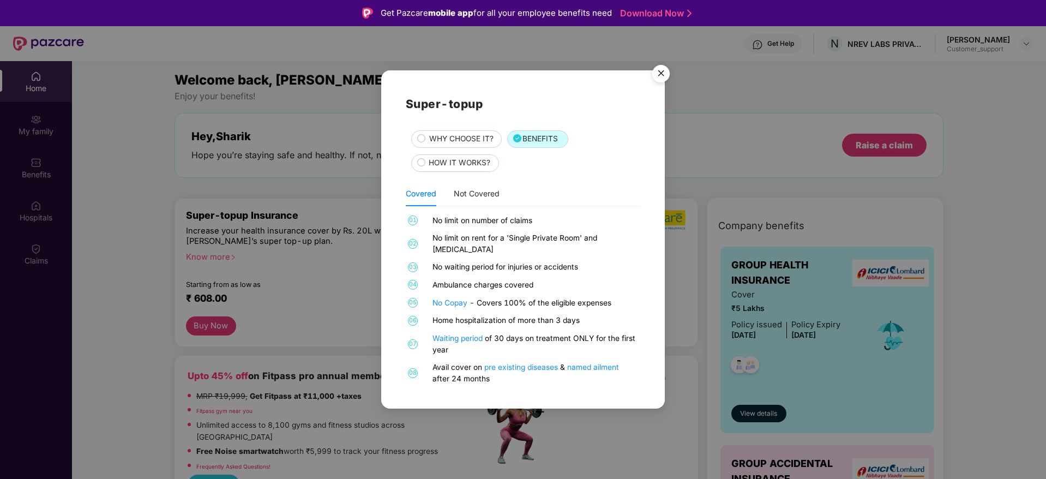
click at [665, 81] on img "Close" at bounding box center [661, 75] width 31 height 31
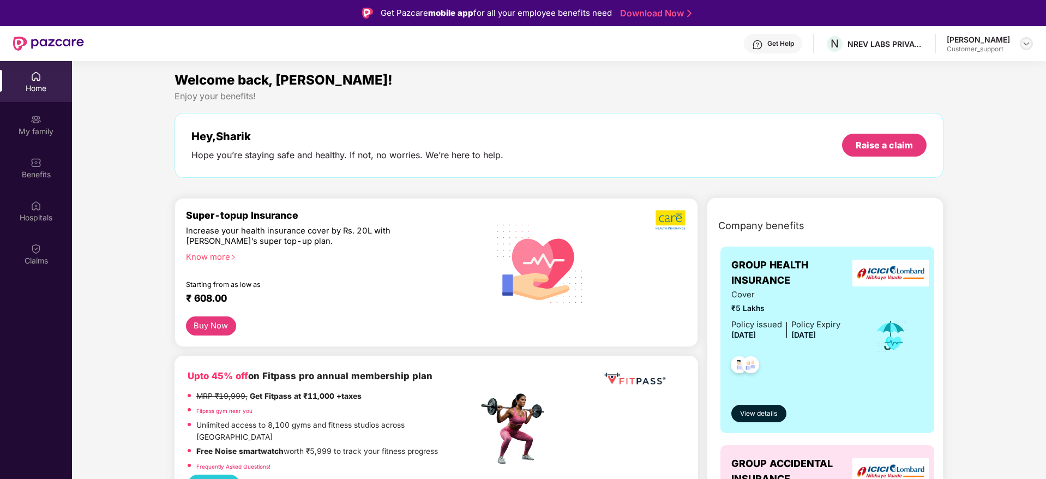
click at [1031, 44] on img at bounding box center [1026, 43] width 9 height 9
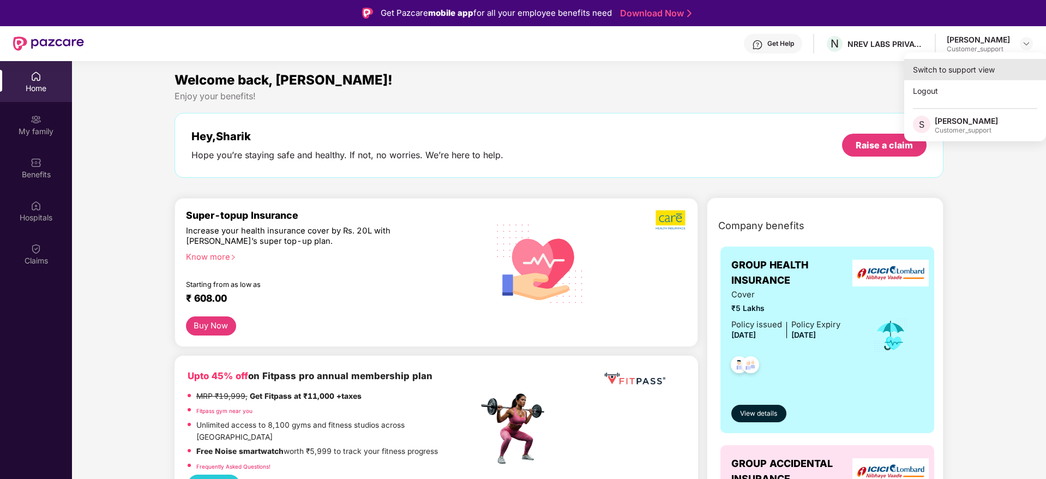
click at [953, 68] on div "Switch to support view" at bounding box center [976, 69] width 142 height 21
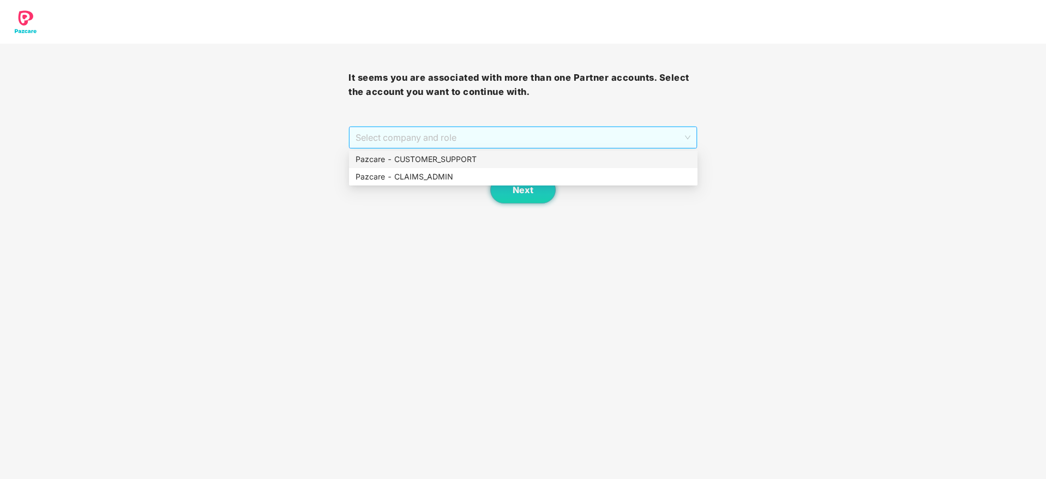
click at [550, 140] on span "Select company and role" at bounding box center [523, 137] width 334 height 21
click at [449, 157] on div "Pazcare - CUSTOMER_SUPPORT" at bounding box center [524, 159] width 336 height 12
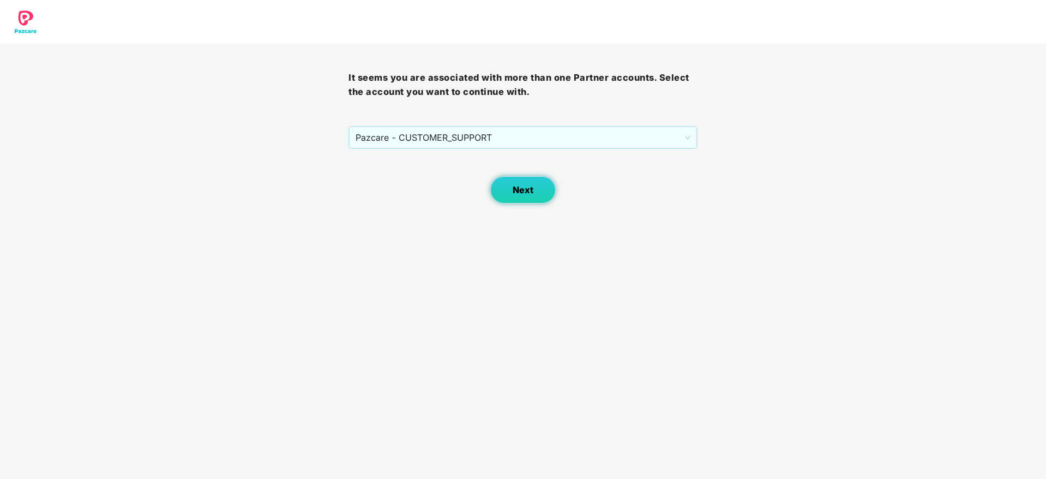
click at [523, 196] on button "Next" at bounding box center [522, 189] width 65 height 27
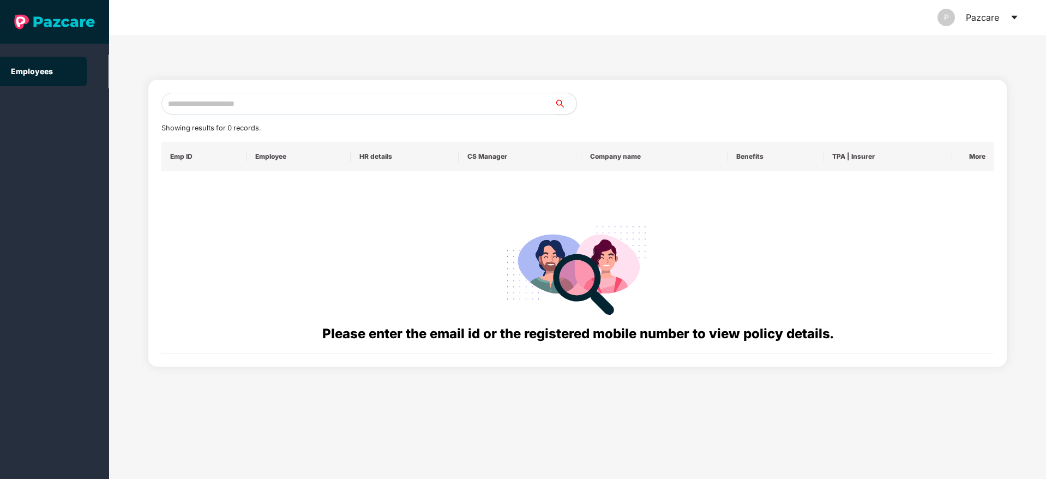
click at [215, 103] on input "text" at bounding box center [357, 104] width 393 height 22
paste input "**********"
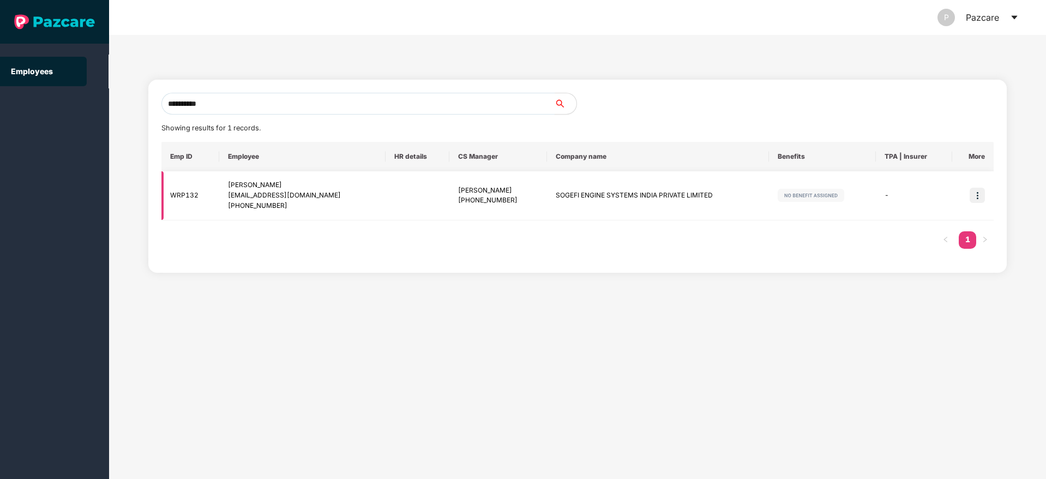
type input "**********"
click at [975, 195] on img at bounding box center [977, 195] width 15 height 15
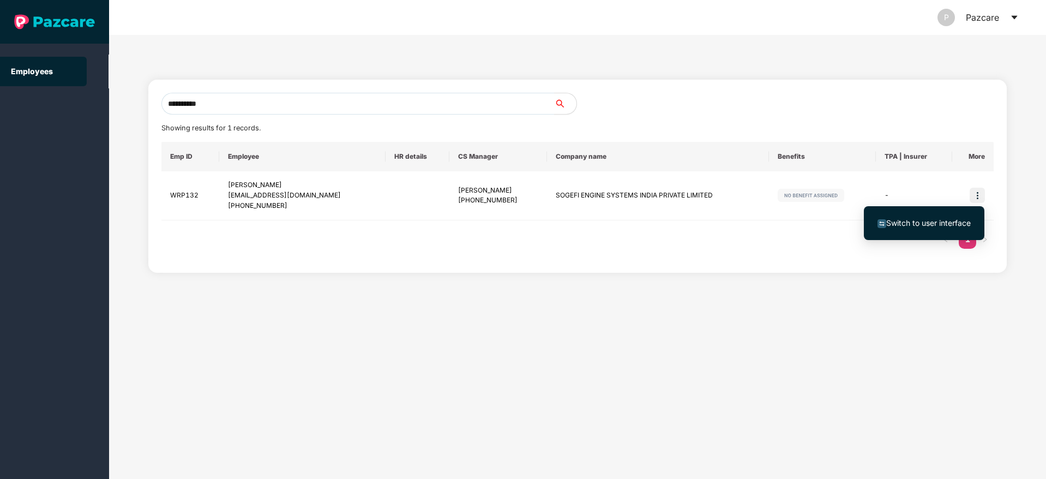
click at [925, 221] on span "Switch to user interface" at bounding box center [929, 222] width 85 height 9
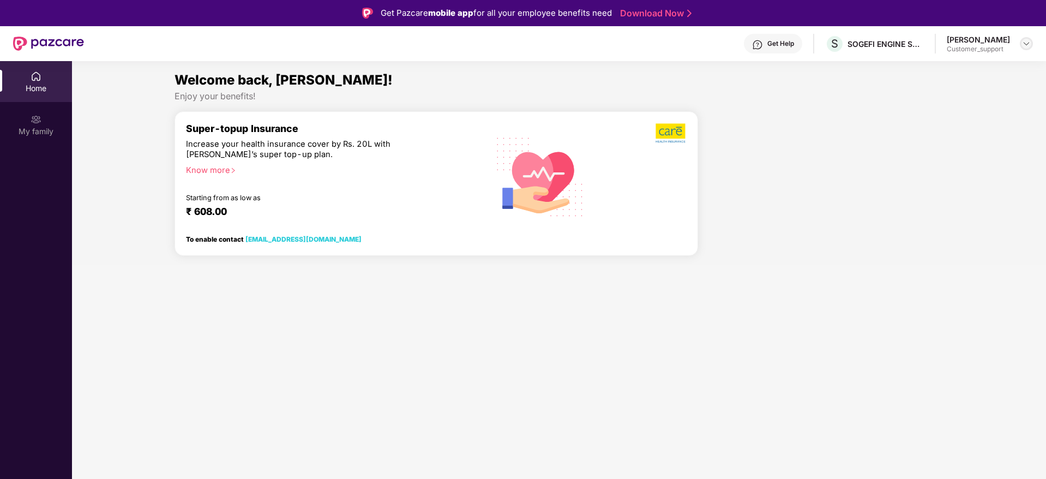
click at [1026, 43] on img at bounding box center [1026, 43] width 9 height 9
click at [972, 67] on div "Switch to support view" at bounding box center [976, 69] width 142 height 21
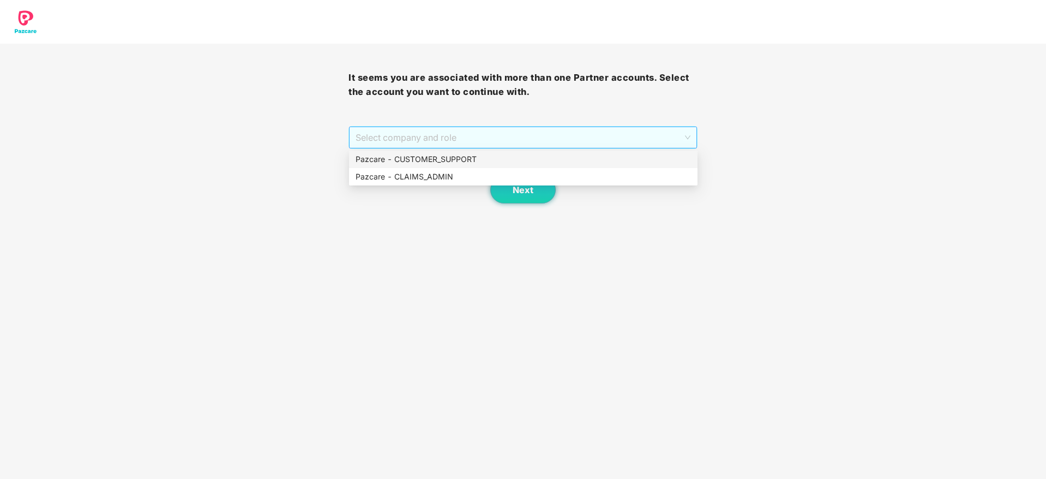
click at [582, 136] on span "Select company and role" at bounding box center [523, 137] width 334 height 21
click at [514, 158] on div "Pazcare - CUSTOMER_SUPPORT" at bounding box center [524, 159] width 336 height 12
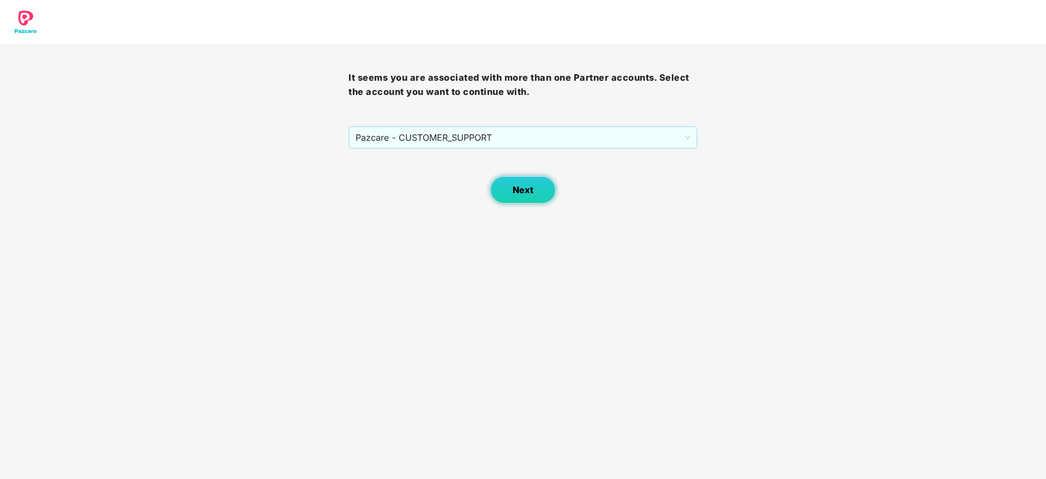
click at [533, 185] on span "Next" at bounding box center [523, 190] width 21 height 10
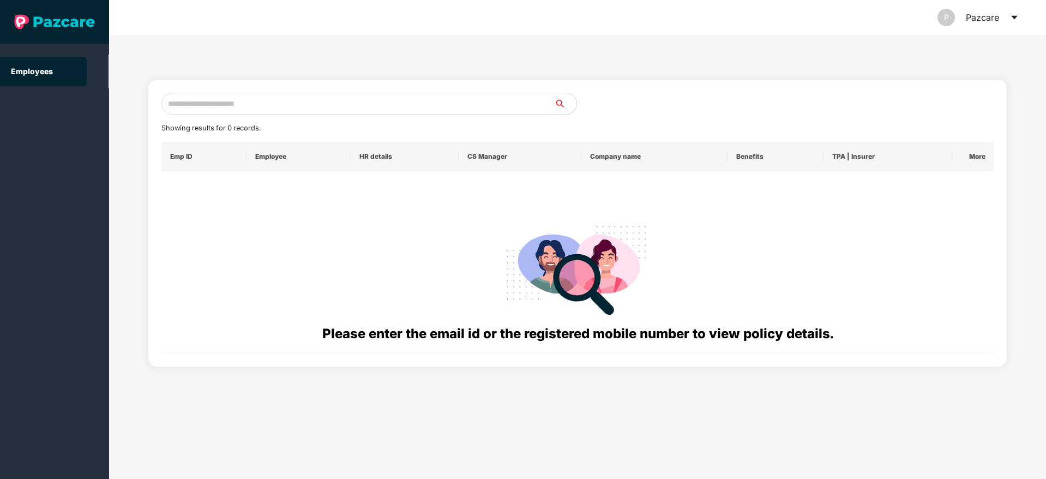
click at [193, 103] on input "text" at bounding box center [357, 104] width 393 height 22
paste input "**********"
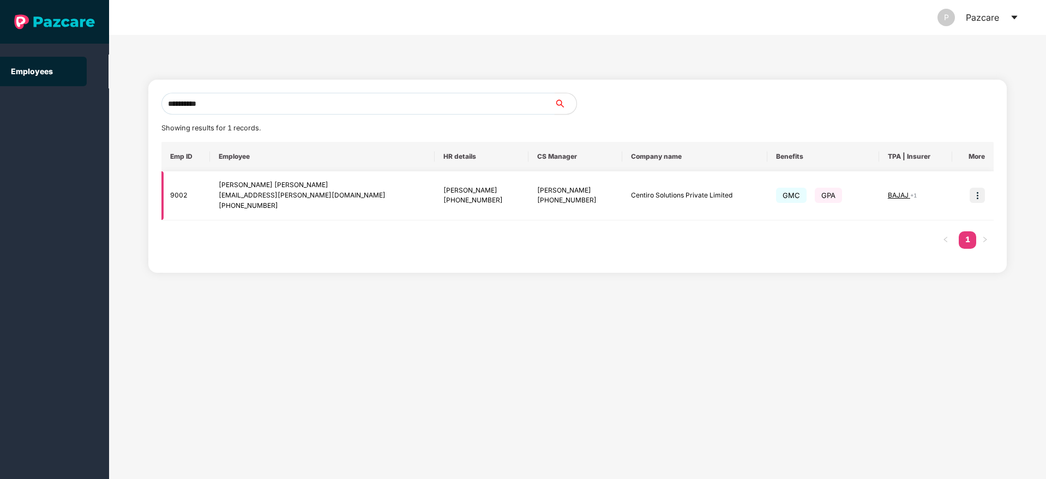
type input "**********"
click at [980, 195] on img at bounding box center [977, 195] width 15 height 15
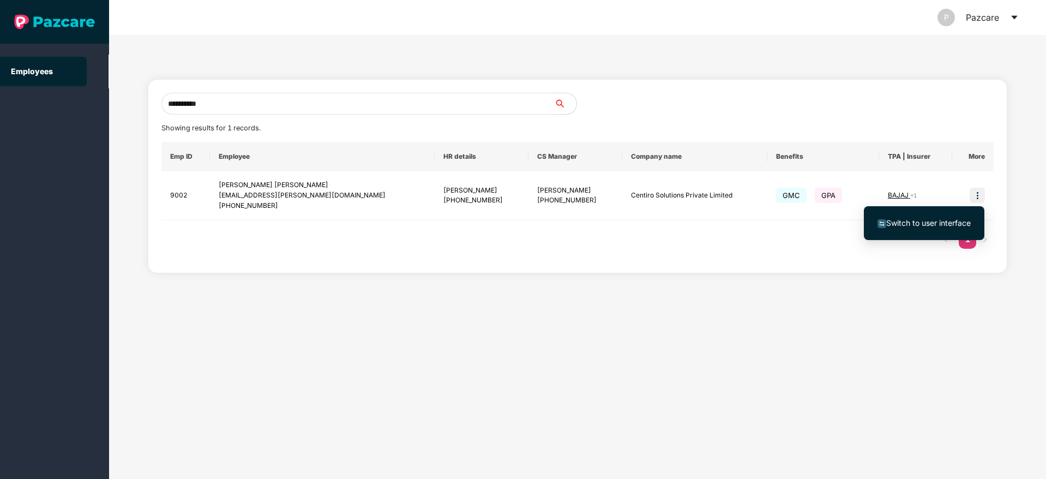
click at [925, 229] on span "Switch to user interface" at bounding box center [924, 223] width 93 height 12
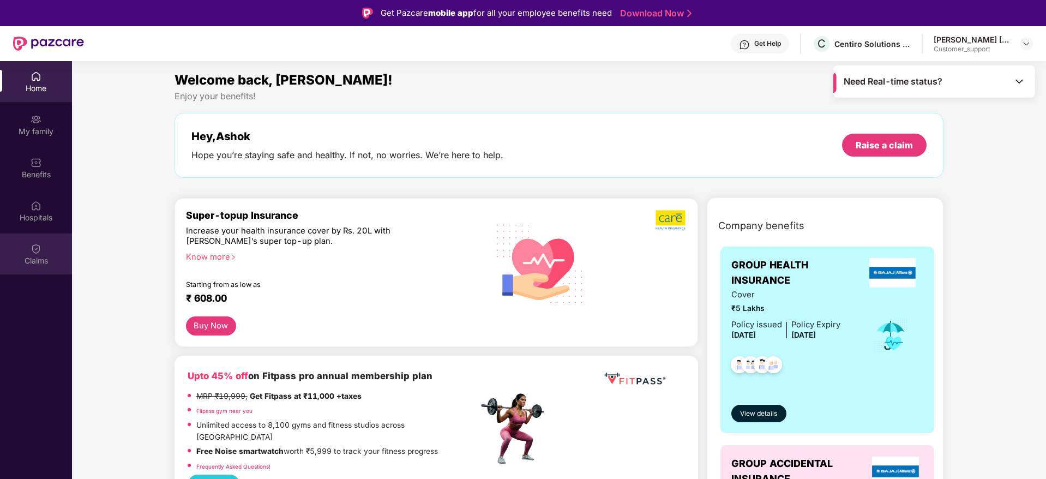
click at [46, 252] on div "Claims" at bounding box center [36, 253] width 72 height 41
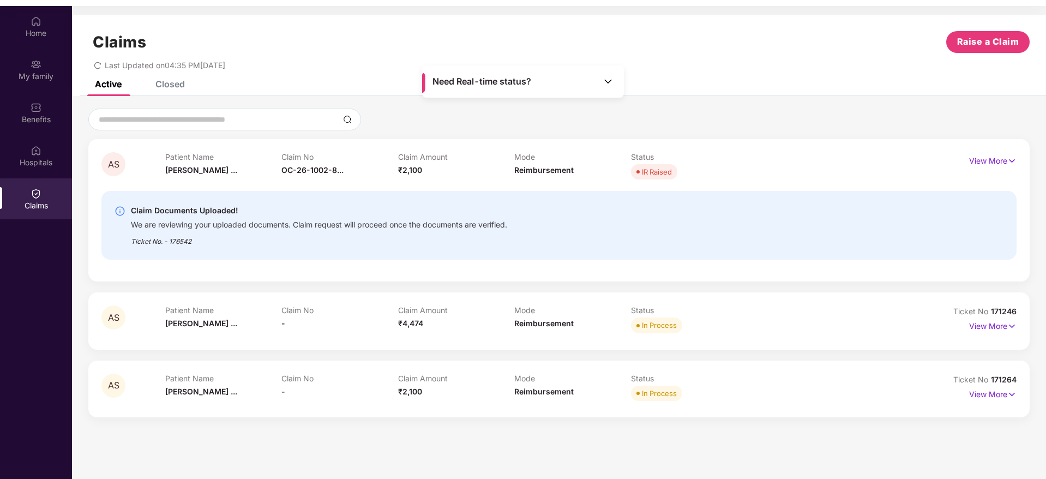
scroll to position [61, 0]
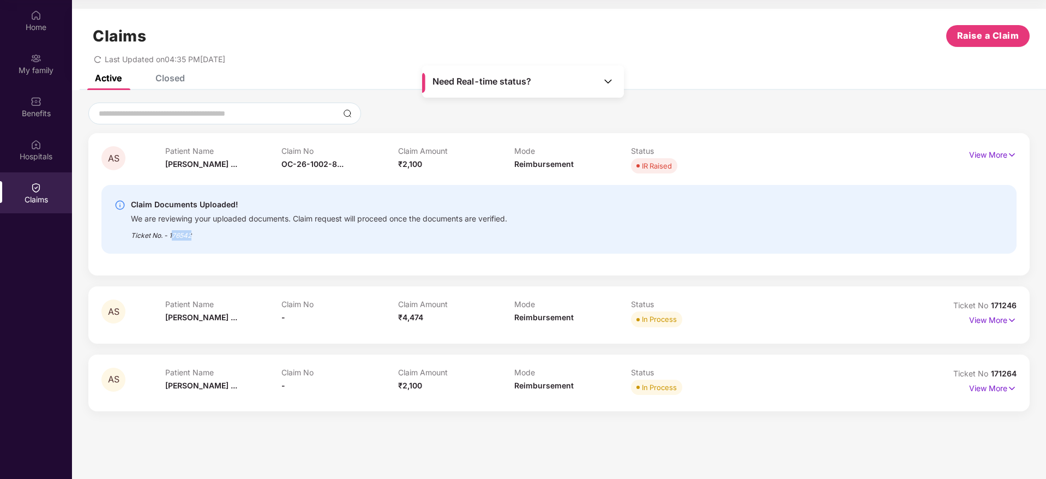
drag, startPoint x: 196, startPoint y: 232, endPoint x: 171, endPoint y: 238, distance: 26.3
click at [171, 238] on div "Ticket No. - 176542" at bounding box center [319, 232] width 376 height 17
copy div "76542"
click at [1014, 312] on p "View More" at bounding box center [992, 319] width 47 height 15
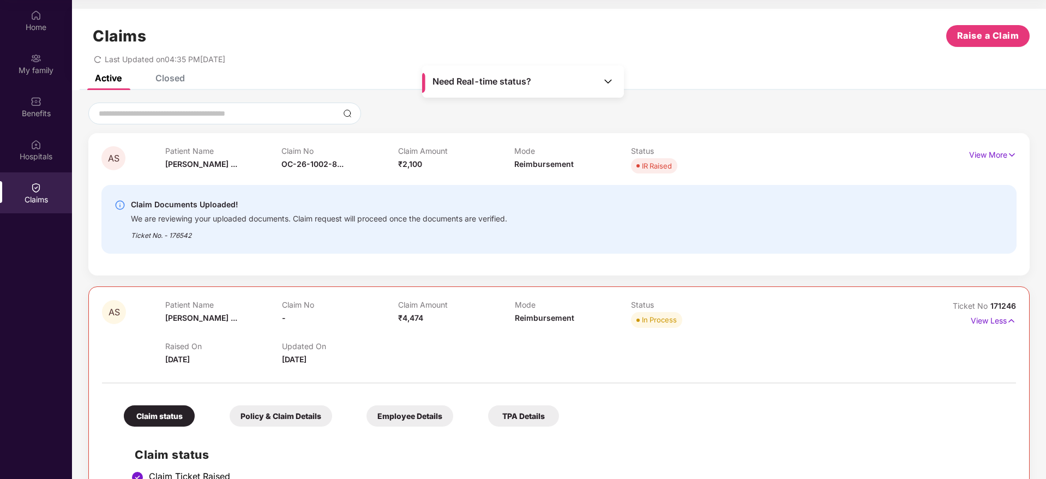
scroll to position [0, 0]
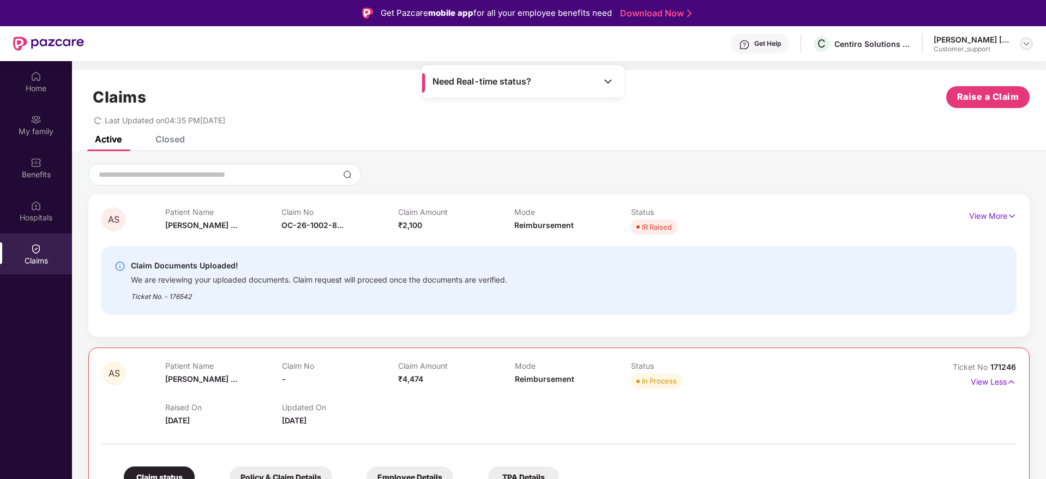
click at [1023, 47] on img at bounding box center [1026, 43] width 9 height 9
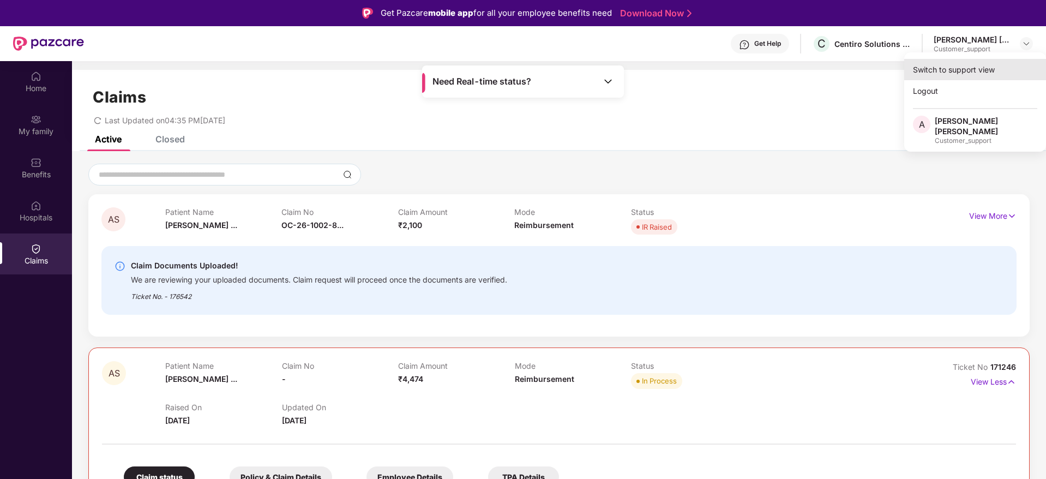
click at [960, 66] on div "Switch to support view" at bounding box center [976, 69] width 142 height 21
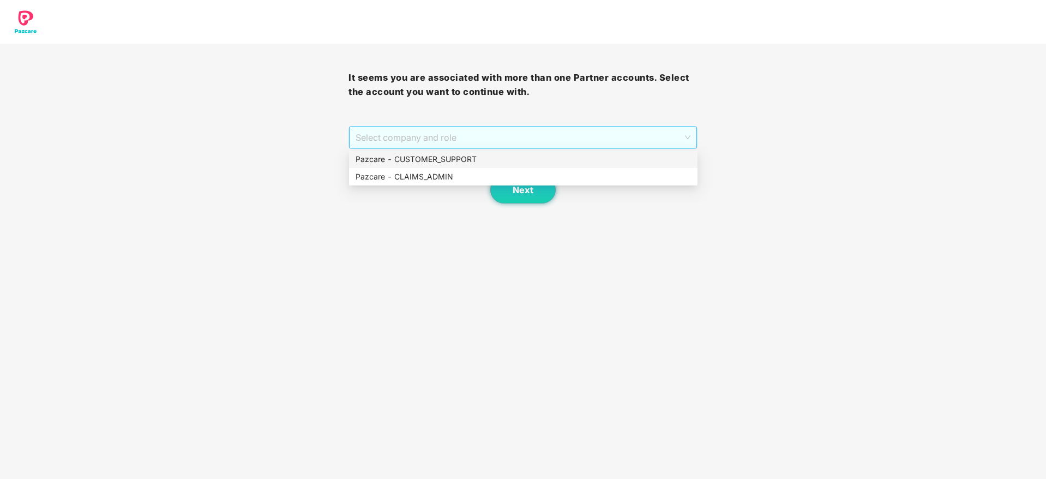
click at [599, 127] on div "Select company and role" at bounding box center [523, 138] width 348 height 22
click at [501, 165] on div "Pazcare - CUSTOMER_SUPPORT" at bounding box center [523, 159] width 349 height 17
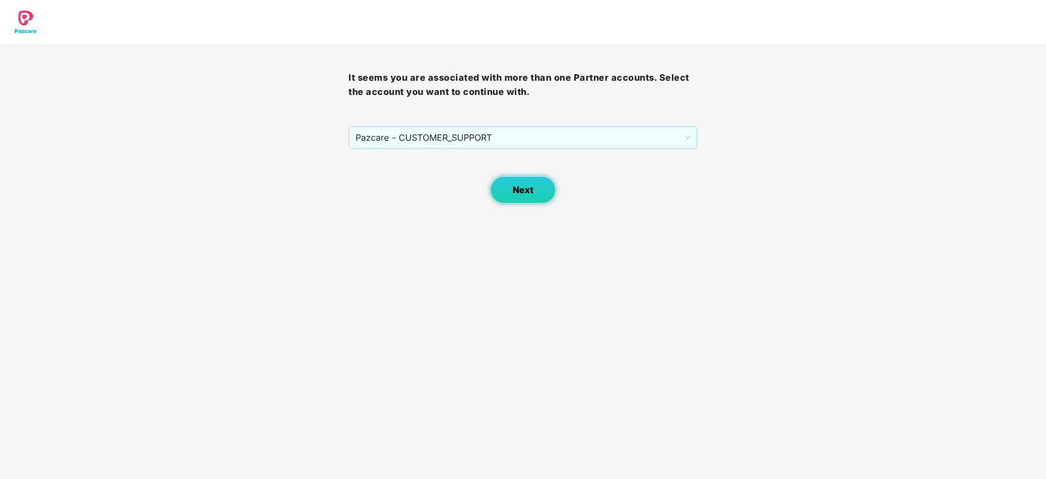
click at [524, 188] on span "Next" at bounding box center [523, 190] width 21 height 10
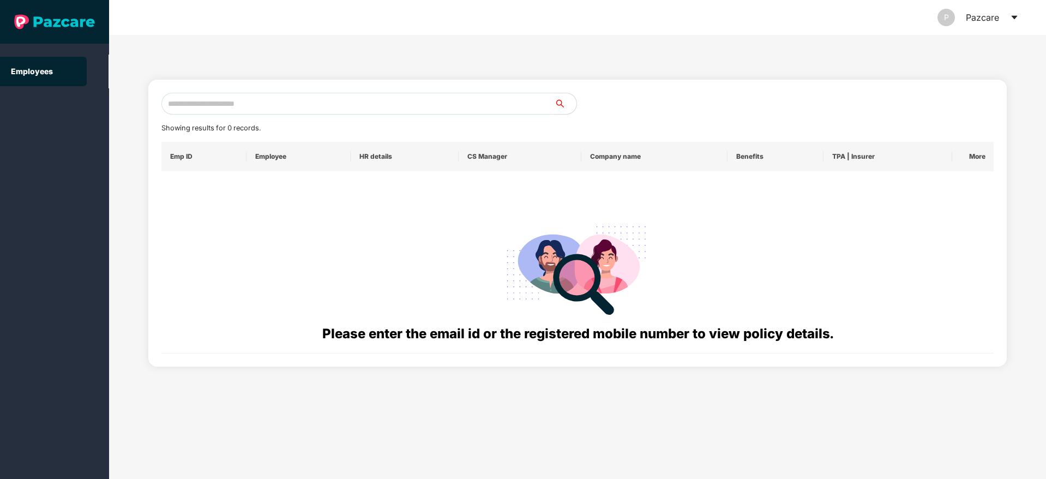
click at [231, 106] on input "text" at bounding box center [357, 104] width 393 height 22
paste input "**********"
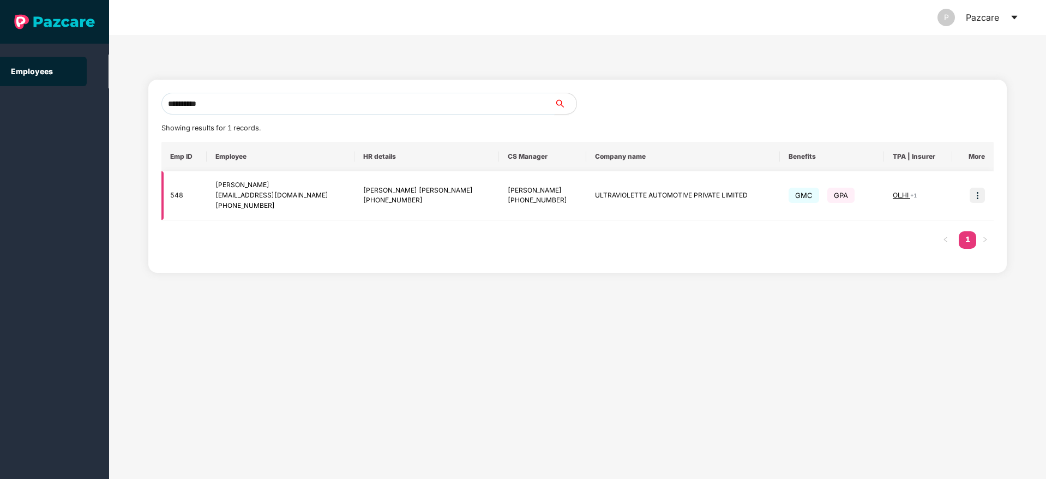
type input "**********"
click at [977, 198] on img at bounding box center [977, 195] width 15 height 15
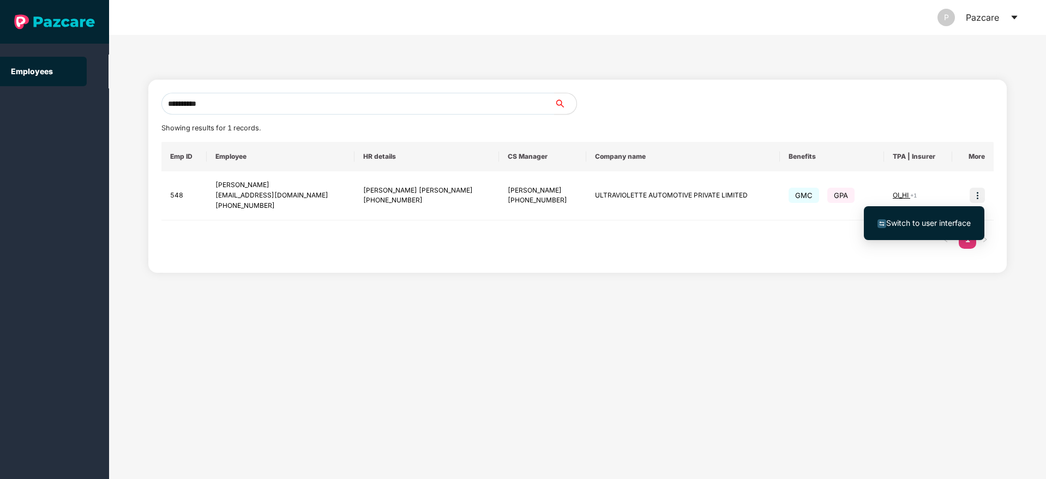
click at [928, 219] on span "Switch to user interface" at bounding box center [929, 222] width 85 height 9
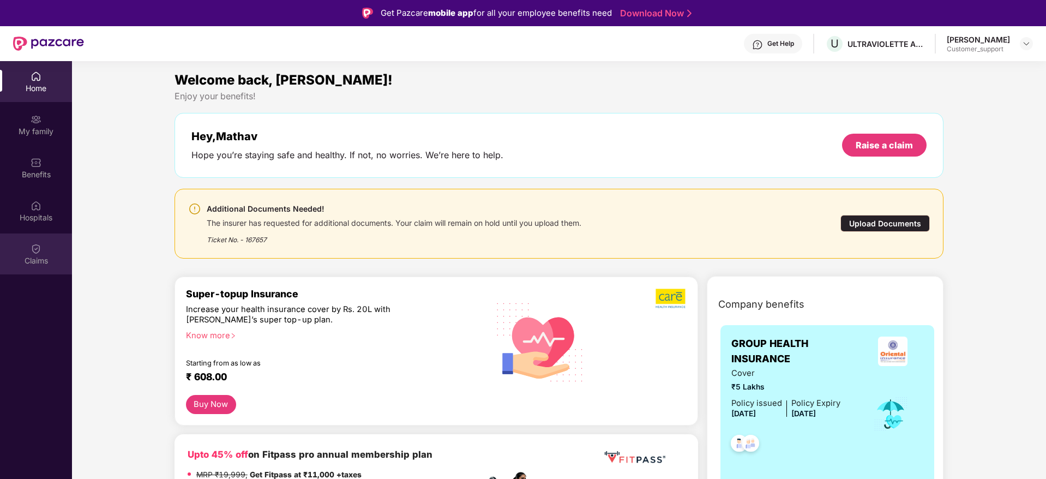
click at [40, 252] on img at bounding box center [36, 248] width 11 height 11
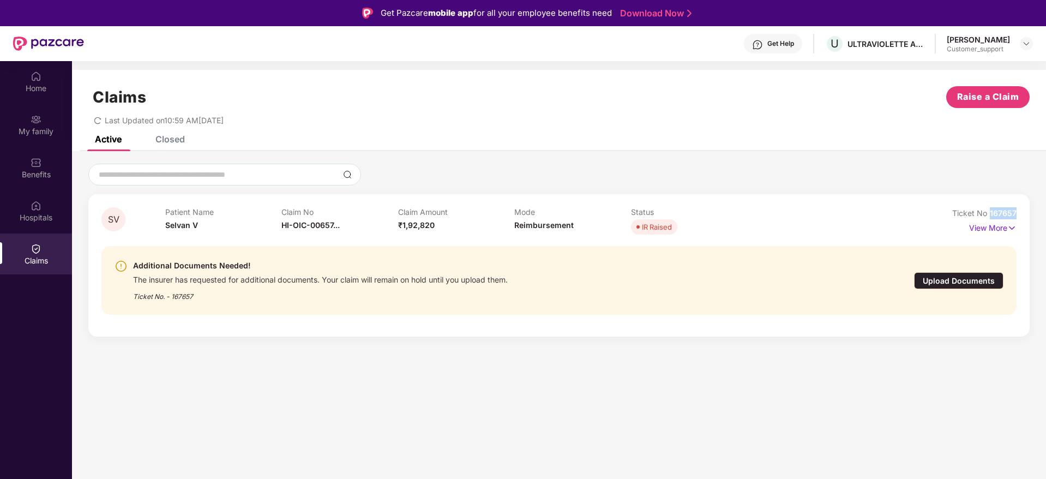
drag, startPoint x: 1017, startPoint y: 208, endPoint x: 990, endPoint y: 211, distance: 27.5
click at [990, 211] on div "SV Patient Name Selvan V Claim No HI-OIC-00657... Claim Amount ₹1,92,820 Mode R…" at bounding box center [559, 265] width 942 height 142
copy span "167657"
click at [1025, 45] on img at bounding box center [1026, 43] width 9 height 9
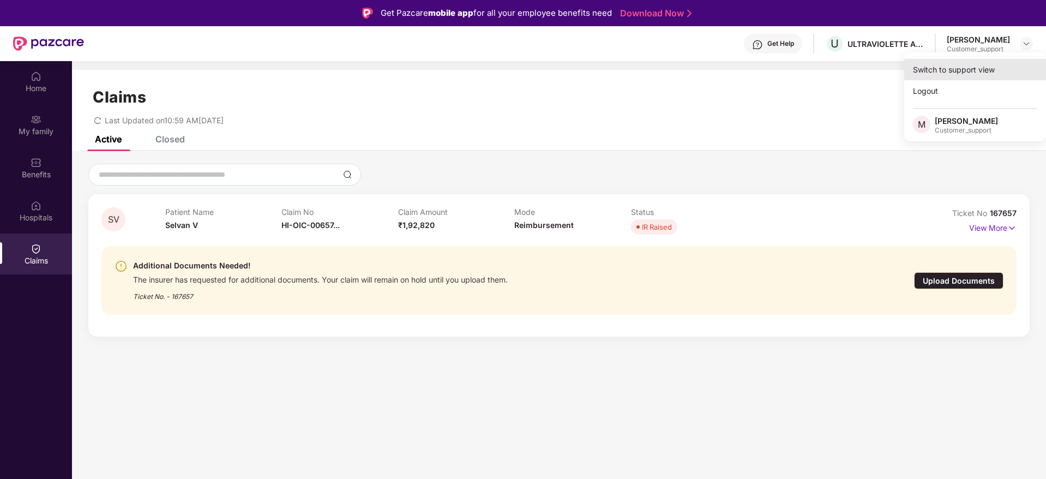
click at [977, 68] on div "Switch to support view" at bounding box center [976, 69] width 142 height 21
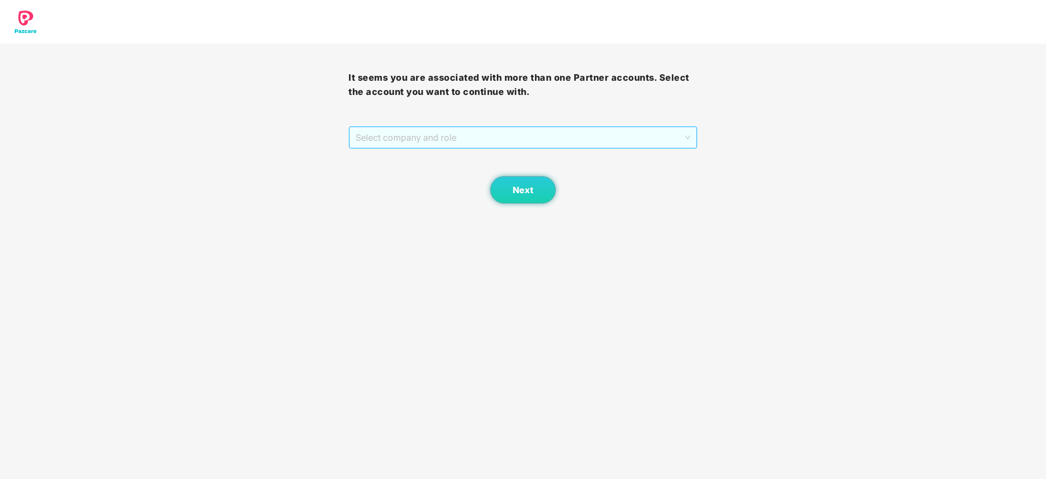
click at [539, 131] on span "Select company and role" at bounding box center [523, 137] width 334 height 21
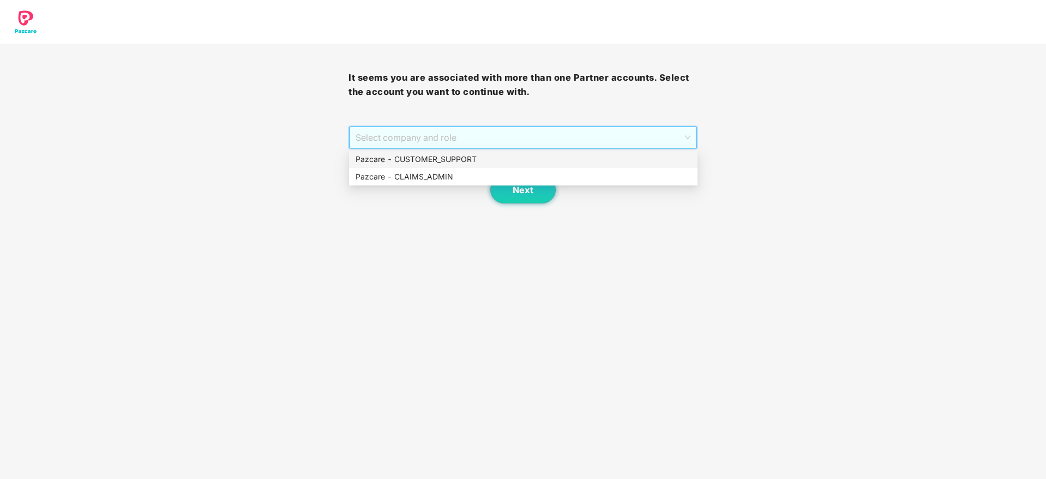
click at [451, 154] on div "Pazcare - CUSTOMER_SUPPORT" at bounding box center [524, 159] width 336 height 12
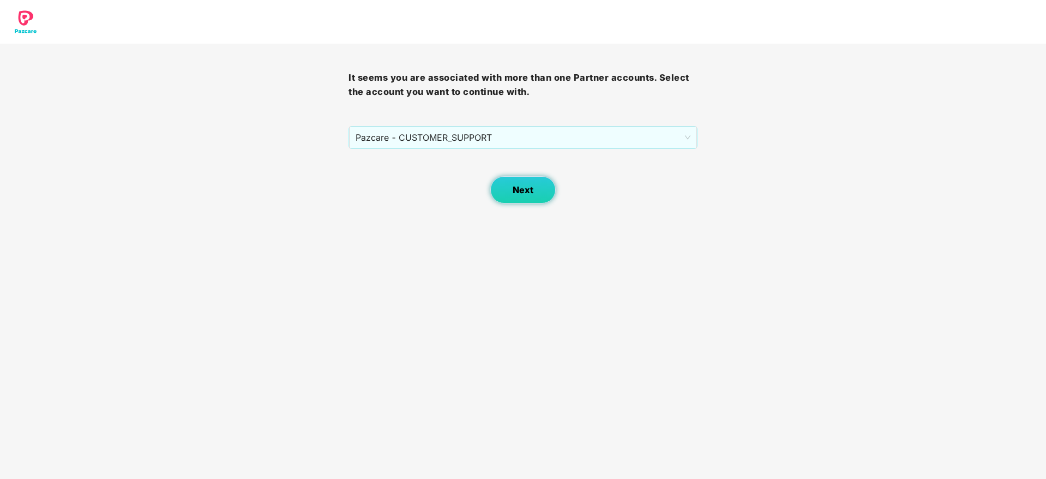
click at [519, 188] on span "Next" at bounding box center [523, 190] width 21 height 10
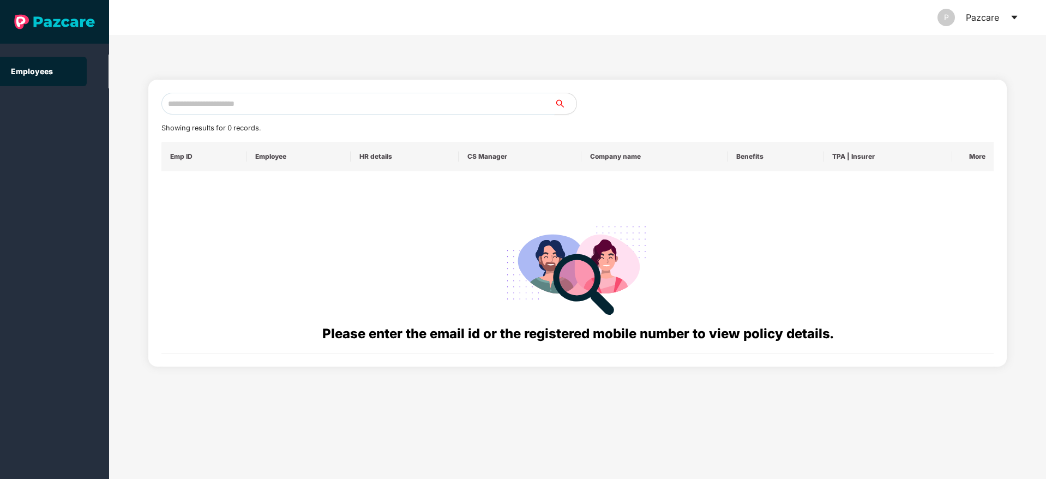
click at [249, 98] on input "text" at bounding box center [357, 104] width 393 height 22
paste input "**********"
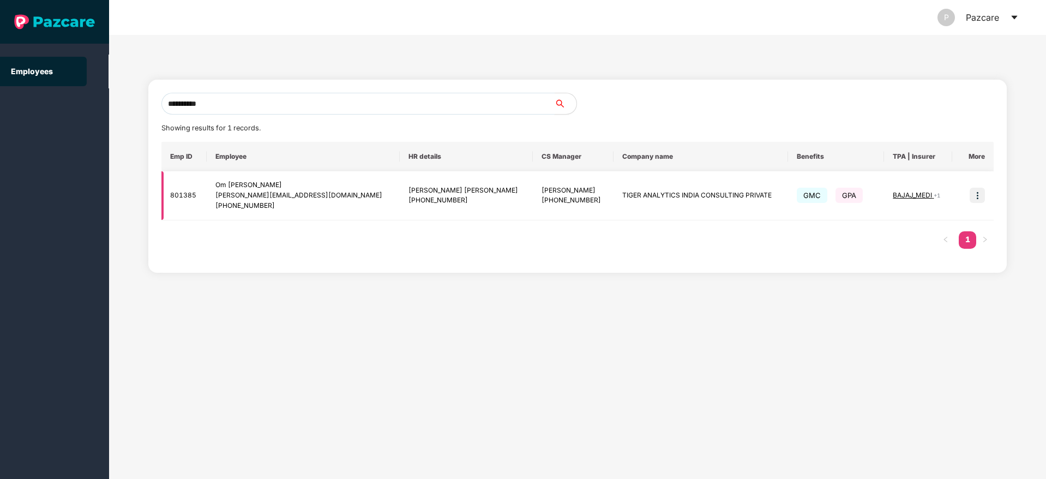
type input "**********"
click at [979, 198] on img at bounding box center [977, 195] width 15 height 15
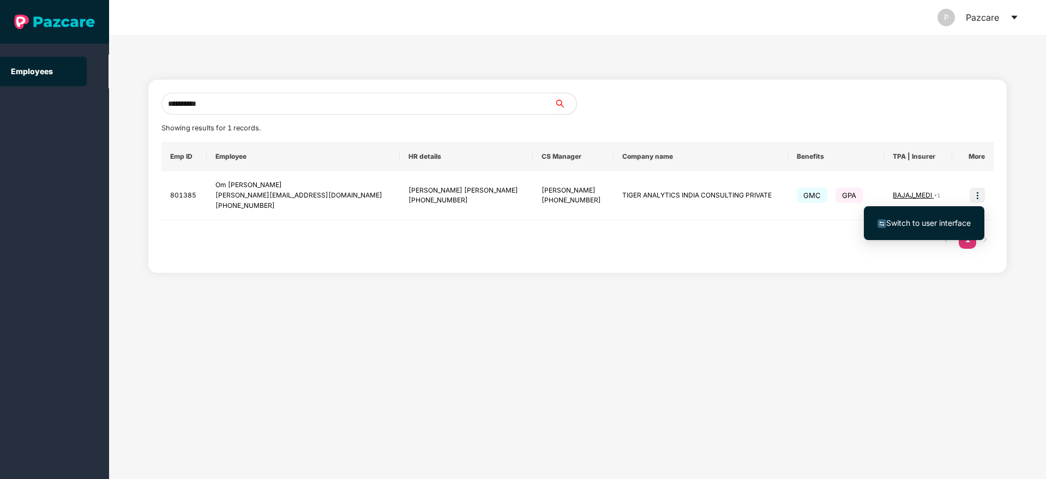
click at [937, 224] on span "Switch to user interface" at bounding box center [929, 222] width 85 height 9
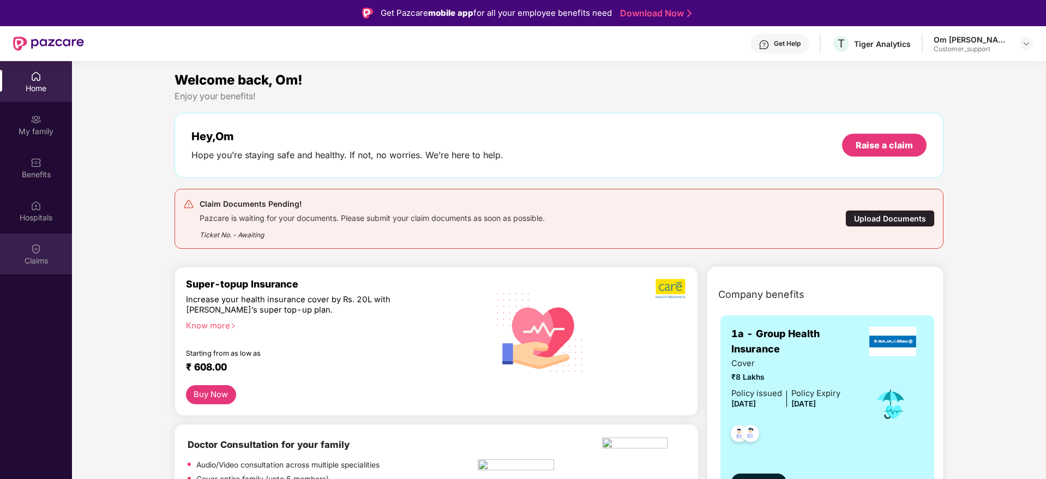
click at [39, 249] on img at bounding box center [36, 248] width 11 height 11
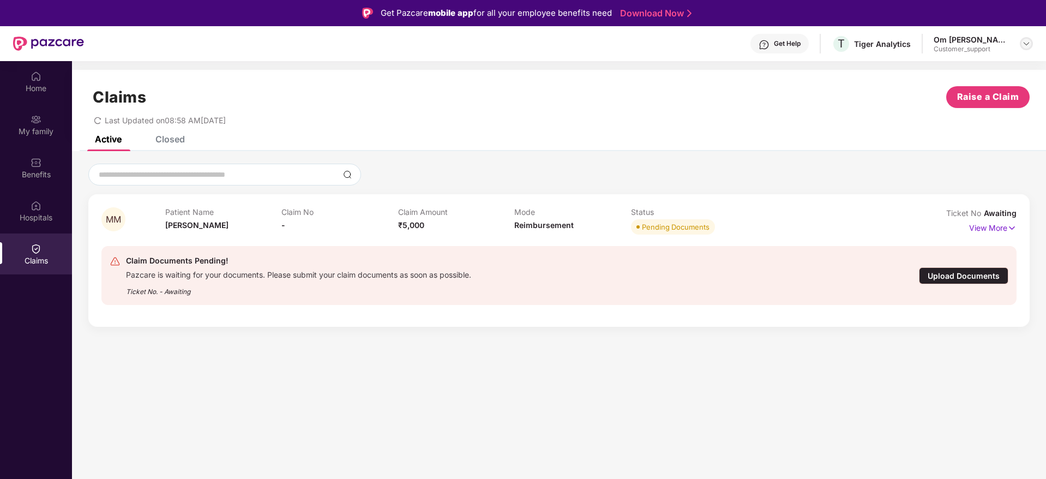
click at [1027, 43] on img at bounding box center [1026, 43] width 9 height 9
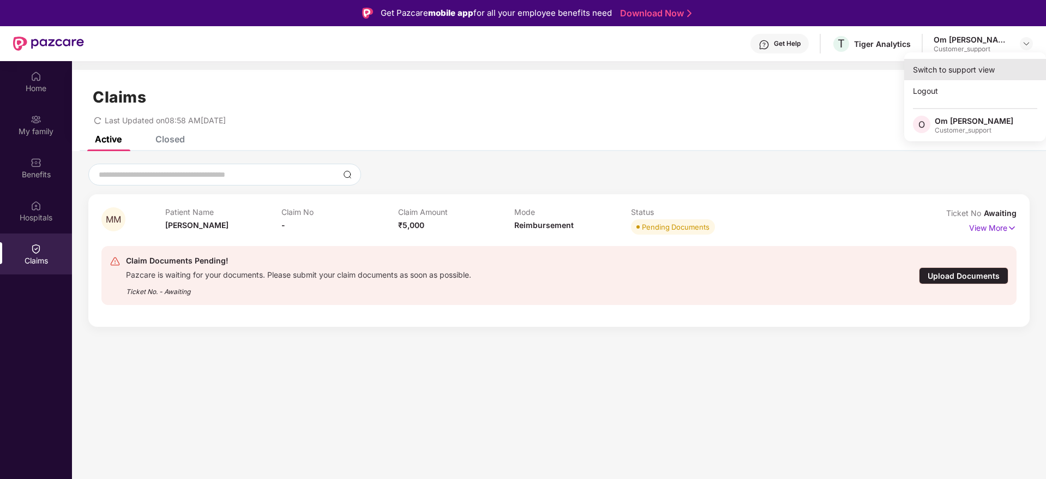
click at [970, 70] on div "Switch to support view" at bounding box center [976, 69] width 142 height 21
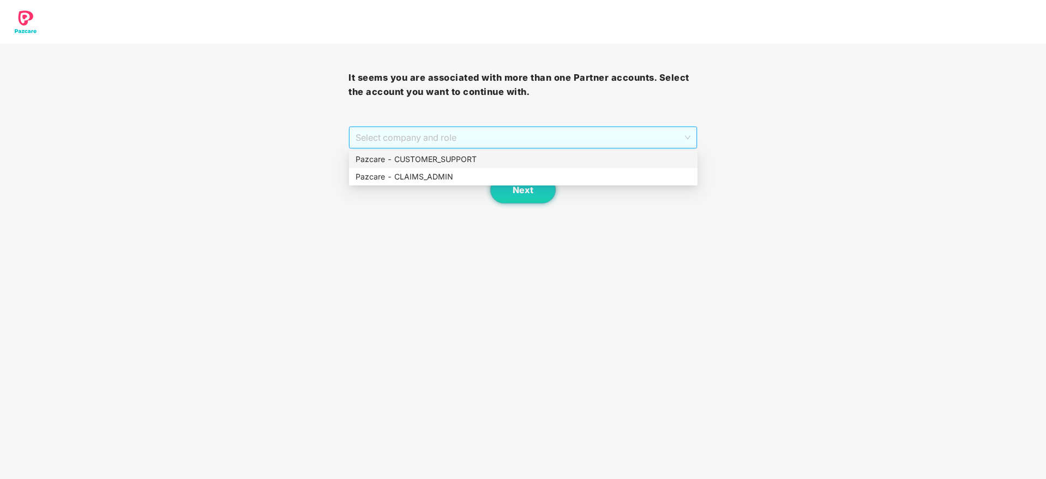
click at [598, 136] on span "Select company and role" at bounding box center [523, 137] width 334 height 21
click at [515, 162] on div "Pazcare - CUSTOMER_SUPPORT" at bounding box center [524, 159] width 336 height 12
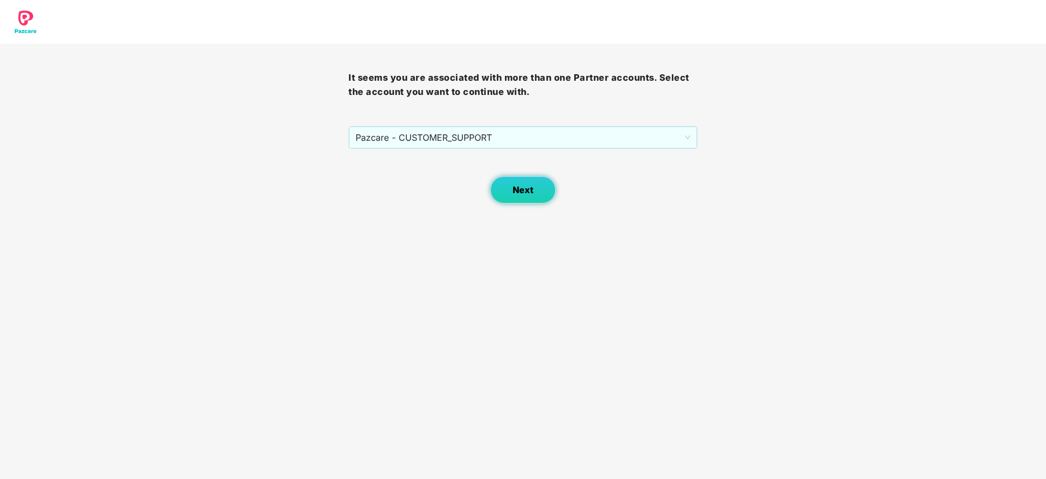
click at [516, 185] on span "Next" at bounding box center [523, 190] width 21 height 10
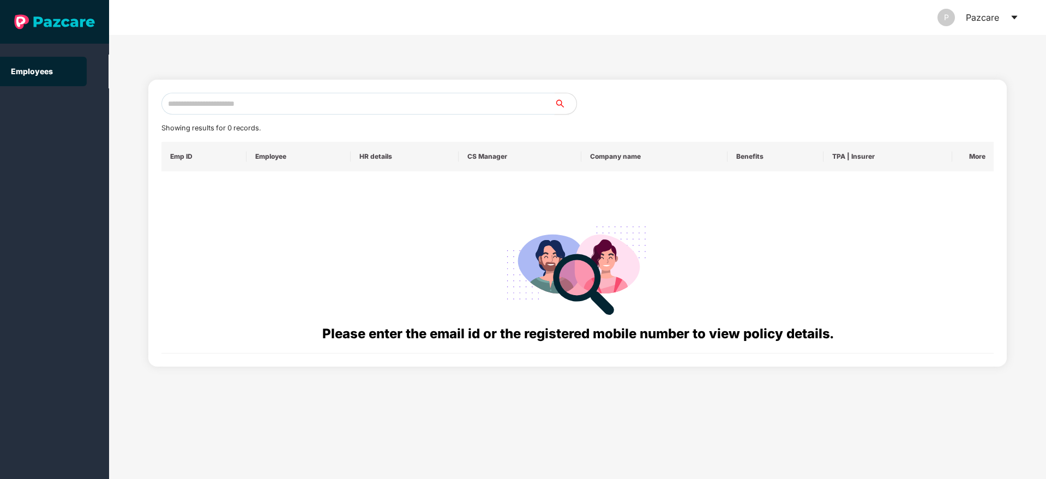
click at [207, 101] on input "text" at bounding box center [357, 104] width 393 height 22
paste input "**********"
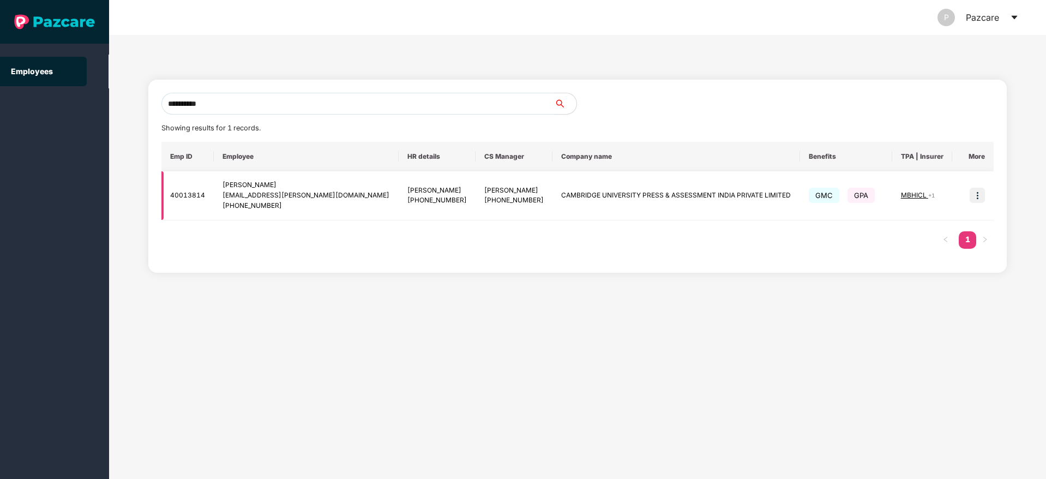
type input "**********"
click at [985, 196] on img at bounding box center [977, 195] width 15 height 15
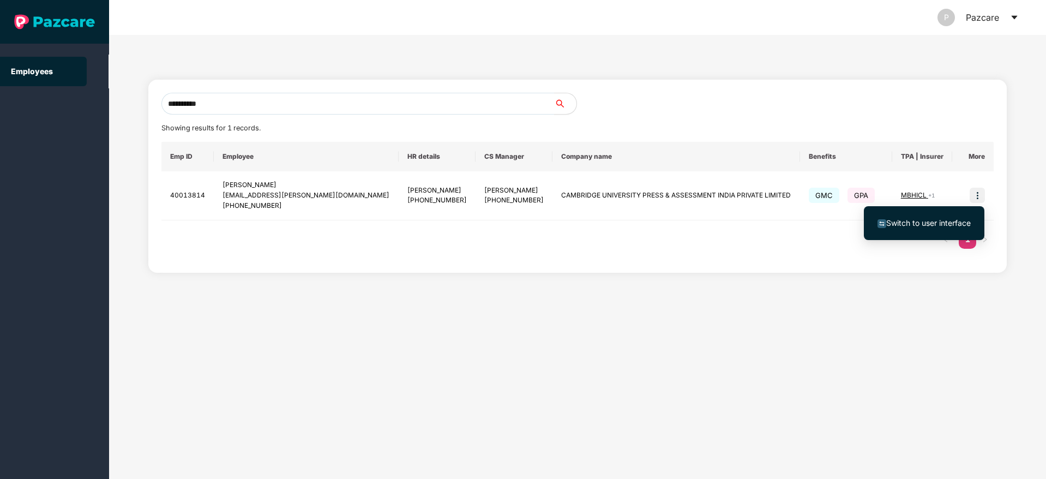
click at [927, 221] on span "Switch to user interface" at bounding box center [929, 222] width 85 height 9
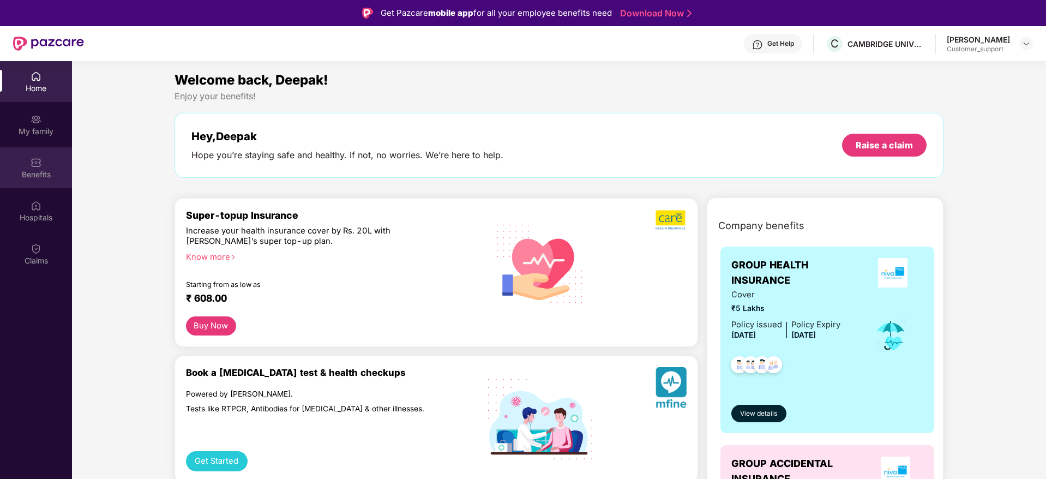
click at [32, 174] on div "Benefits" at bounding box center [36, 174] width 72 height 11
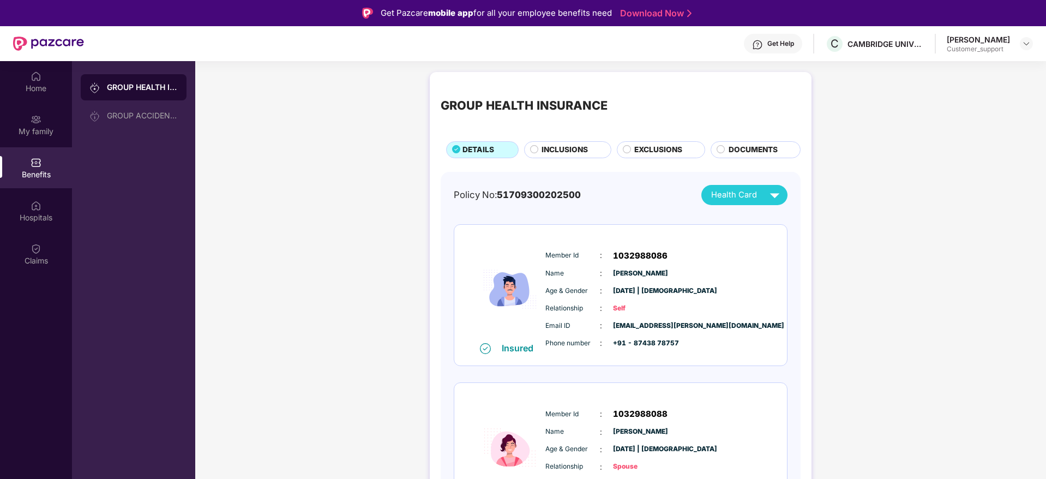
click at [566, 149] on span "INCLUSIONS" at bounding box center [565, 150] width 46 height 12
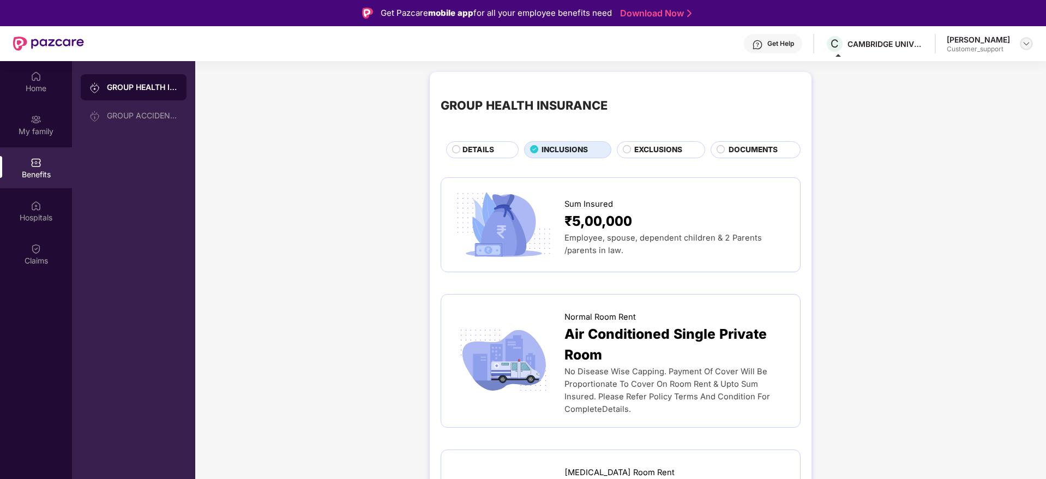
click at [1025, 45] on img at bounding box center [1026, 43] width 9 height 9
click at [940, 71] on div "Switch to support view" at bounding box center [976, 69] width 142 height 21
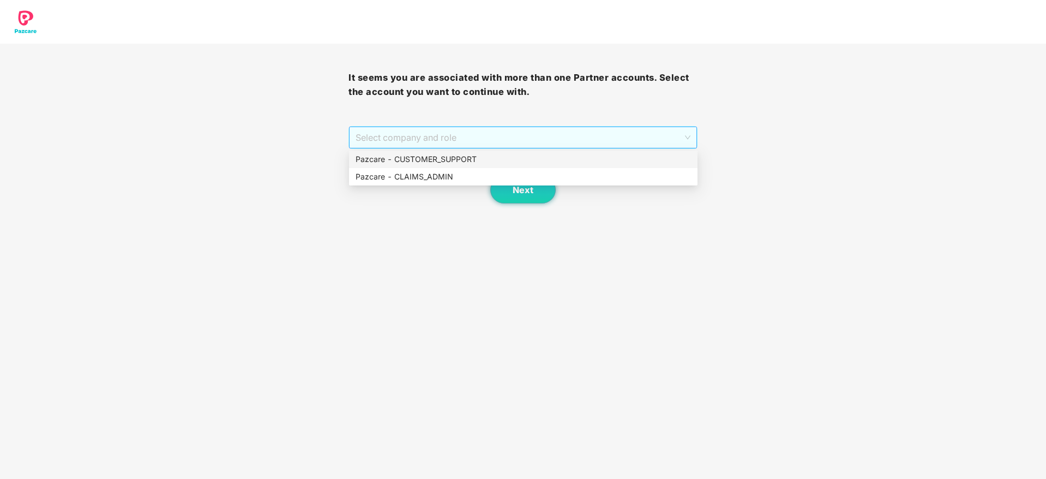
click at [512, 137] on span "Select company and role" at bounding box center [523, 137] width 334 height 21
click at [455, 161] on div "Pazcare - CUSTOMER_SUPPORT" at bounding box center [524, 159] width 336 height 12
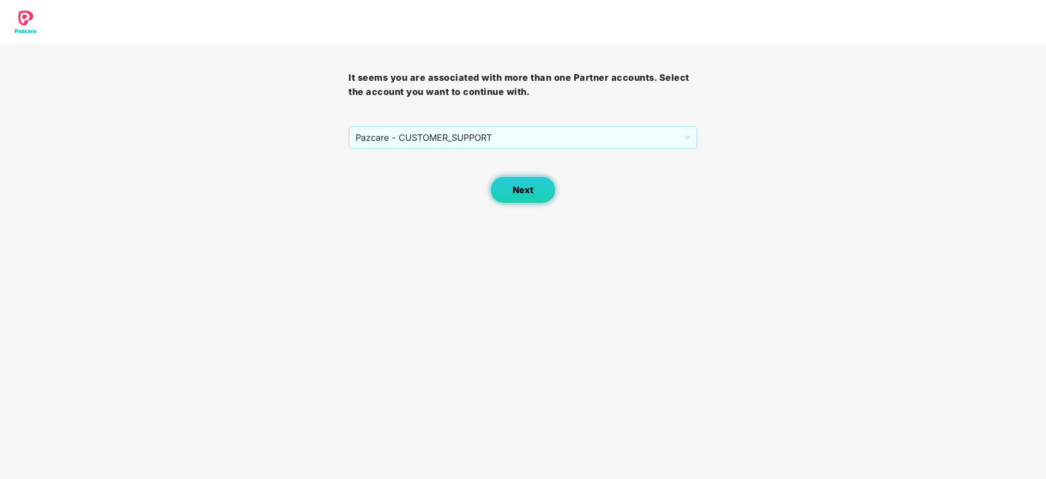
click at [505, 191] on button "Next" at bounding box center [522, 189] width 65 height 27
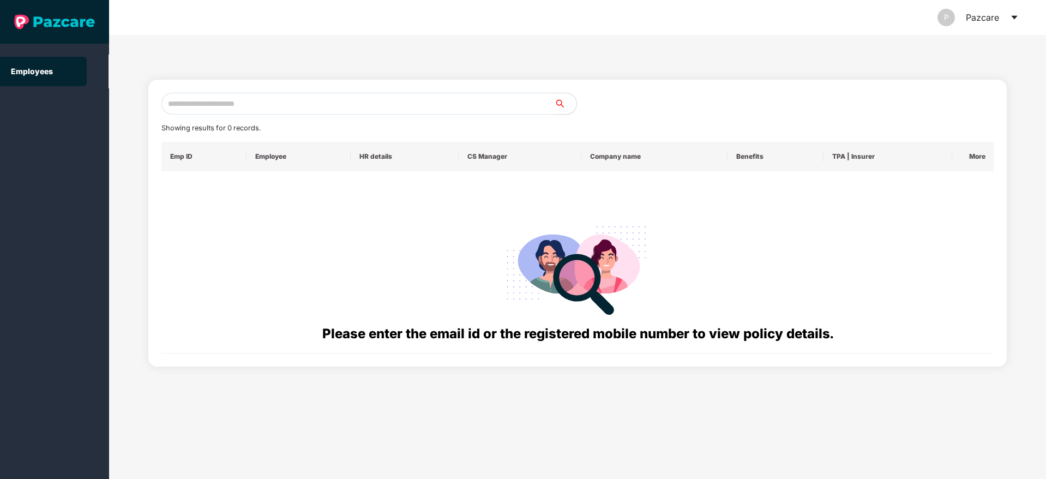
click at [187, 98] on input "text" at bounding box center [357, 104] width 393 height 22
paste input "**********"
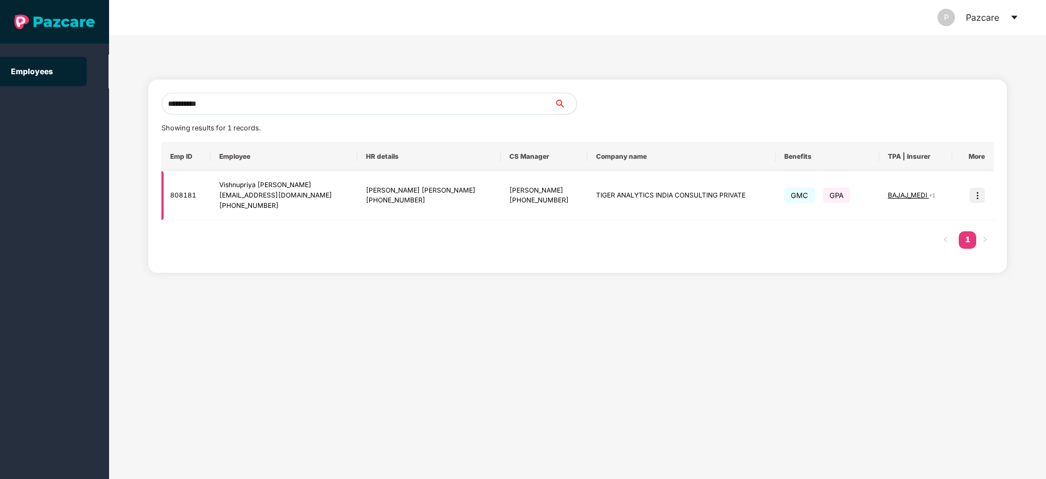
type input "**********"
click at [976, 195] on img at bounding box center [977, 195] width 15 height 15
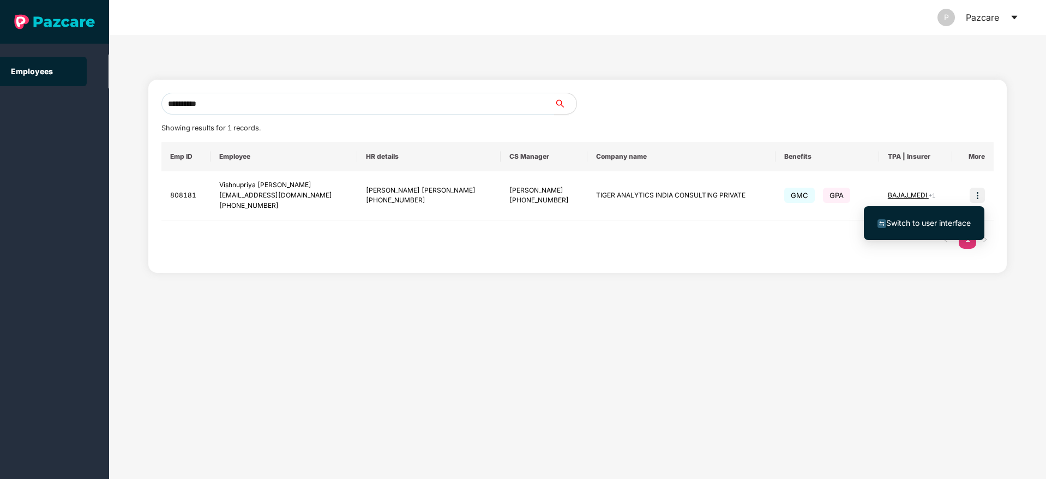
click at [940, 220] on span "Switch to user interface" at bounding box center [929, 222] width 85 height 9
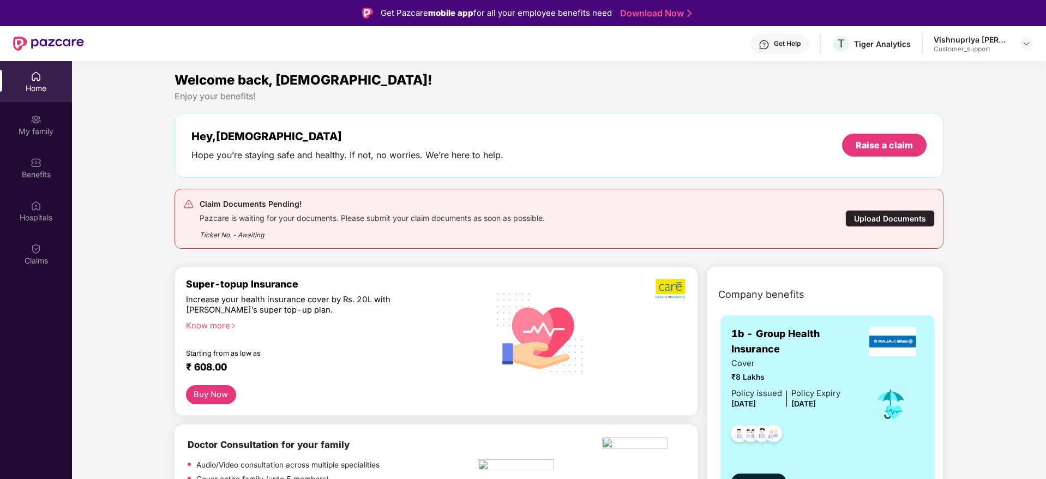
click at [879, 221] on div "Upload Documents" at bounding box center [890, 218] width 89 height 17
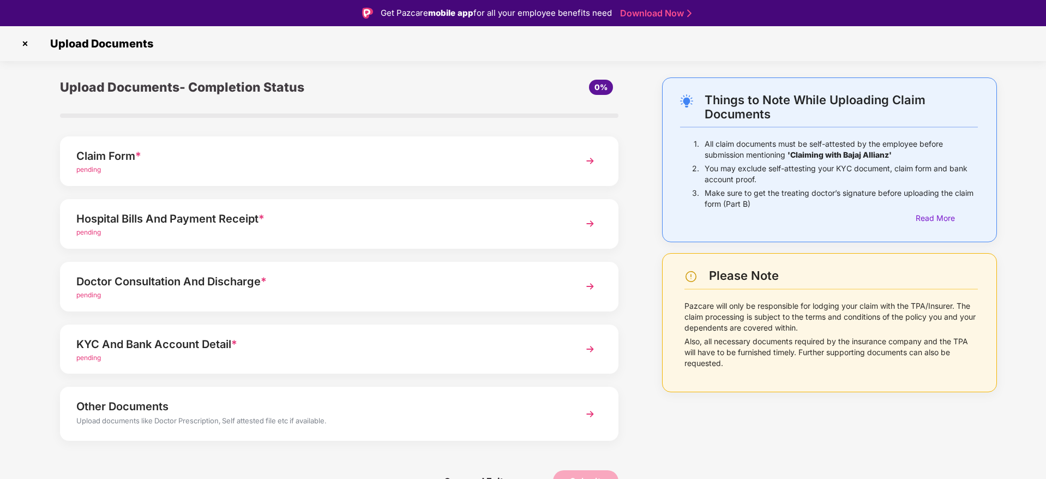
click at [21, 41] on img at bounding box center [24, 43] width 17 height 17
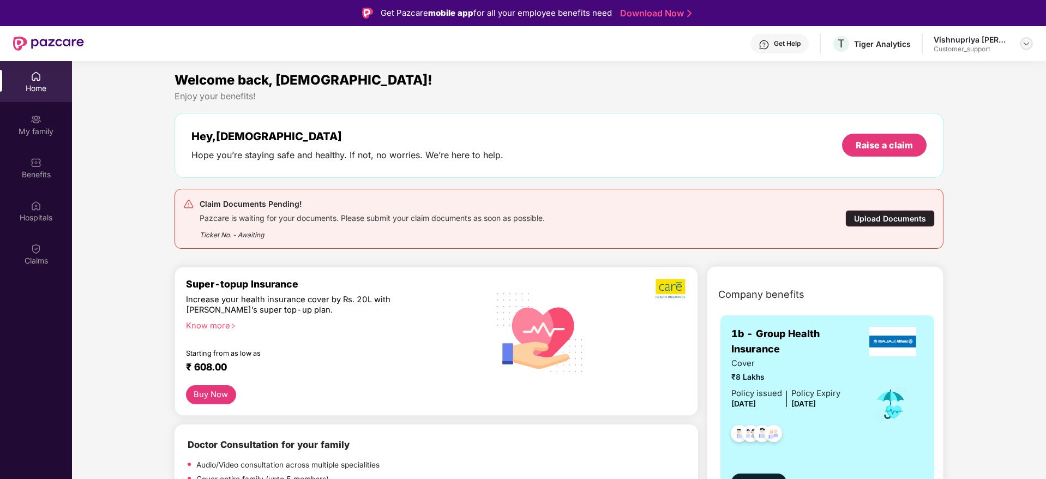
click at [1028, 46] on img at bounding box center [1026, 43] width 9 height 9
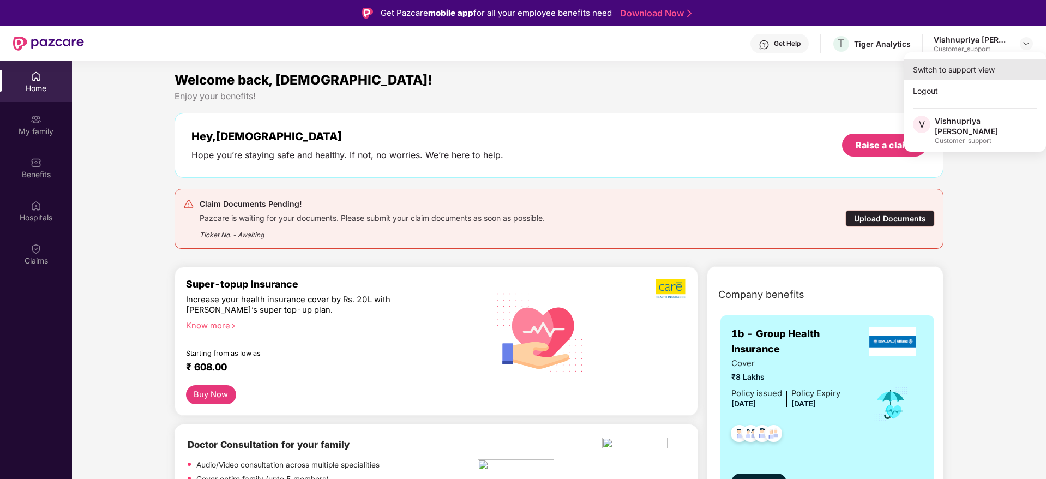
click at [976, 73] on div "Switch to support view" at bounding box center [976, 69] width 142 height 21
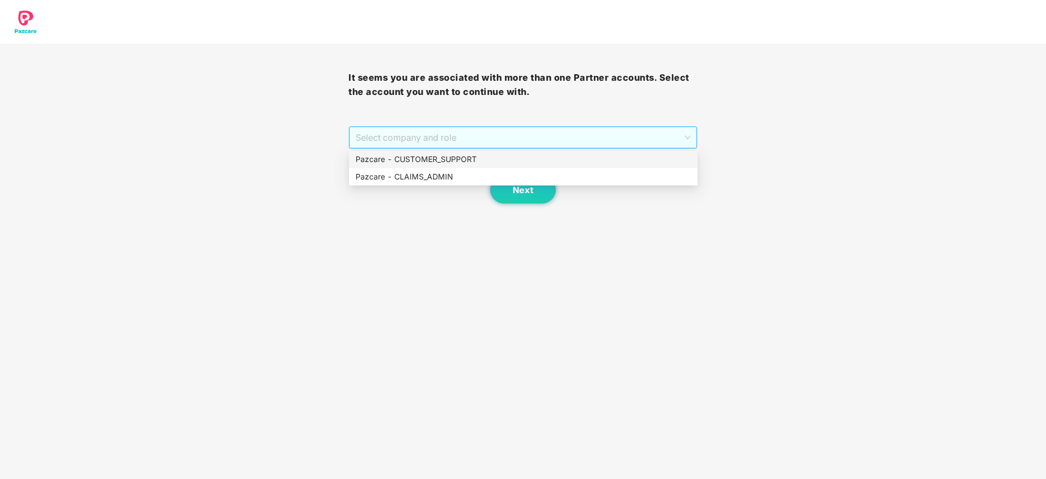
click at [650, 143] on span "Select company and role" at bounding box center [523, 137] width 334 height 21
click at [549, 163] on div "Pazcare - CUSTOMER_SUPPORT" at bounding box center [524, 159] width 336 height 12
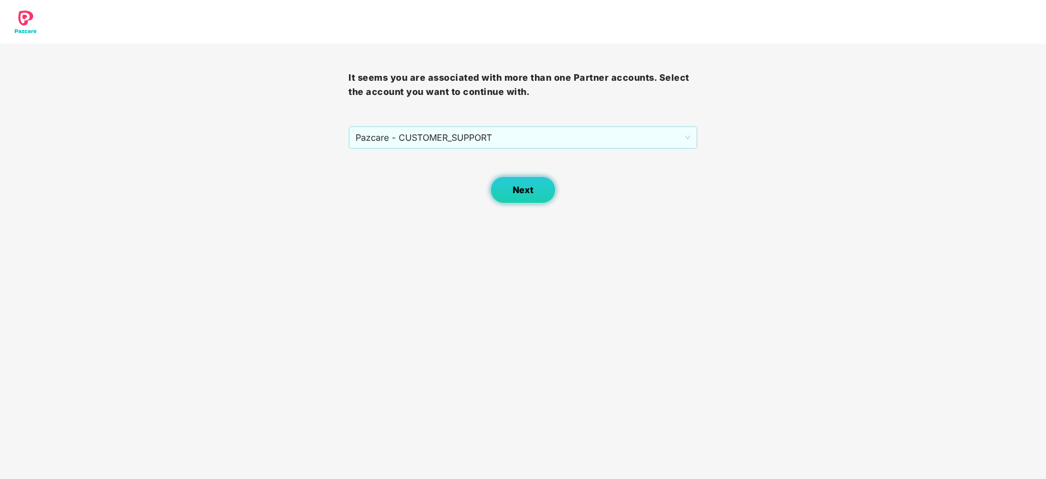
click at [529, 187] on span "Next" at bounding box center [523, 190] width 21 height 10
